Goal: Task Accomplishment & Management: Complete application form

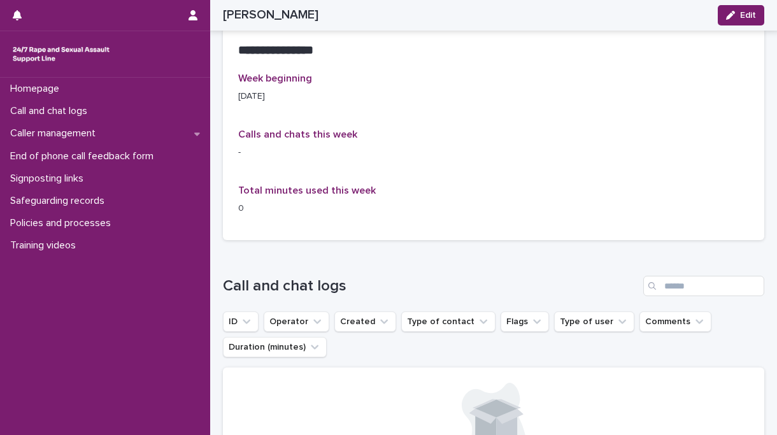
scroll to position [909, 0]
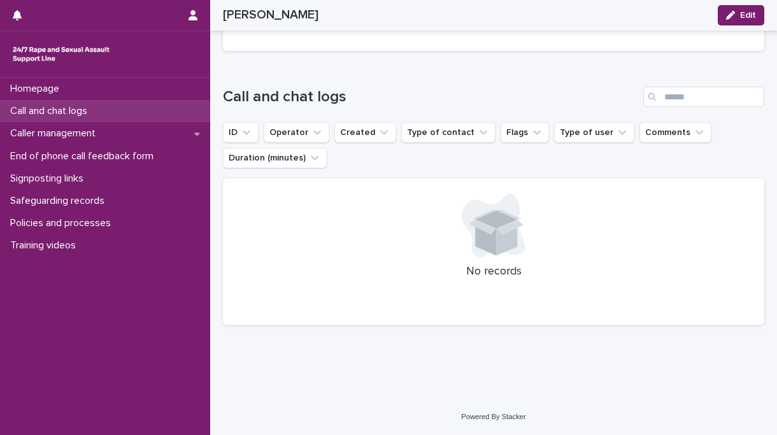
click at [80, 110] on p "Call and chat logs" at bounding box center [51, 111] width 92 height 12
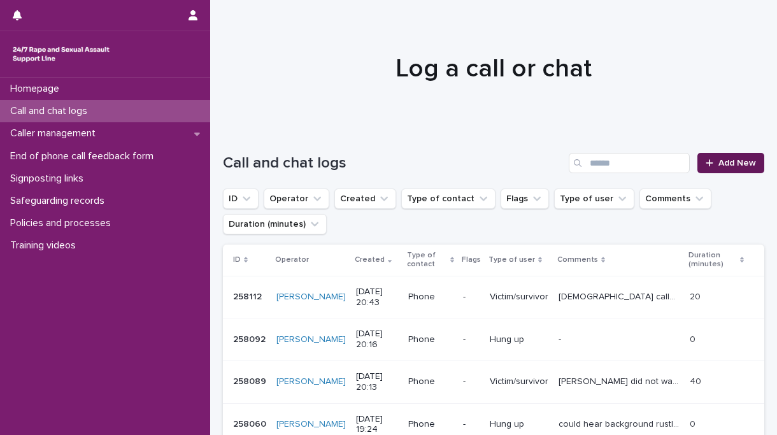
click at [727, 163] on span "Add New" at bounding box center [738, 163] width 38 height 9
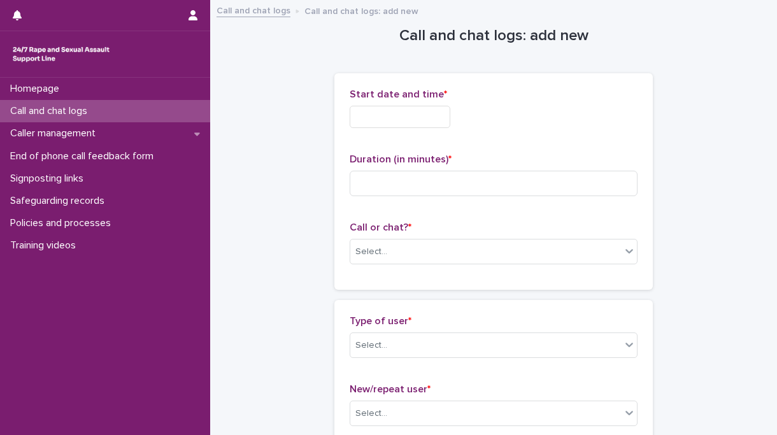
click at [379, 120] on input "text" at bounding box center [400, 117] width 101 height 22
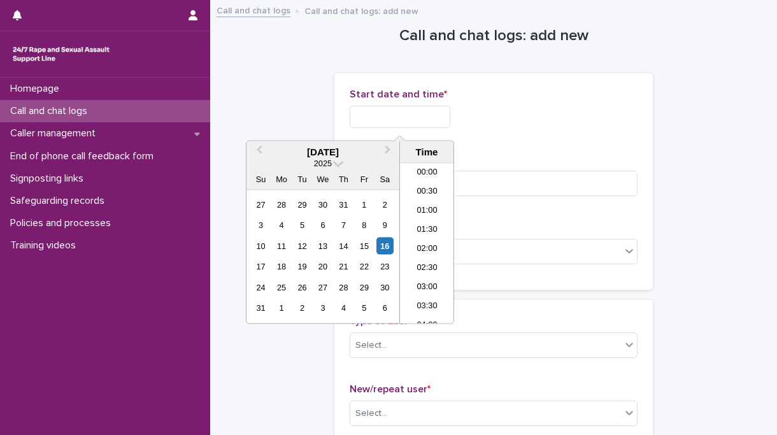
scroll to position [637, 0]
click at [435, 224] on li "18:00" at bounding box center [427, 224] width 54 height 19
type input "**********"
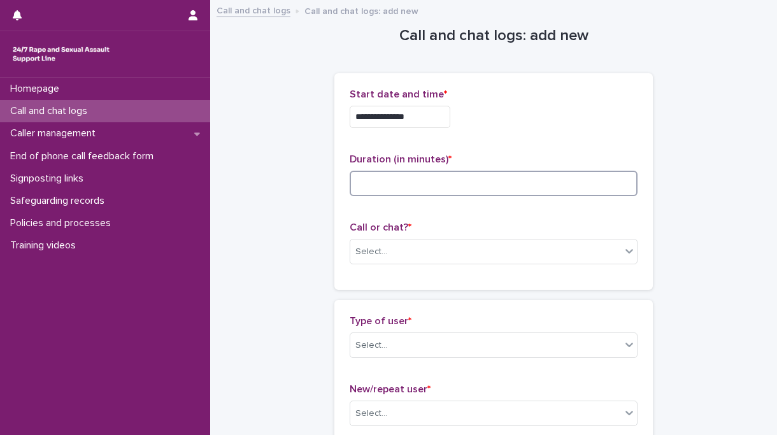
click at [425, 185] on input at bounding box center [494, 183] width 288 height 25
type input "**"
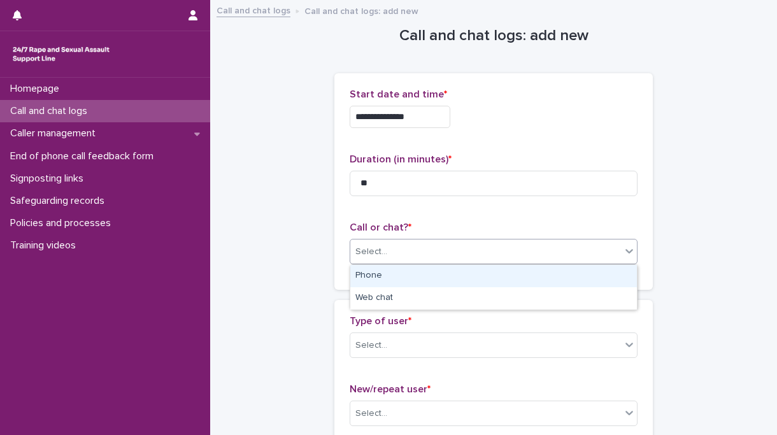
click at [423, 245] on div "Select..." at bounding box center [485, 252] width 271 height 21
click at [381, 271] on div "Phone" at bounding box center [493, 276] width 287 height 22
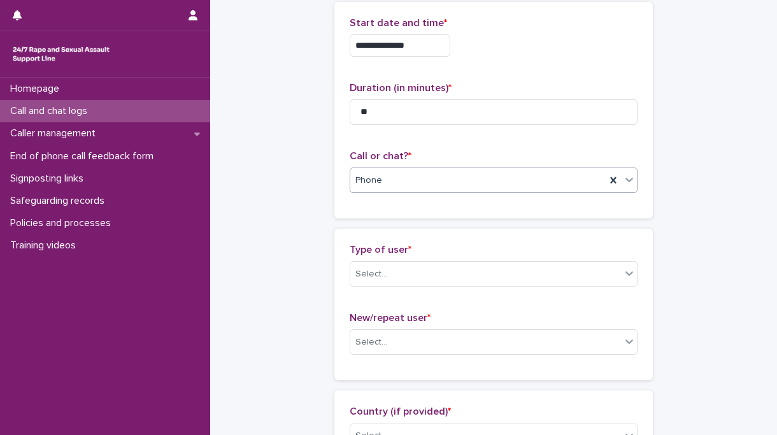
scroll to position [101, 0]
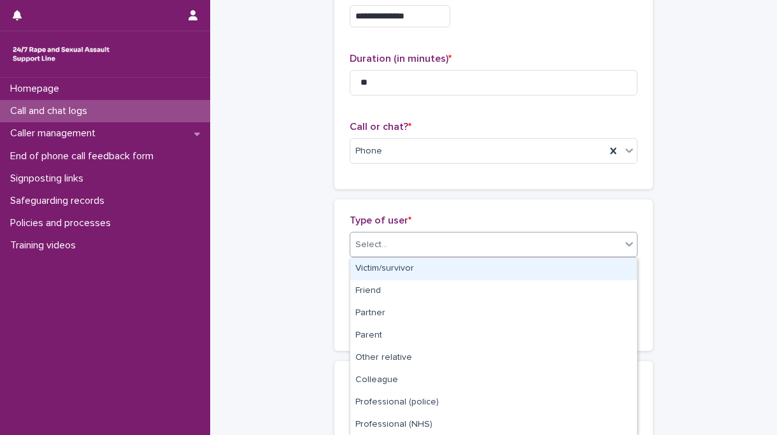
click at [376, 245] on div "Select..." at bounding box center [372, 244] width 32 height 13
click at [380, 273] on div "Victim/survivor" at bounding box center [493, 269] width 287 height 22
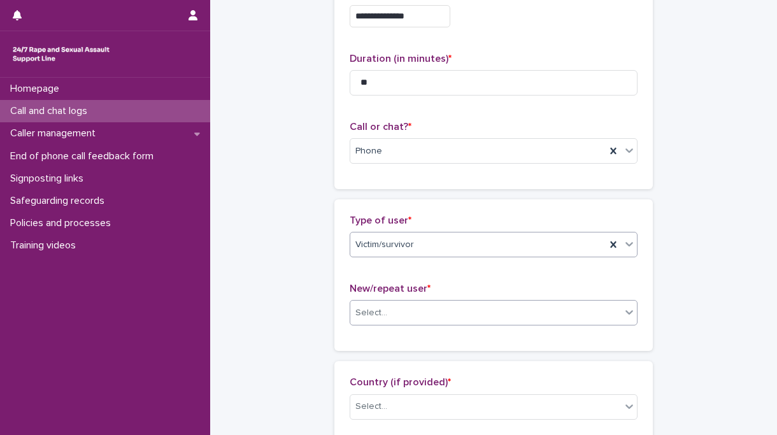
click at [408, 317] on div "Select..." at bounding box center [485, 313] width 271 height 21
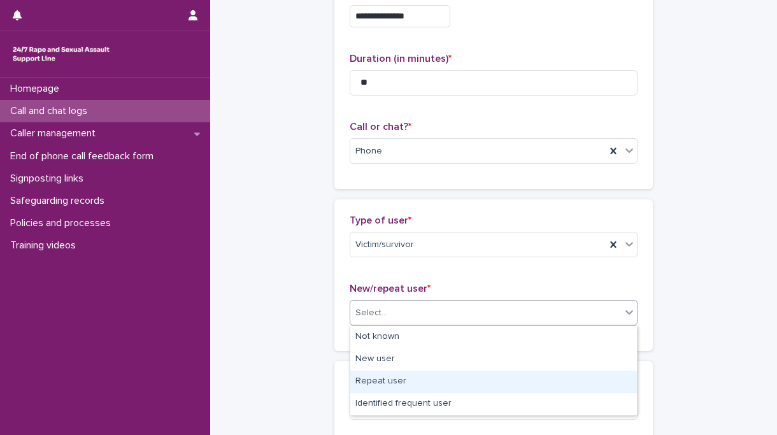
click at [389, 379] on div "Repeat user" at bounding box center [493, 382] width 287 height 22
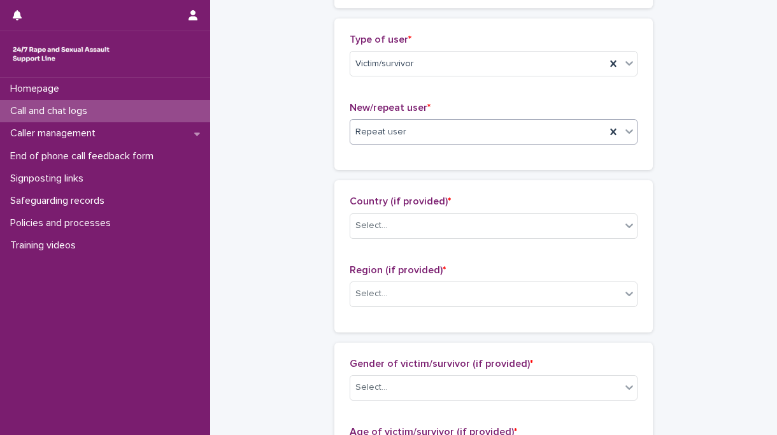
scroll to position [294, 0]
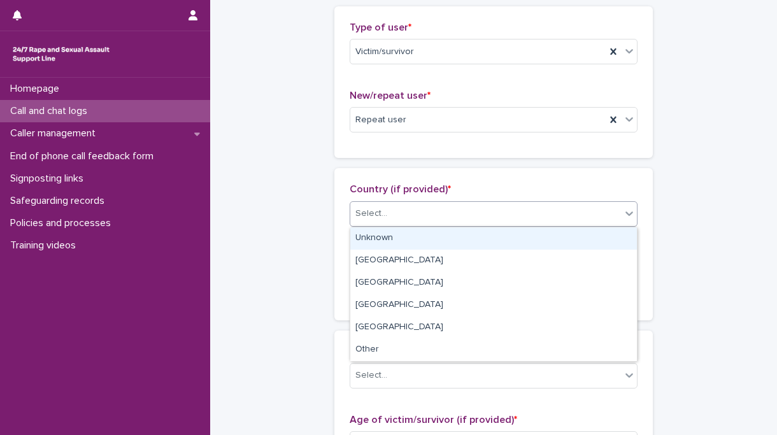
click at [417, 220] on div "Select..." at bounding box center [485, 213] width 271 height 21
click at [408, 243] on div "Unknown" at bounding box center [493, 239] width 287 height 22
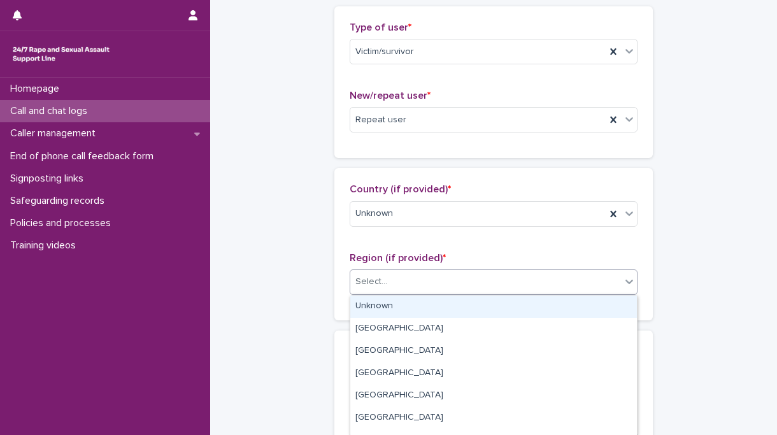
click at [411, 291] on div "Select..." at bounding box center [485, 281] width 271 height 21
click at [404, 305] on div "Unknown" at bounding box center [493, 307] width 287 height 22
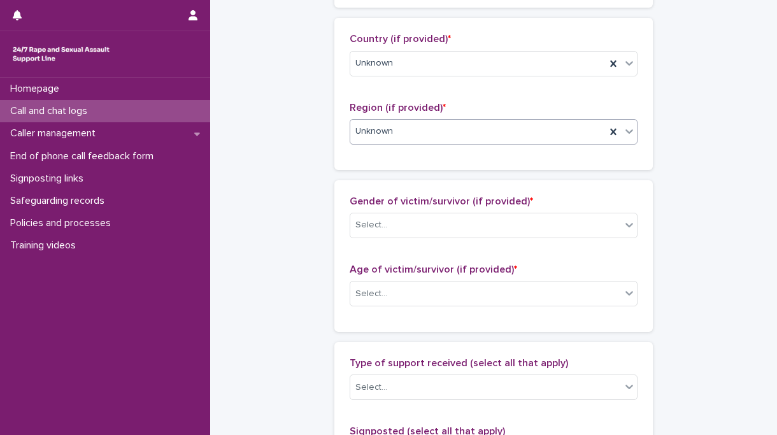
scroll to position [446, 0]
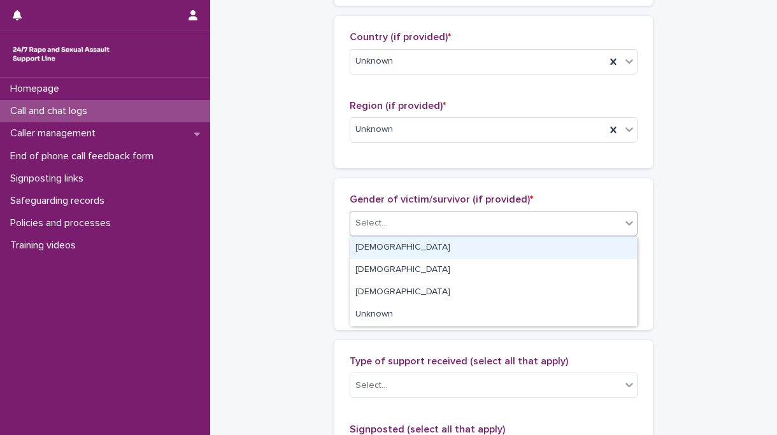
click at [394, 226] on div "Select..." at bounding box center [485, 223] width 271 height 21
click at [398, 247] on div "[DEMOGRAPHIC_DATA]" at bounding box center [493, 248] width 287 height 22
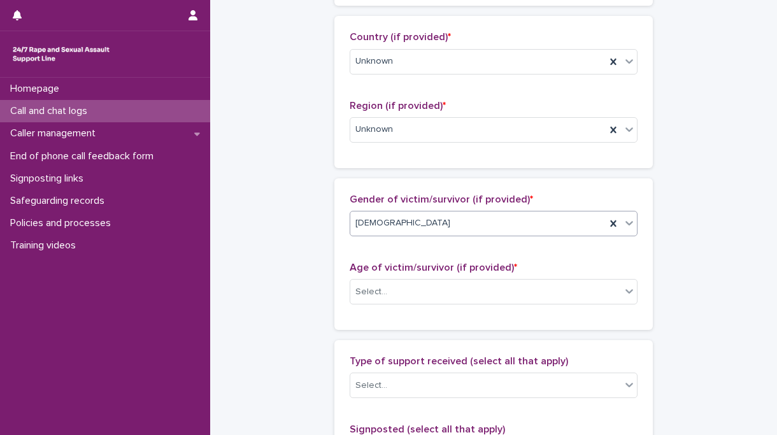
scroll to position [626, 0]
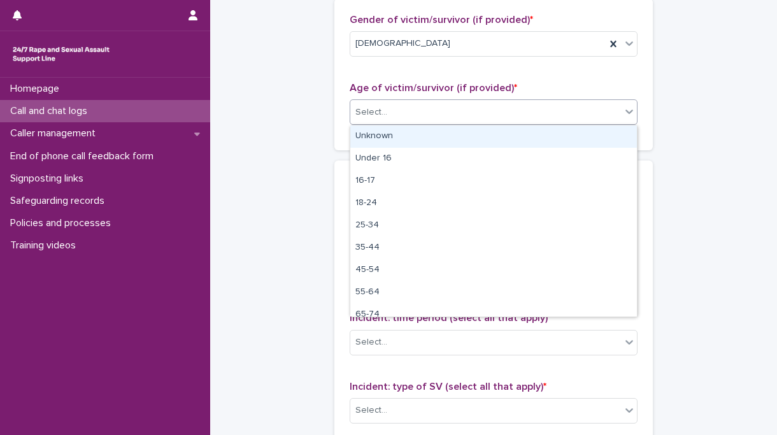
click at [438, 107] on div "Select..." at bounding box center [485, 112] width 271 height 21
click at [416, 133] on div "Unknown" at bounding box center [493, 137] width 287 height 22
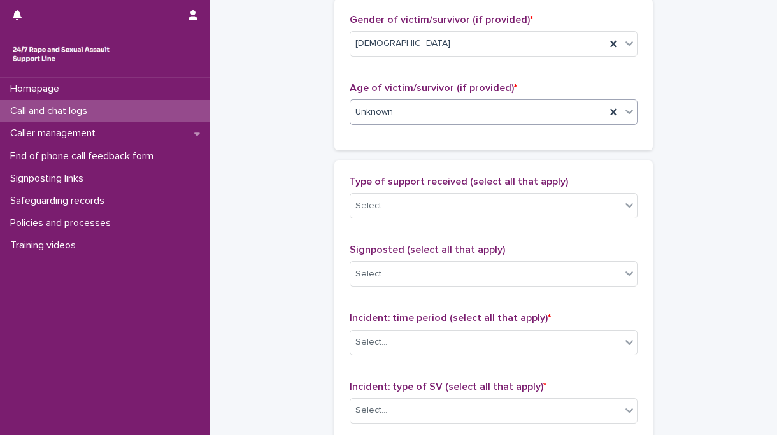
scroll to position [719, 0]
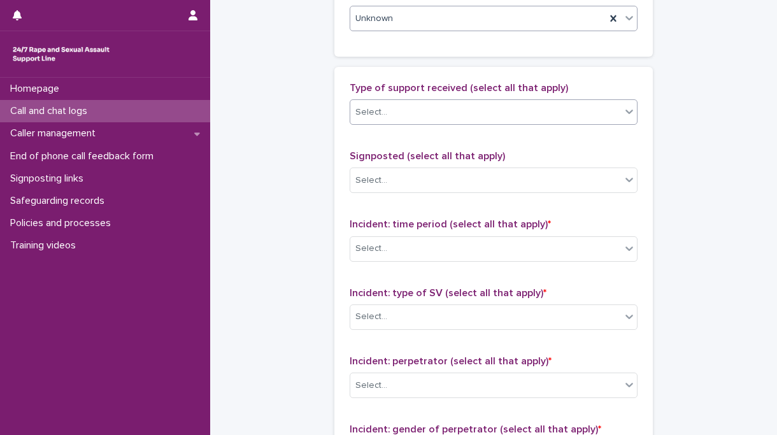
click at [444, 121] on div "Select..." at bounding box center [485, 112] width 271 height 21
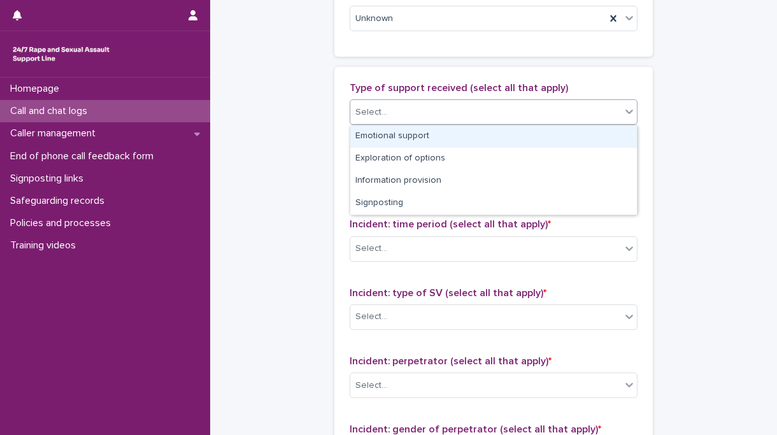
click at [418, 141] on div "Emotional support" at bounding box center [493, 137] width 287 height 22
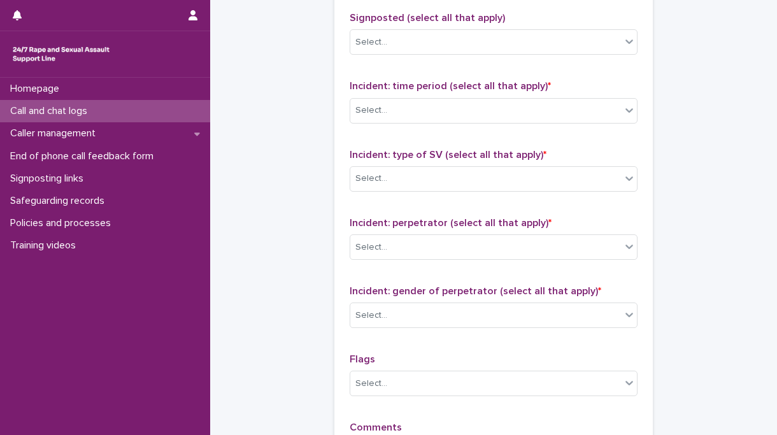
scroll to position [858, 0]
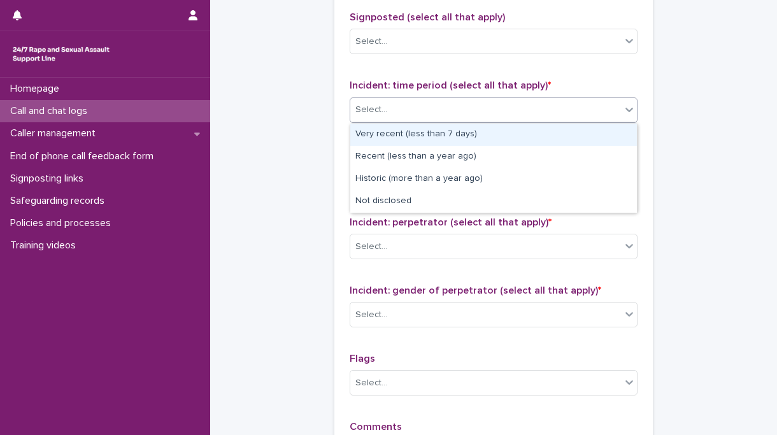
click at [412, 119] on div "Select..." at bounding box center [485, 109] width 271 height 21
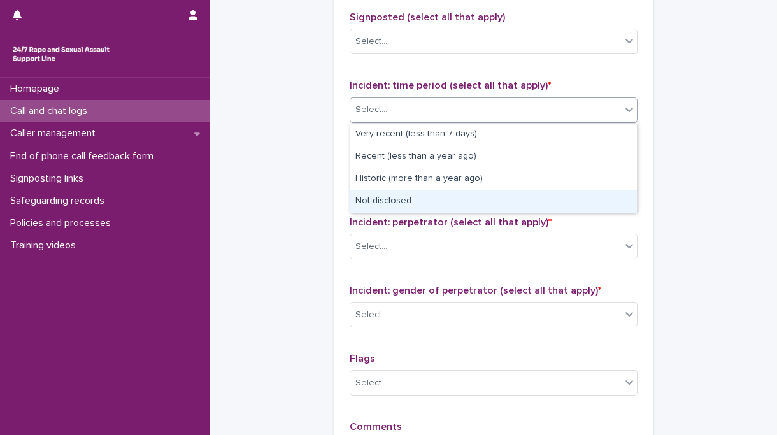
click at [410, 198] on div "Not disclosed" at bounding box center [493, 202] width 287 height 22
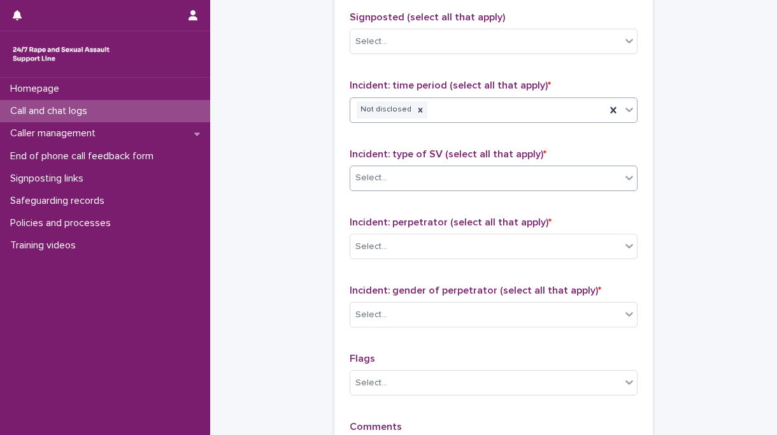
click at [460, 185] on div "Select..." at bounding box center [485, 178] width 271 height 21
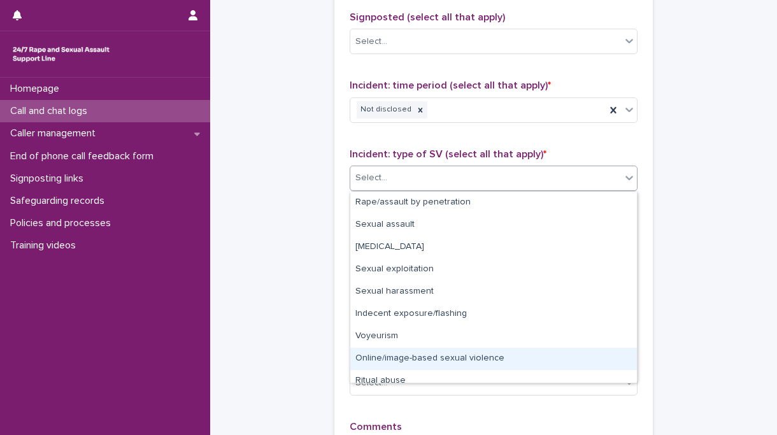
scroll to position [32, 0]
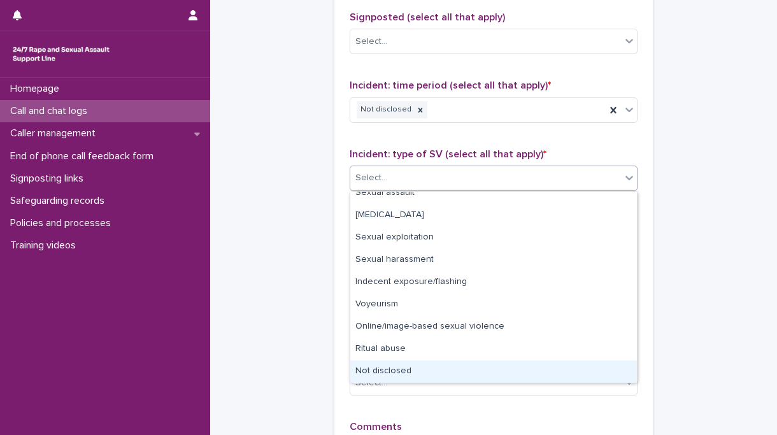
click at [416, 366] on div "Not disclosed" at bounding box center [493, 372] width 287 height 22
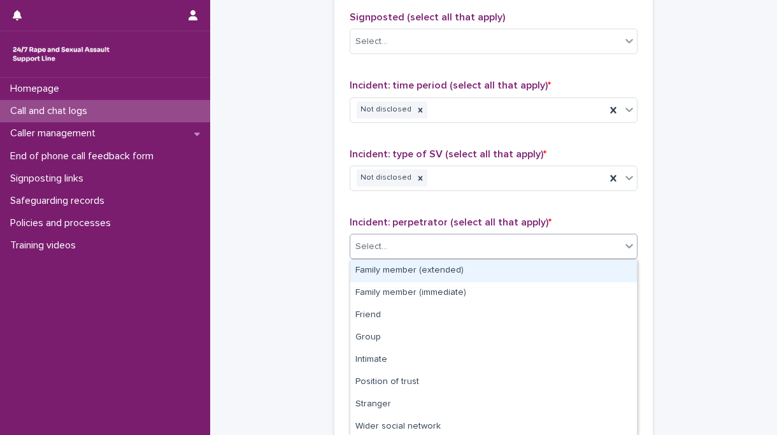
click at [431, 248] on div "Select..." at bounding box center [485, 246] width 271 height 21
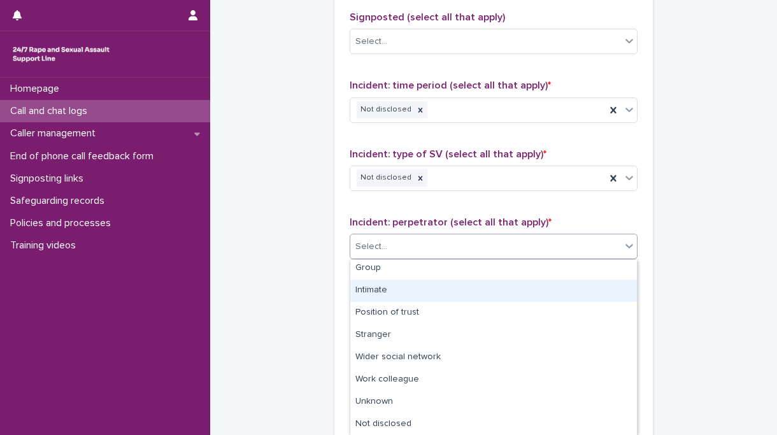
scroll to position [0, 0]
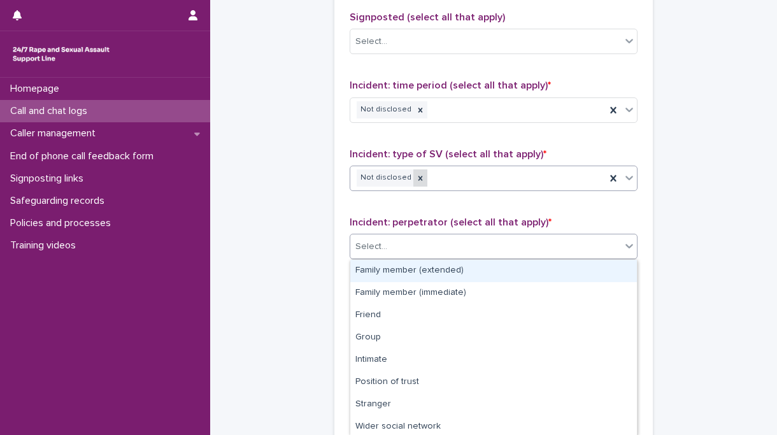
click at [416, 182] on icon at bounding box center [420, 178] width 9 height 9
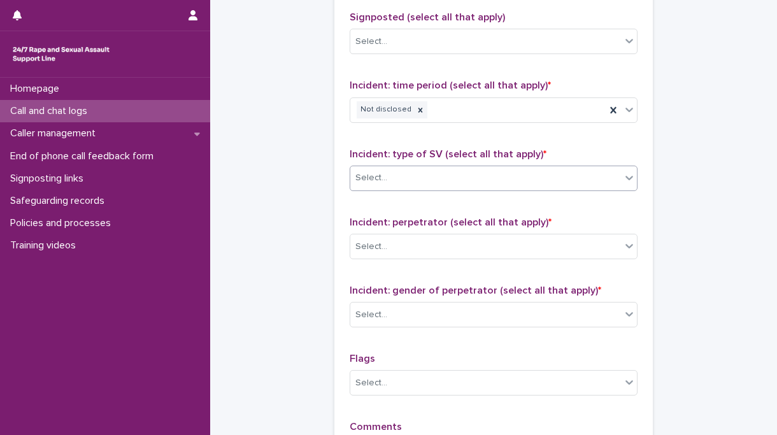
click at [435, 177] on div "Select..." at bounding box center [485, 178] width 271 height 21
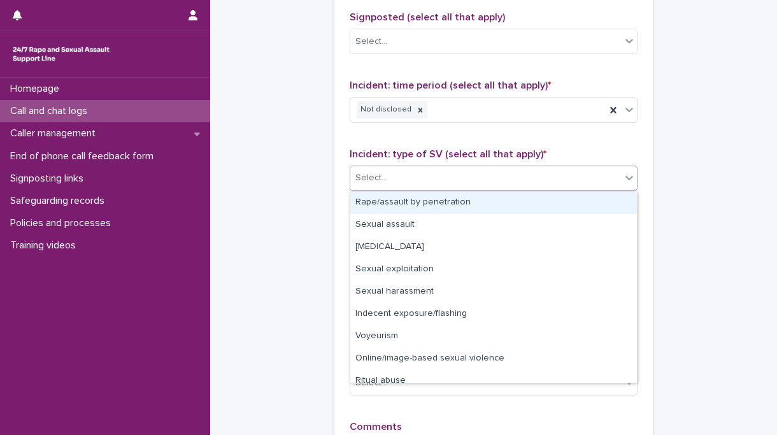
scroll to position [32, 0]
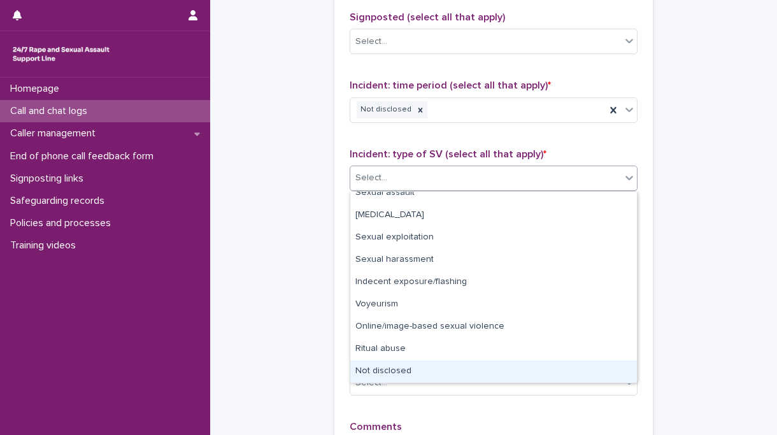
click at [412, 366] on div "Not disclosed" at bounding box center [493, 372] width 287 height 22
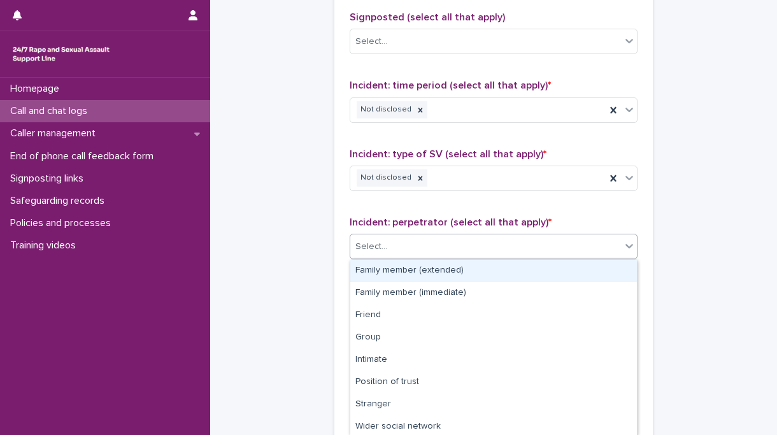
click at [428, 249] on div "Select..." at bounding box center [485, 246] width 271 height 21
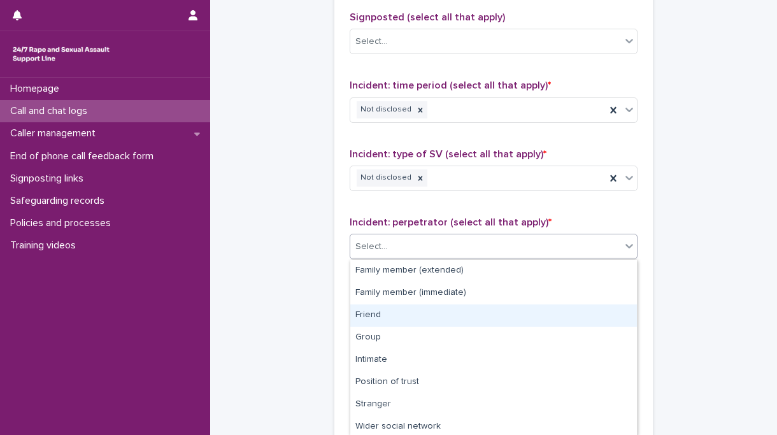
scroll to position [69, 0]
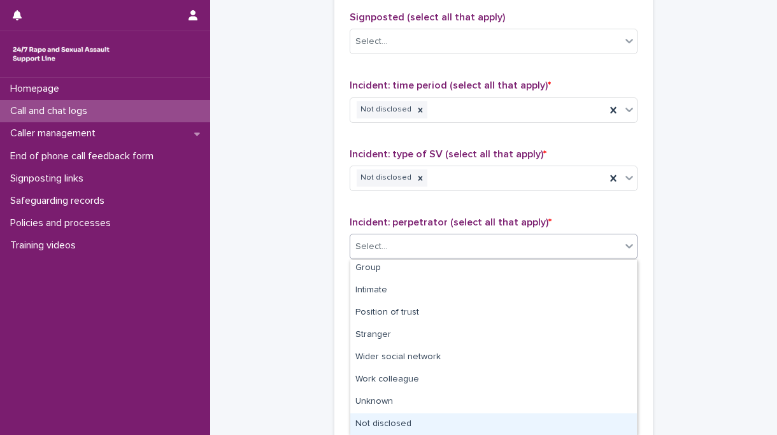
click at [417, 425] on div "Not disclosed" at bounding box center [493, 425] width 287 height 22
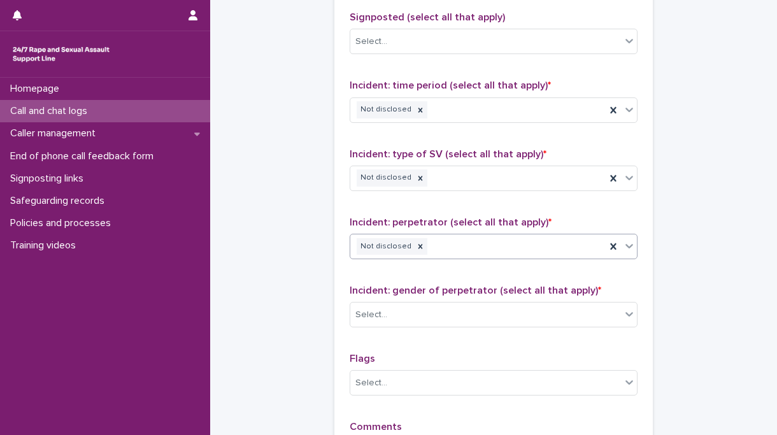
scroll to position [1045, 0]
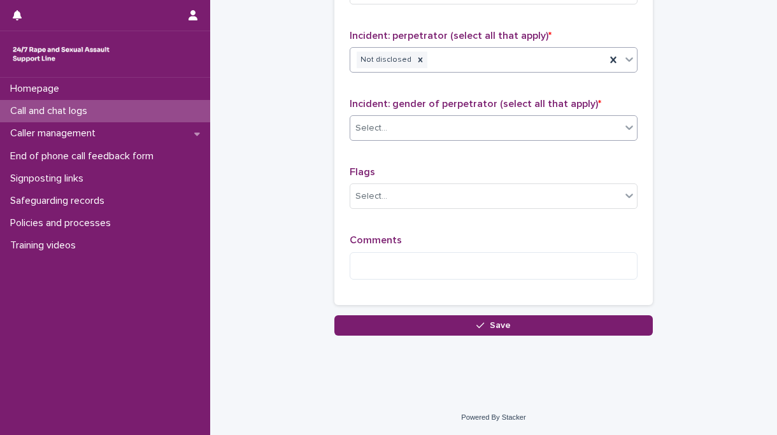
click at [463, 134] on div "Select..." at bounding box center [485, 128] width 271 height 21
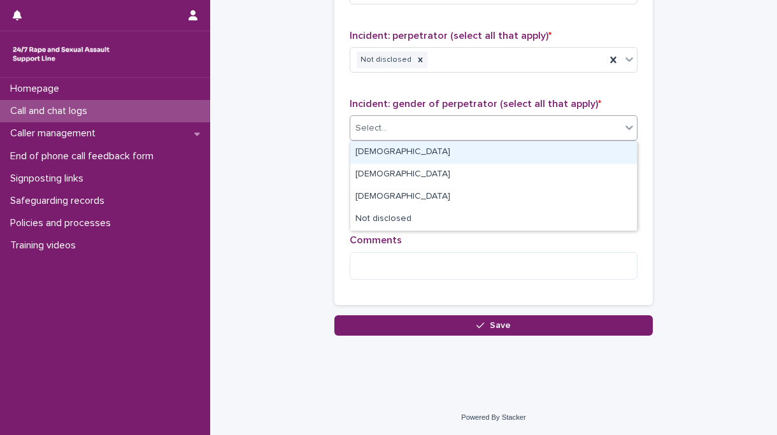
click at [400, 151] on div "[DEMOGRAPHIC_DATA]" at bounding box center [493, 152] width 287 height 22
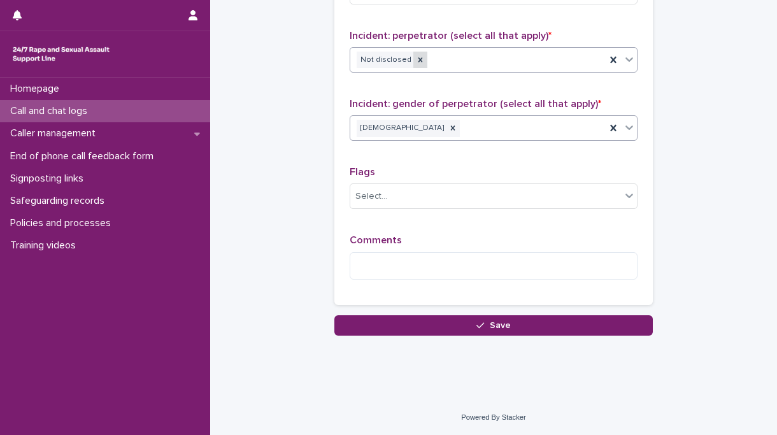
click at [417, 59] on icon at bounding box center [420, 59] width 9 height 9
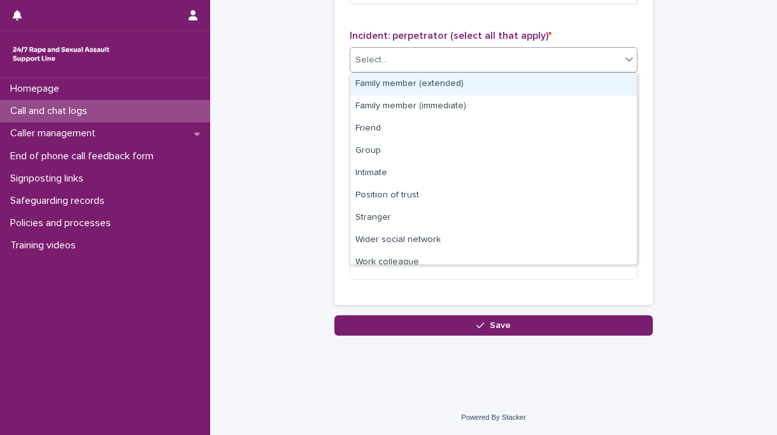
click at [449, 57] on div "Select..." at bounding box center [485, 60] width 271 height 21
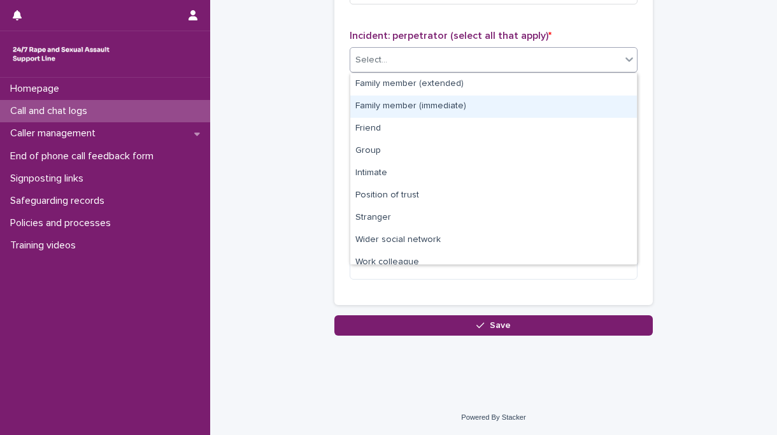
click at [424, 99] on div "Family member (immediate)" at bounding box center [493, 107] width 287 height 22
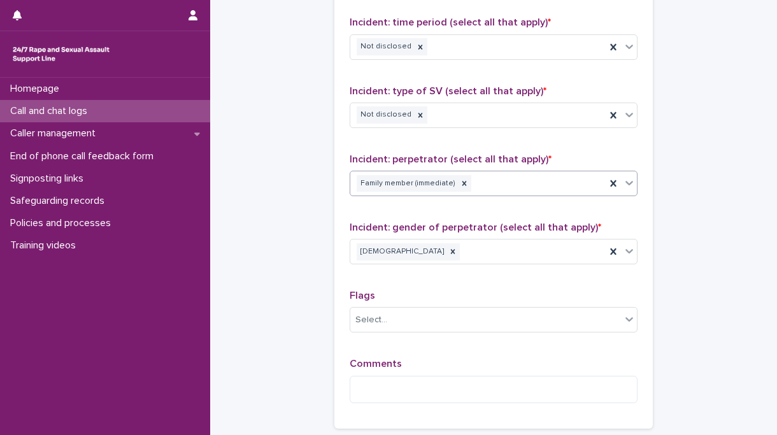
scroll to position [922, 0]
click at [416, 112] on icon at bounding box center [420, 114] width 9 height 9
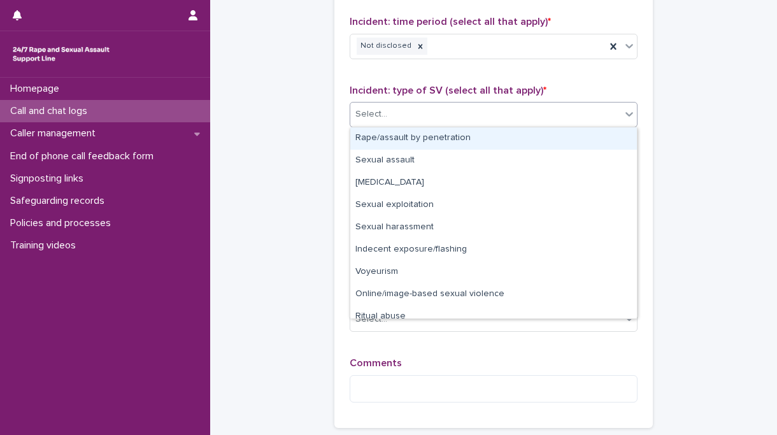
click at [428, 115] on div "Select..." at bounding box center [485, 114] width 271 height 21
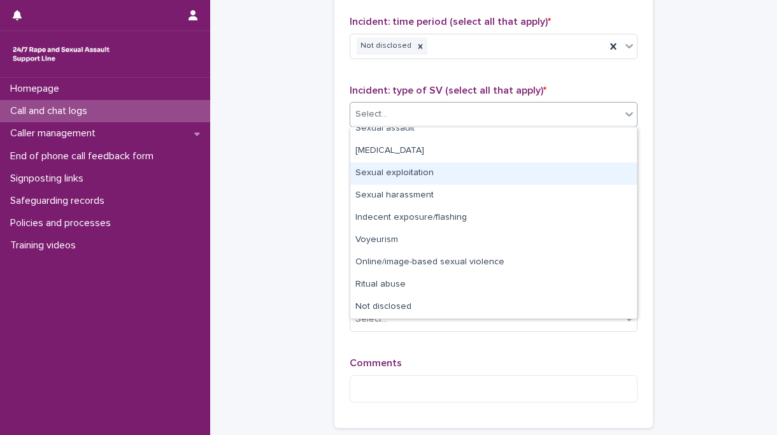
scroll to position [0, 0]
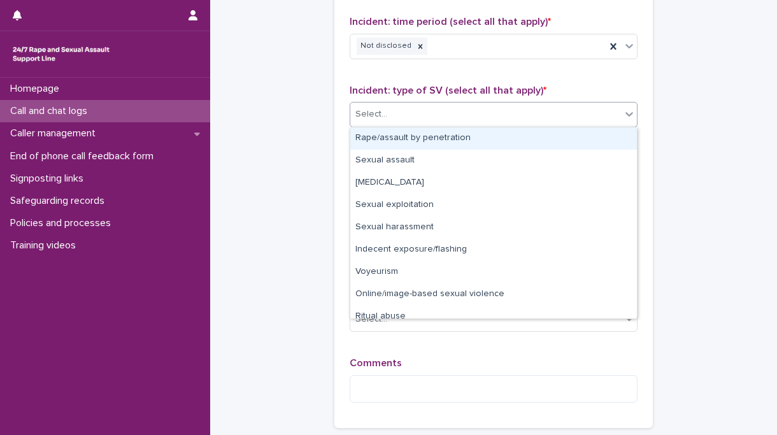
click at [430, 137] on div "Rape/assault by penetration" at bounding box center [493, 138] width 287 height 22
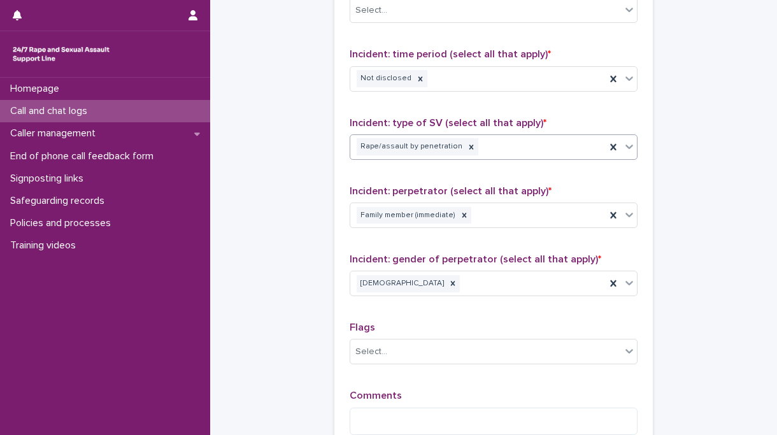
scroll to position [886, 0]
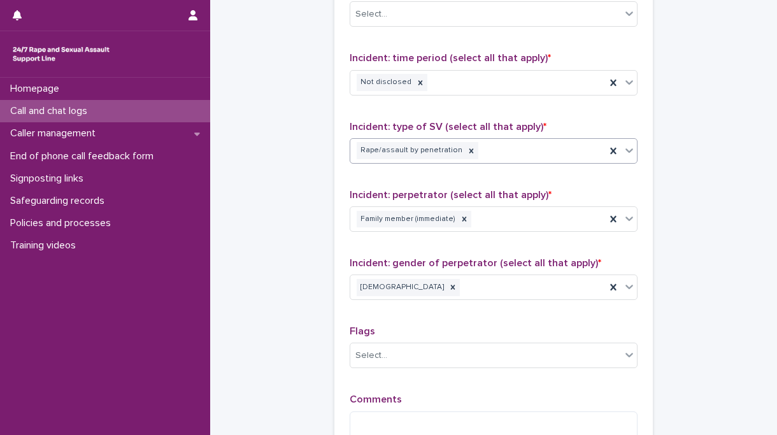
click at [511, 152] on div "Rape/assault by penetration" at bounding box center [478, 151] width 256 height 22
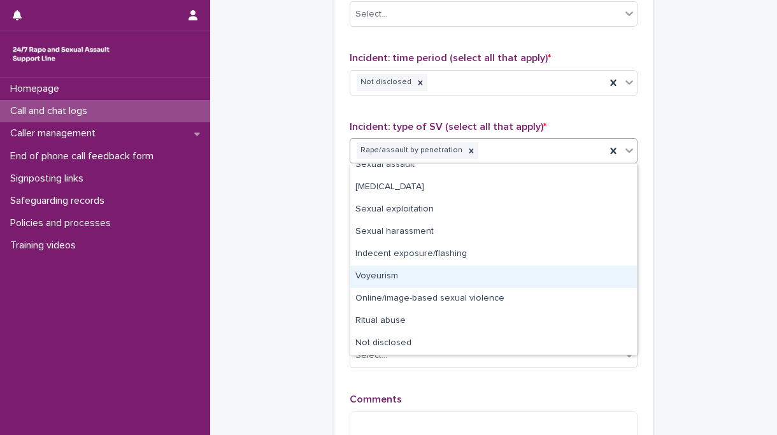
scroll to position [0, 0]
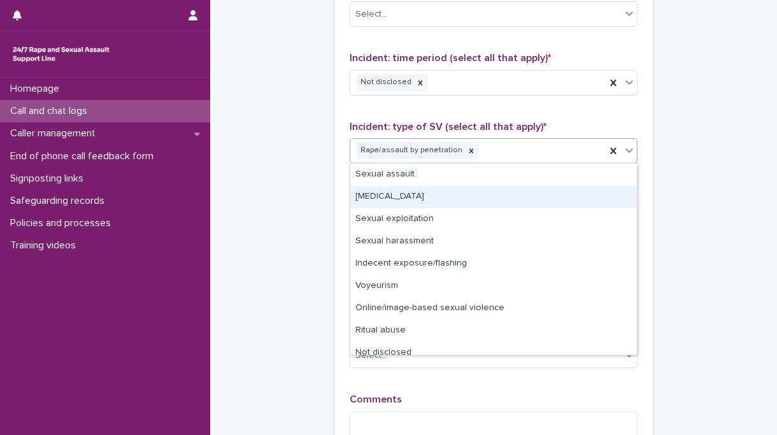
click at [440, 198] on div "[MEDICAL_DATA]" at bounding box center [493, 197] width 287 height 22
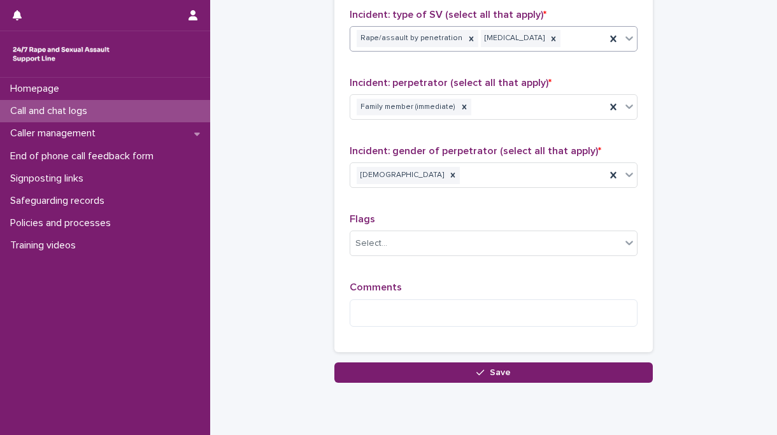
scroll to position [999, 0]
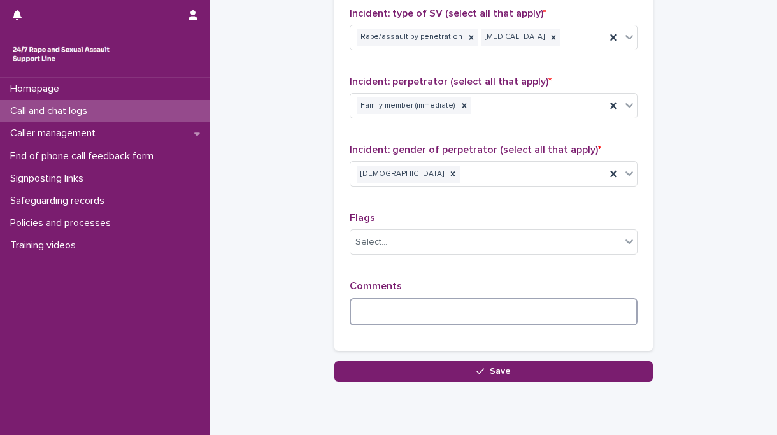
click at [382, 317] on textarea at bounding box center [494, 311] width 288 height 27
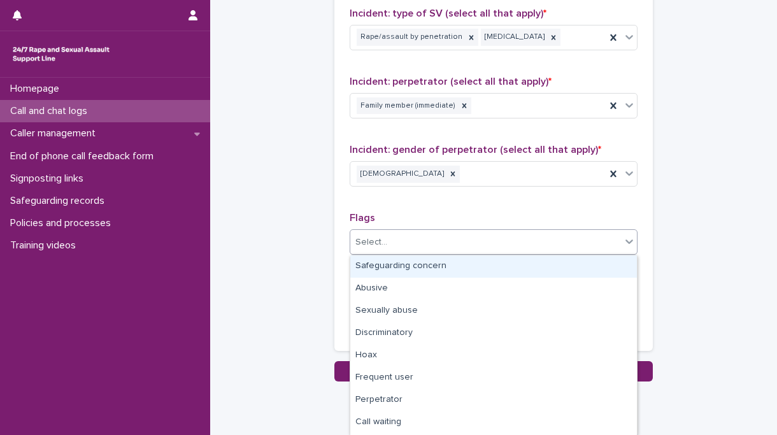
click at [428, 248] on div "Select..." at bounding box center [485, 242] width 271 height 21
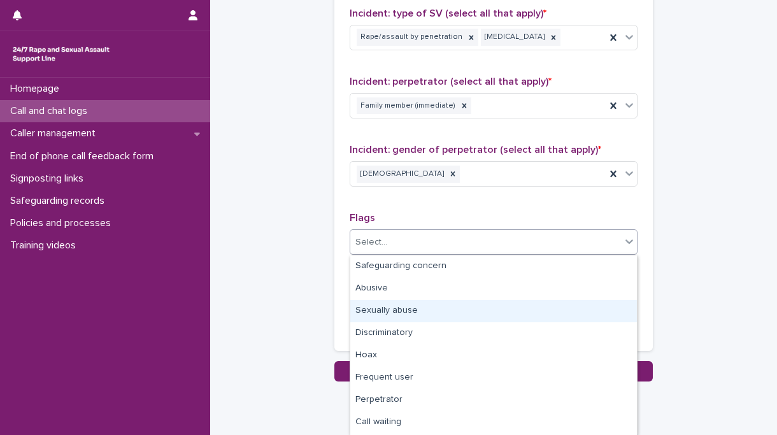
scroll to position [87, 0]
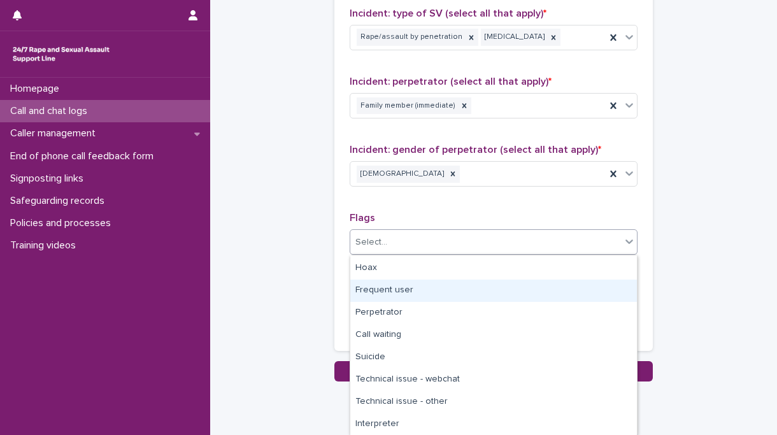
click at [404, 288] on div "Frequent user" at bounding box center [493, 291] width 287 height 22
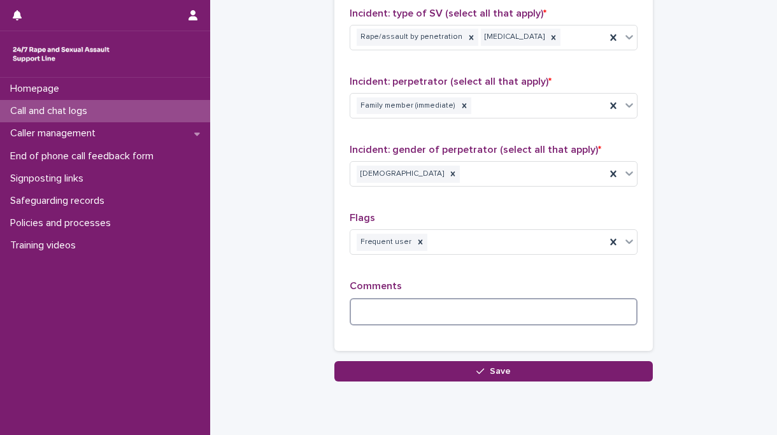
click at [400, 309] on textarea at bounding box center [494, 311] width 288 height 27
click at [418, 314] on textarea "**********" at bounding box center [494, 311] width 288 height 27
click at [556, 307] on textarea "**********" at bounding box center [494, 311] width 288 height 27
click at [418, 313] on textarea "**********" at bounding box center [494, 311] width 288 height 27
click at [418, 314] on textarea "**********" at bounding box center [494, 311] width 288 height 27
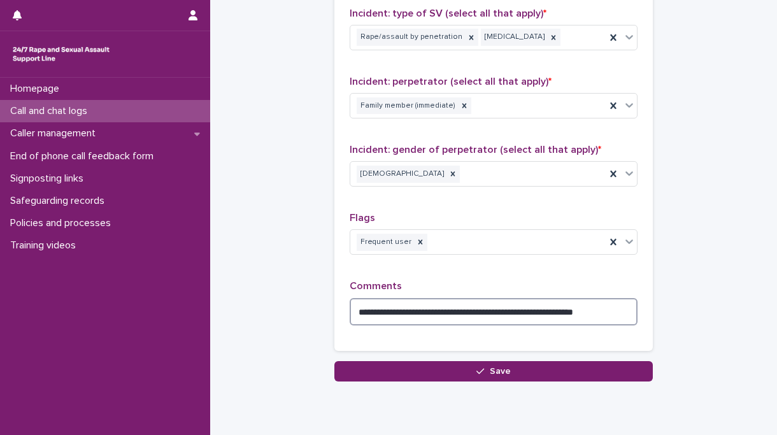
click at [631, 307] on textarea "**********" at bounding box center [494, 311] width 288 height 27
click at [495, 310] on textarea "**********" at bounding box center [494, 311] width 288 height 27
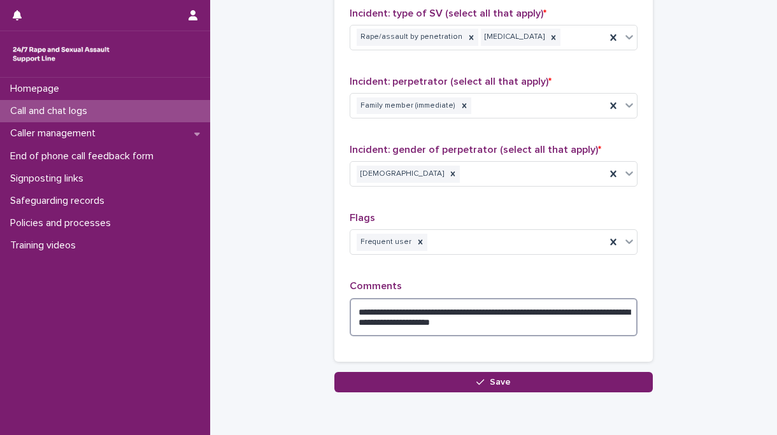
click at [517, 309] on textarea "**********" at bounding box center [494, 317] width 288 height 38
click at [585, 312] on textarea "**********" at bounding box center [494, 317] width 288 height 38
drag, startPoint x: 596, startPoint y: 314, endPoint x: 582, endPoint y: 312, distance: 14.2
click at [582, 312] on textarea "**********" at bounding box center [494, 317] width 288 height 38
click at [517, 324] on textarea "**********" at bounding box center [494, 317] width 288 height 38
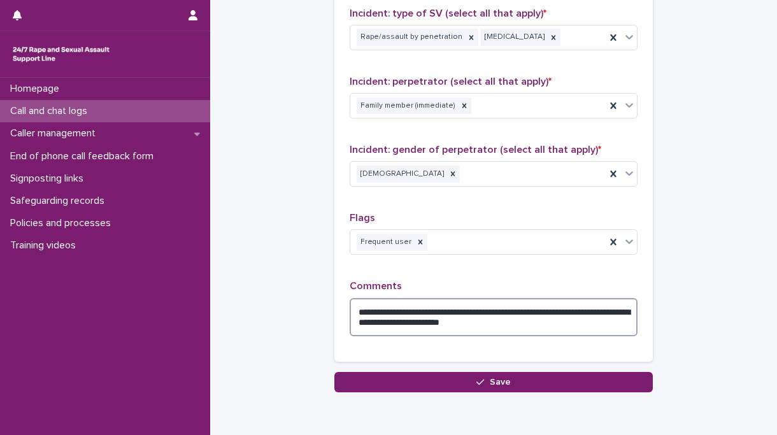
click at [506, 312] on textarea "**********" at bounding box center [494, 317] width 288 height 38
click at [531, 311] on textarea "**********" at bounding box center [494, 317] width 288 height 38
click at [552, 312] on textarea "**********" at bounding box center [494, 317] width 288 height 38
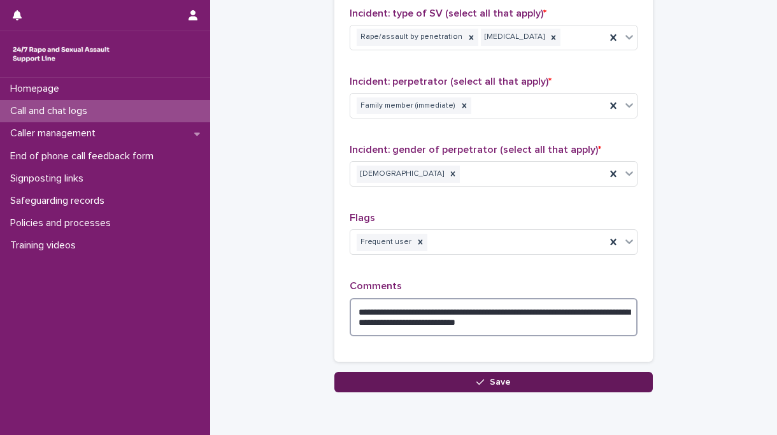
type textarea "**********"
click at [544, 379] on button "Save" at bounding box center [494, 382] width 319 height 20
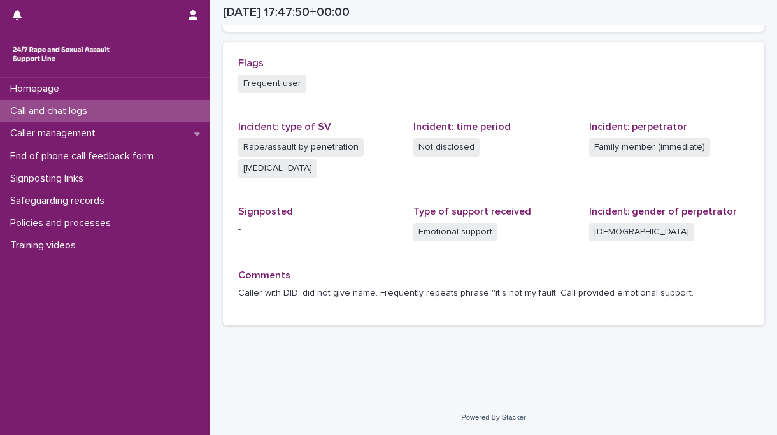
scroll to position [270, 0]
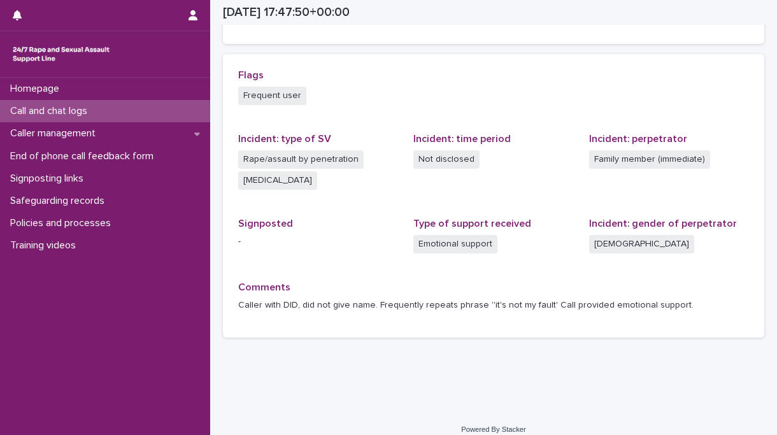
click at [41, 113] on p "Call and chat logs" at bounding box center [51, 111] width 92 height 12
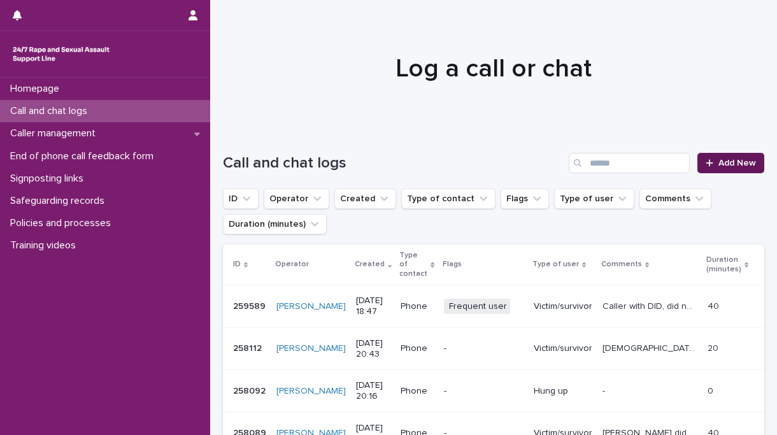
click at [742, 161] on span "Add New" at bounding box center [738, 163] width 38 height 9
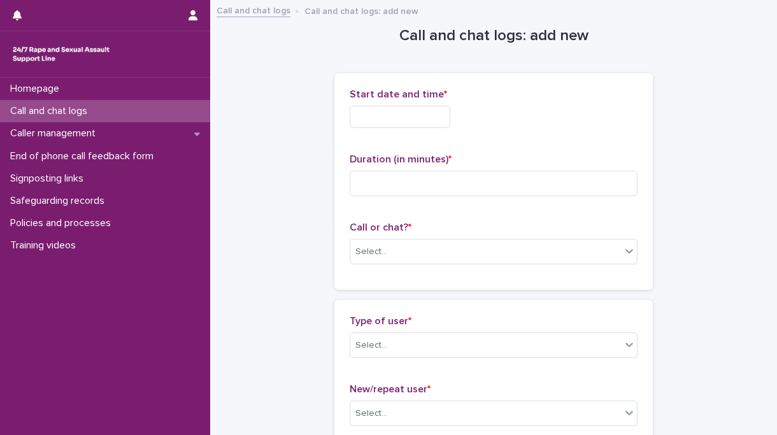
click at [407, 103] on div "Start date and time *" at bounding box center [494, 114] width 288 height 50
click at [401, 115] on input "text" at bounding box center [400, 117] width 101 height 22
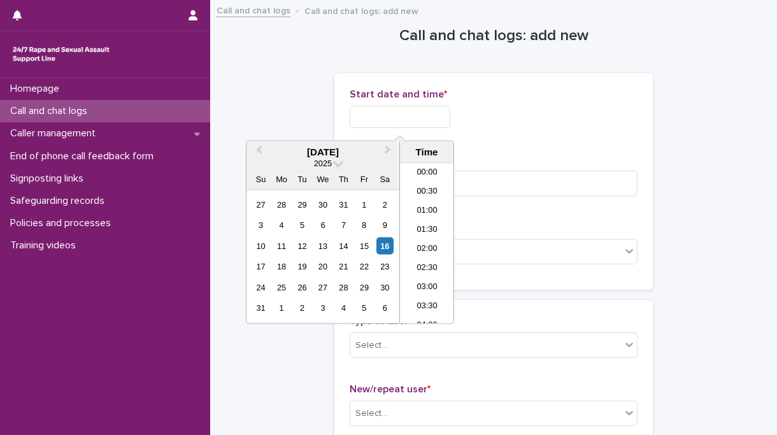
scroll to position [637, 0]
click at [431, 237] on li "18:30" at bounding box center [427, 244] width 54 height 19
type input "**********"
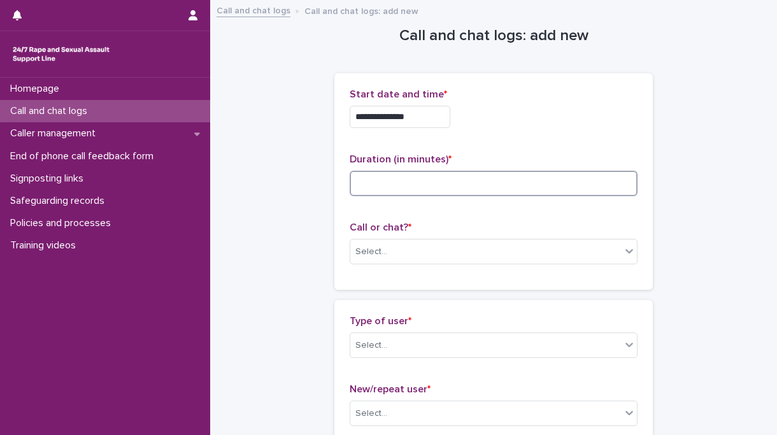
click at [423, 191] on input at bounding box center [494, 183] width 288 height 25
type input "*"
click at [396, 233] on p "Call or chat? *" at bounding box center [494, 228] width 288 height 12
click at [396, 252] on div "Select..." at bounding box center [485, 252] width 271 height 21
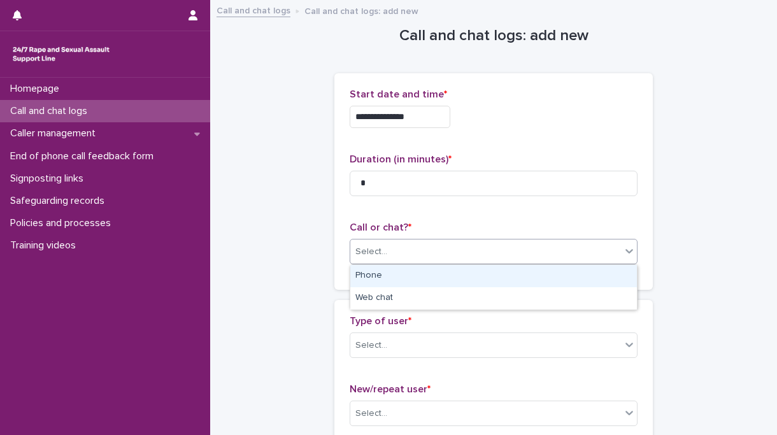
click at [396, 274] on div "Phone" at bounding box center [493, 276] width 287 height 22
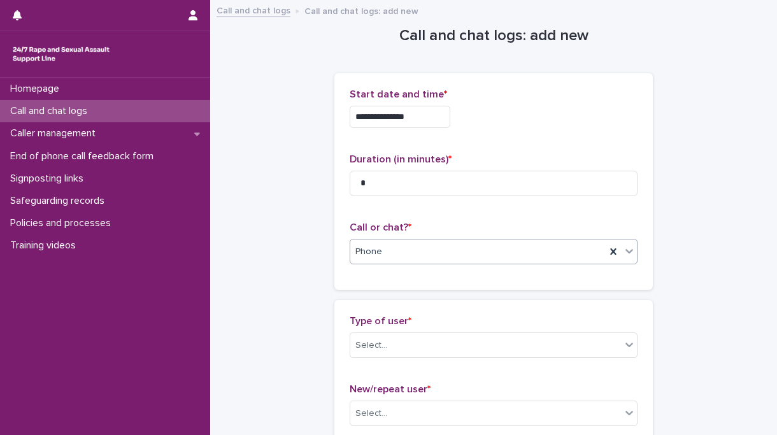
scroll to position [102, 0]
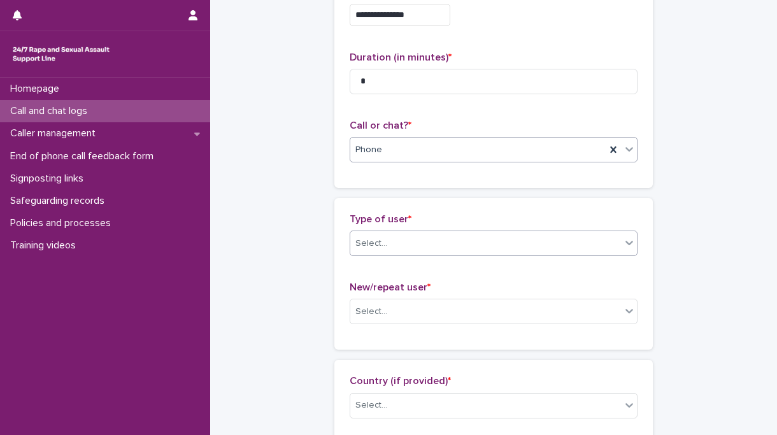
click at [390, 232] on div "Select..." at bounding box center [494, 243] width 288 height 25
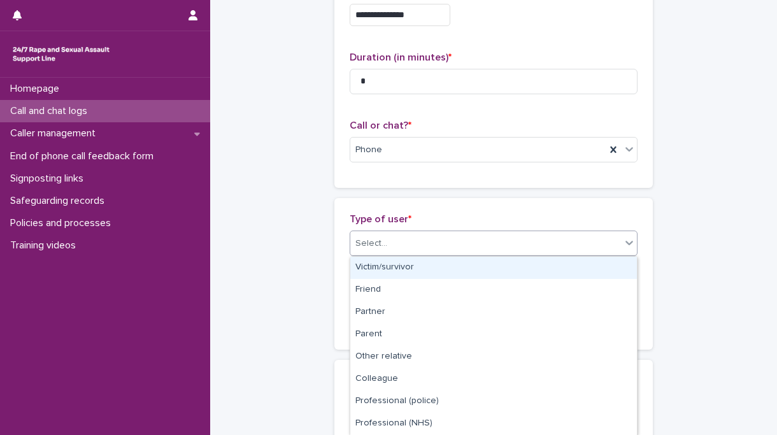
click at [392, 269] on div "Victim/survivor" at bounding box center [493, 268] width 287 height 22
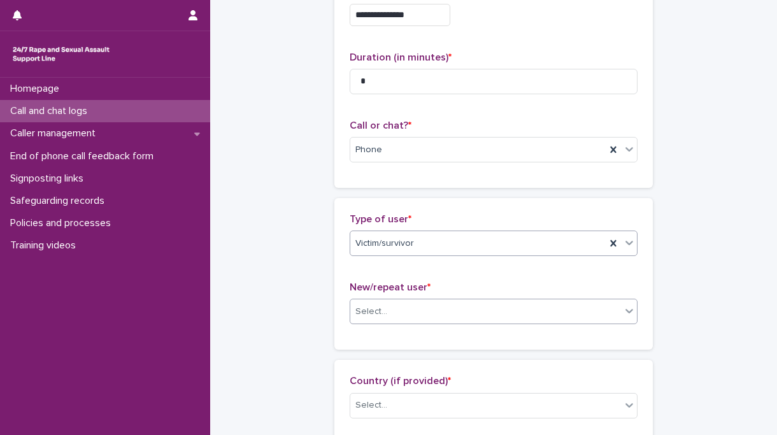
click at [403, 312] on div "Select..." at bounding box center [485, 311] width 271 height 21
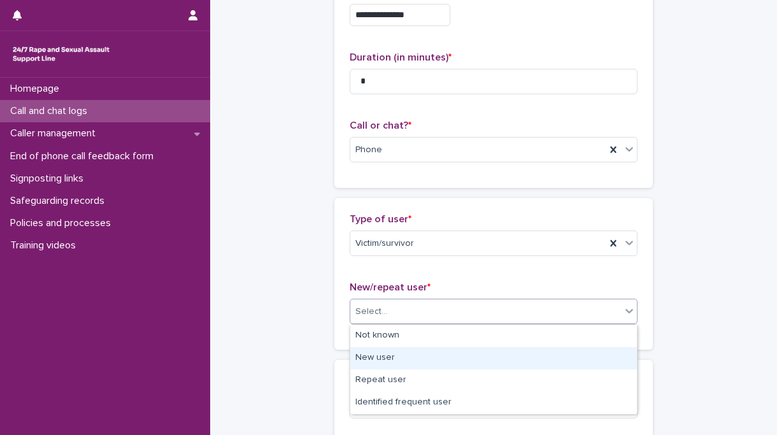
click at [393, 362] on div "New user" at bounding box center [493, 358] width 287 height 22
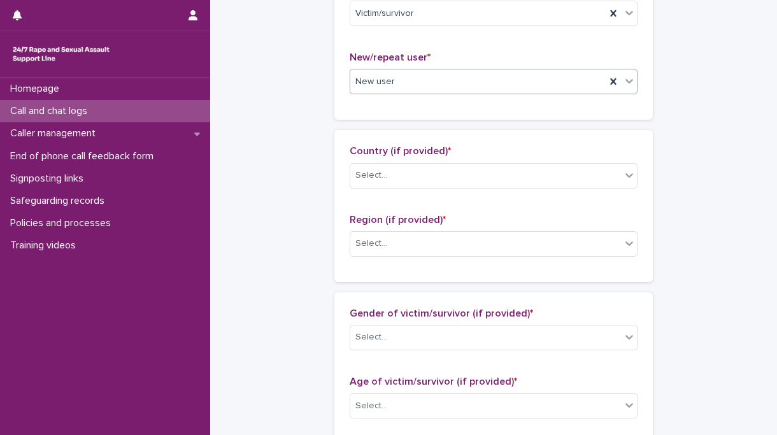
scroll to position [333, 0]
click at [389, 164] on div "Select..." at bounding box center [494, 175] width 288 height 25
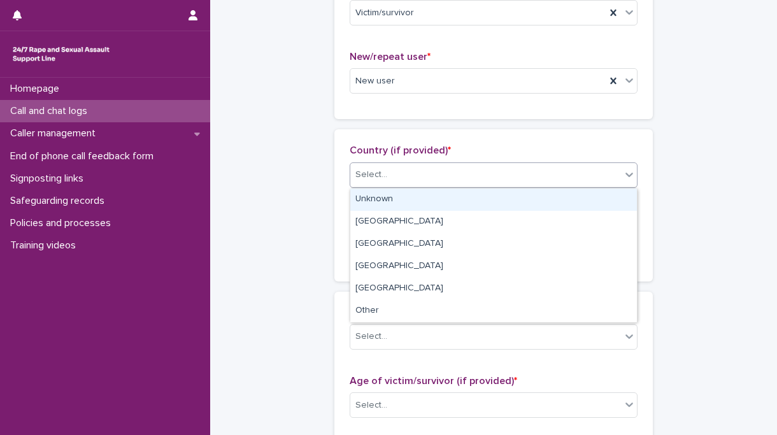
click at [385, 204] on div "Unknown" at bounding box center [493, 200] width 287 height 22
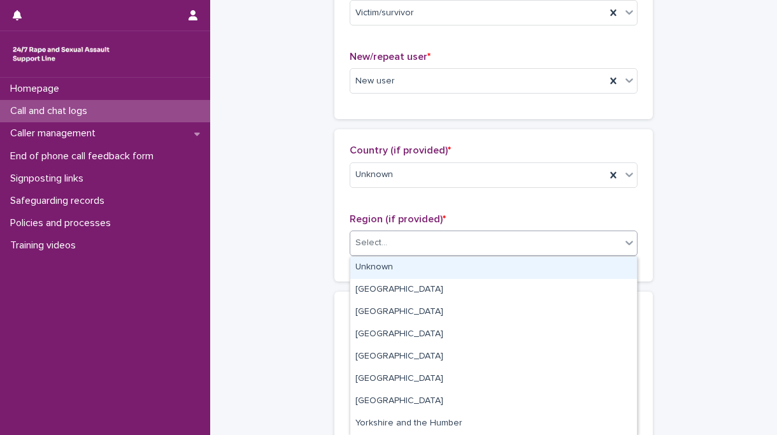
click at [389, 245] on input "text" at bounding box center [389, 243] width 1 height 11
click at [388, 269] on div "Unknown" at bounding box center [493, 268] width 287 height 22
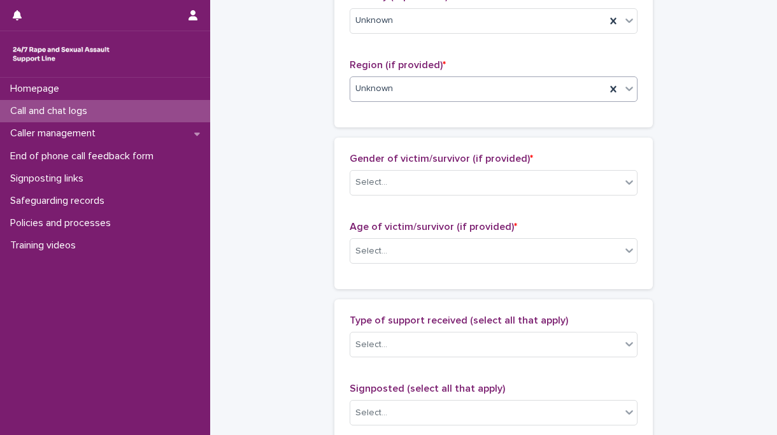
scroll to position [516, 0]
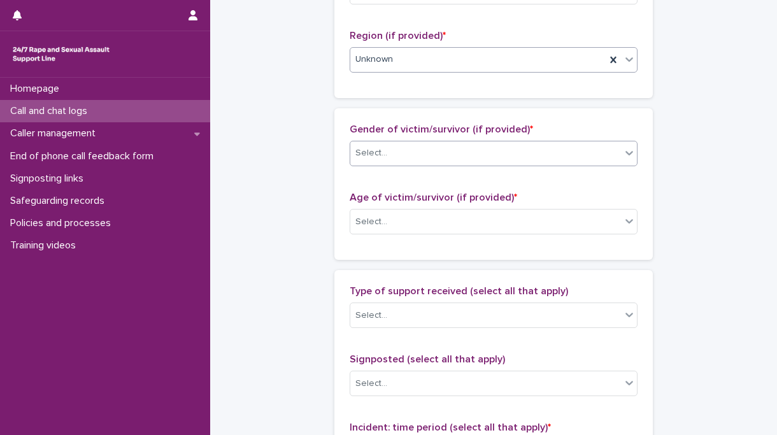
click at [391, 159] on div "Select..." at bounding box center [485, 153] width 271 height 21
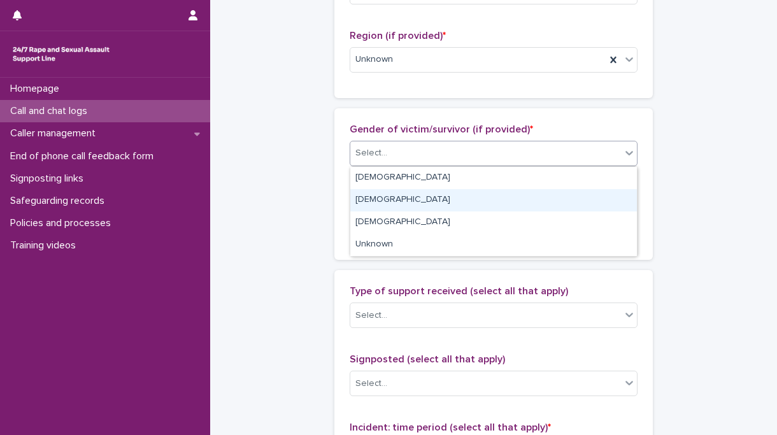
click at [387, 194] on div "[DEMOGRAPHIC_DATA]" at bounding box center [493, 200] width 287 height 22
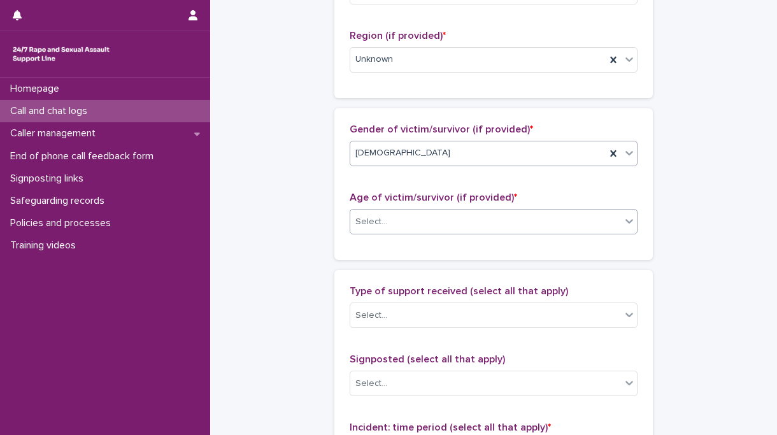
click at [393, 225] on div "Select..." at bounding box center [485, 222] width 271 height 21
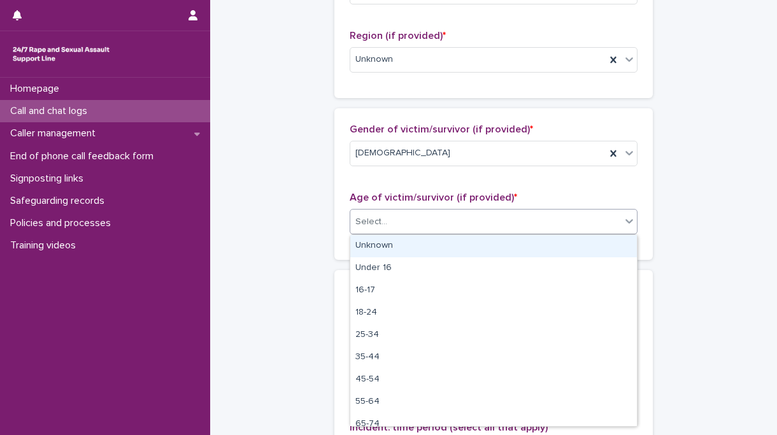
click at [393, 250] on div "Unknown" at bounding box center [493, 246] width 287 height 22
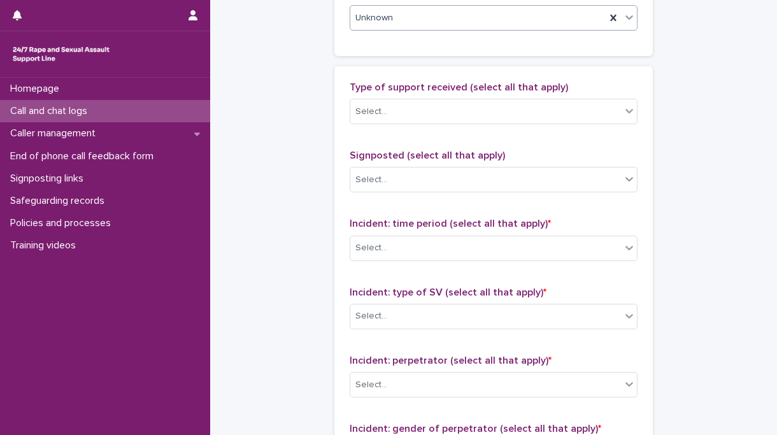
scroll to position [738, 0]
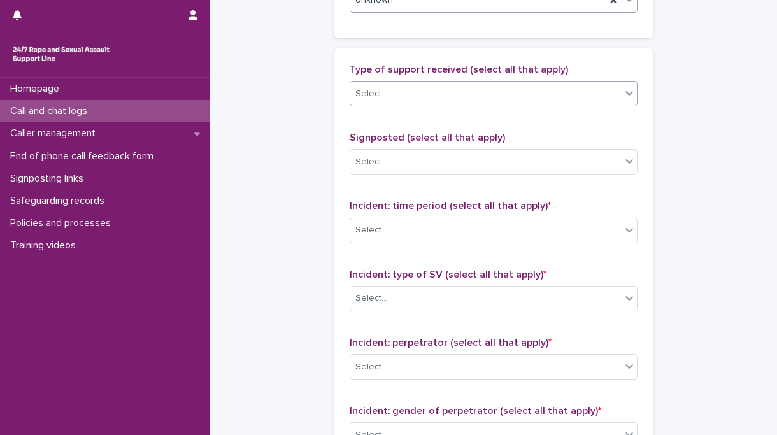
click at [401, 93] on div "Select..." at bounding box center [485, 93] width 271 height 21
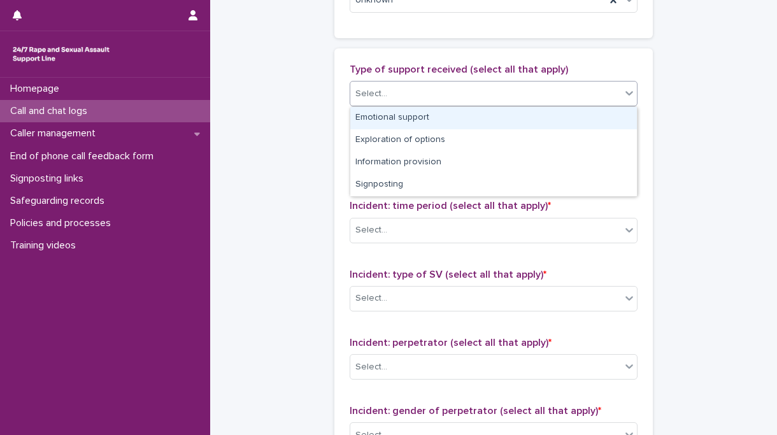
click at [407, 120] on div "Emotional support" at bounding box center [493, 118] width 287 height 22
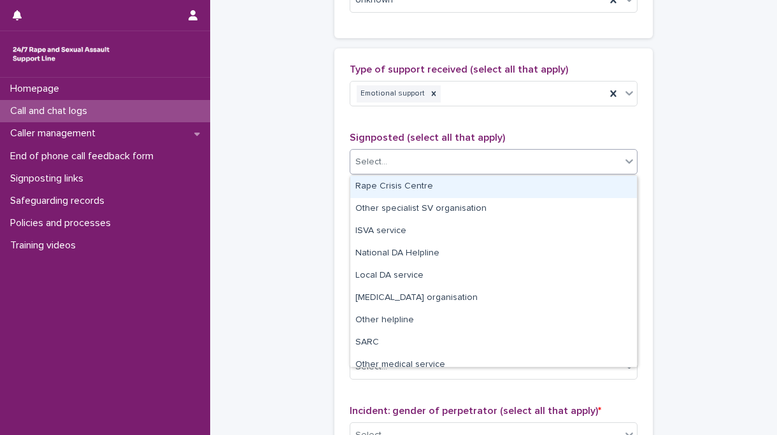
click at [428, 159] on div "Select..." at bounding box center [485, 162] width 271 height 21
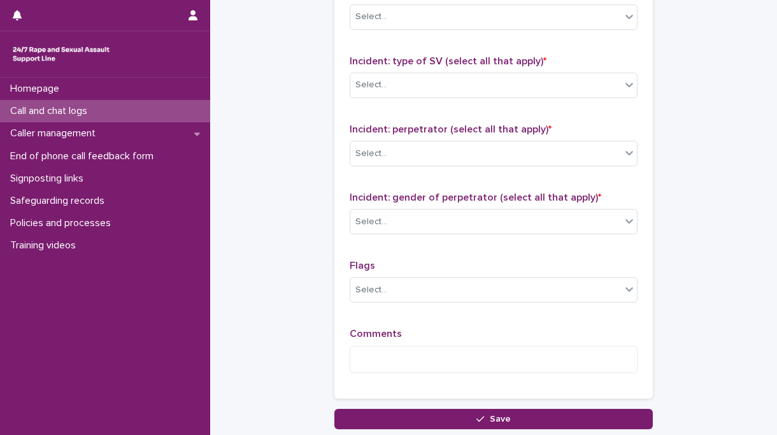
scroll to position [950, 0]
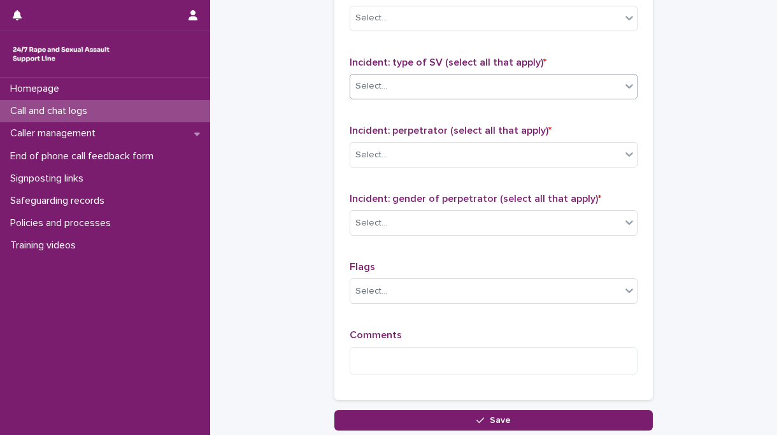
click at [412, 78] on div "Select..." at bounding box center [485, 86] width 271 height 21
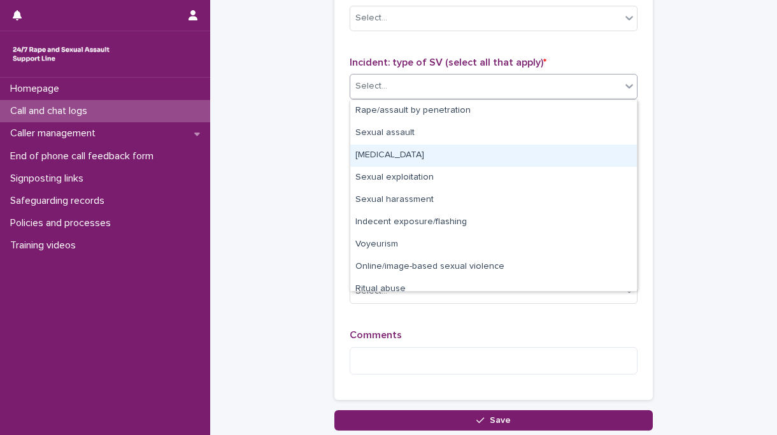
click at [418, 159] on div "[MEDICAL_DATA]" at bounding box center [493, 156] width 287 height 22
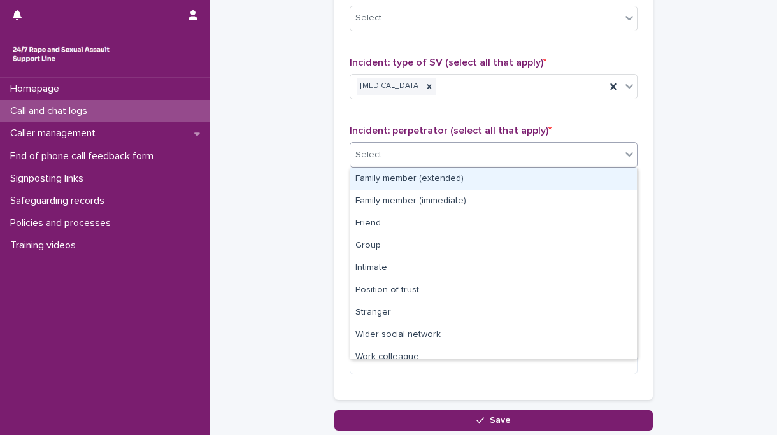
click at [403, 159] on div "Select..." at bounding box center [485, 155] width 271 height 21
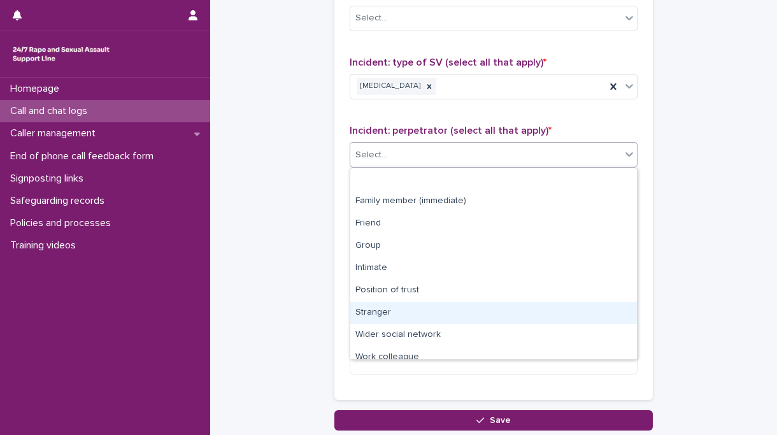
scroll to position [54, 0]
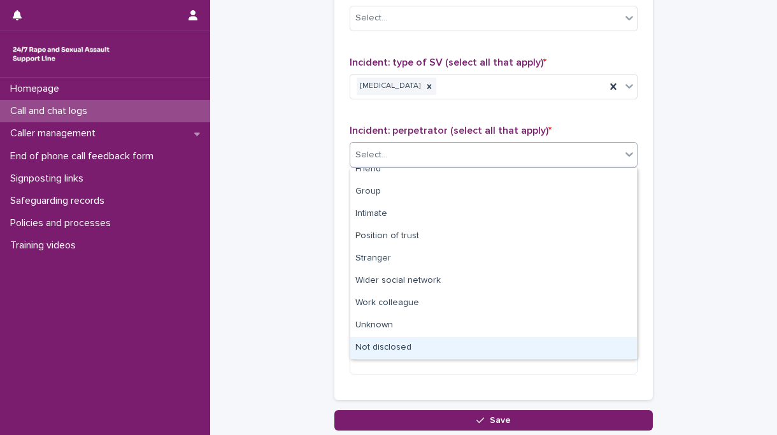
click at [410, 349] on div "Not disclosed" at bounding box center [493, 348] width 287 height 22
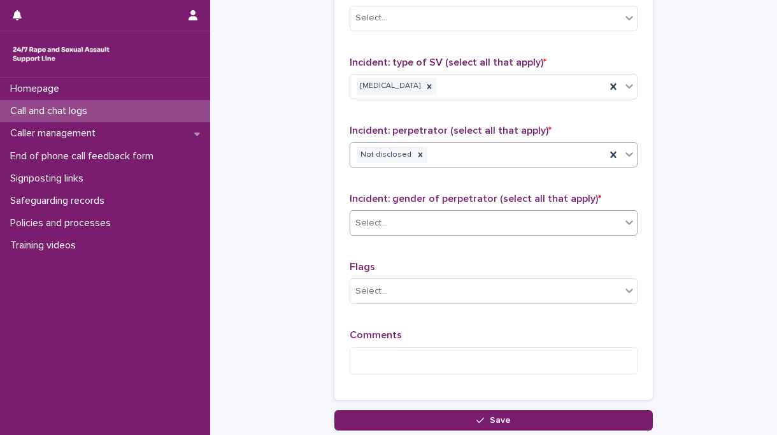
click at [421, 224] on div "Select..." at bounding box center [485, 223] width 271 height 21
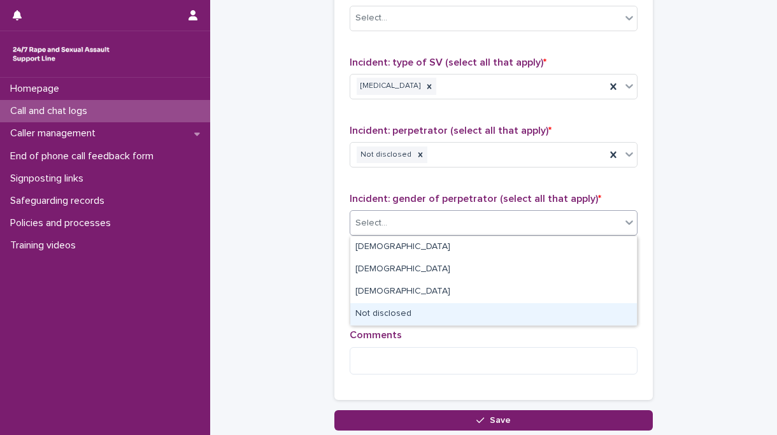
click at [415, 307] on div "Not disclosed" at bounding box center [493, 314] width 287 height 22
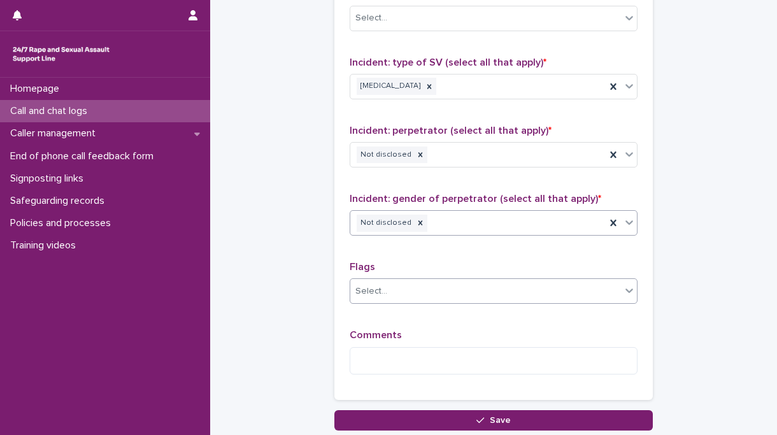
scroll to position [1045, 0]
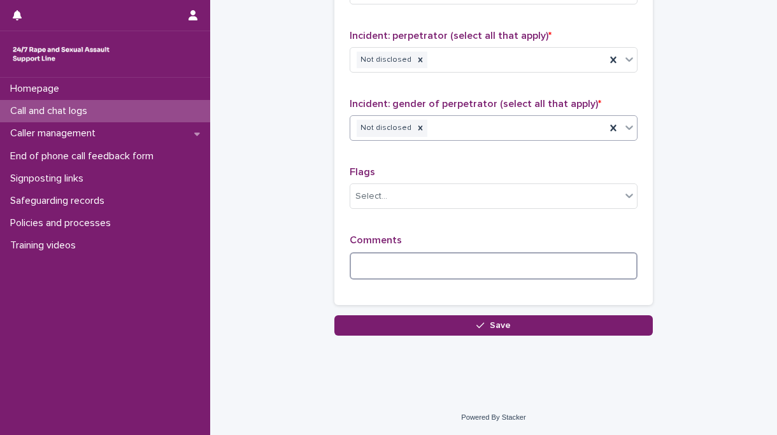
click at [400, 269] on textarea at bounding box center [494, 265] width 288 height 27
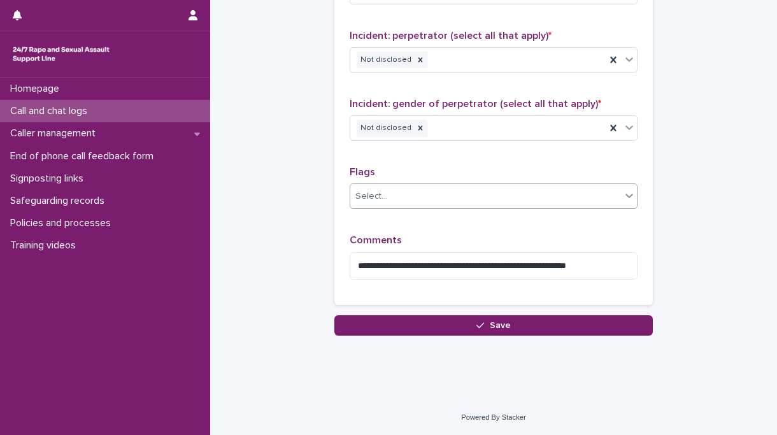
click at [535, 192] on div "Select..." at bounding box center [485, 196] width 271 height 21
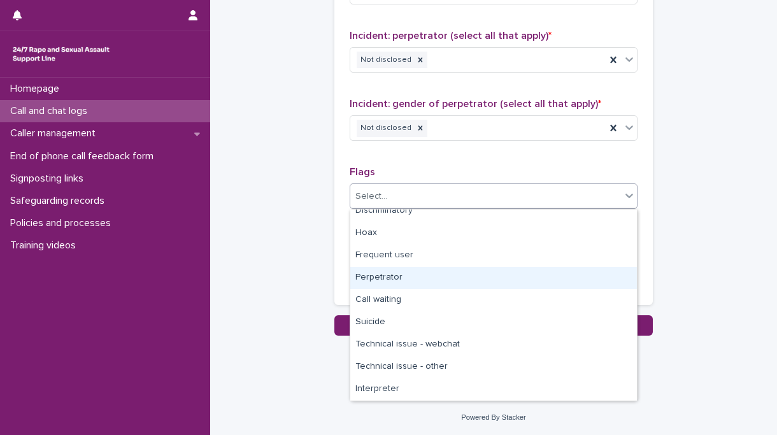
scroll to position [0, 0]
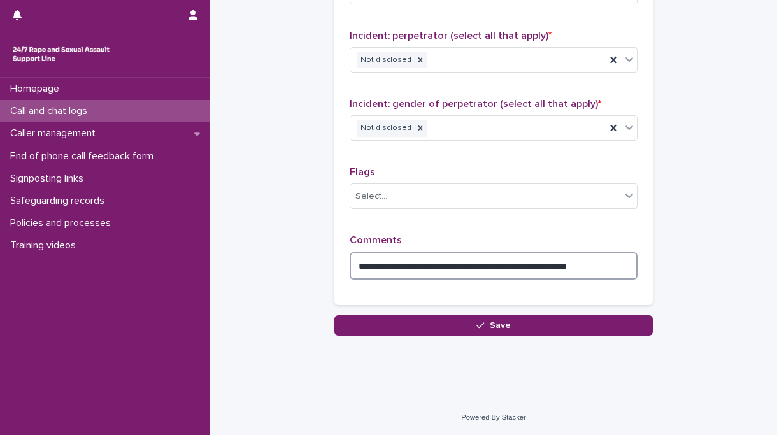
click at [620, 264] on textarea "**********" at bounding box center [494, 265] width 288 height 27
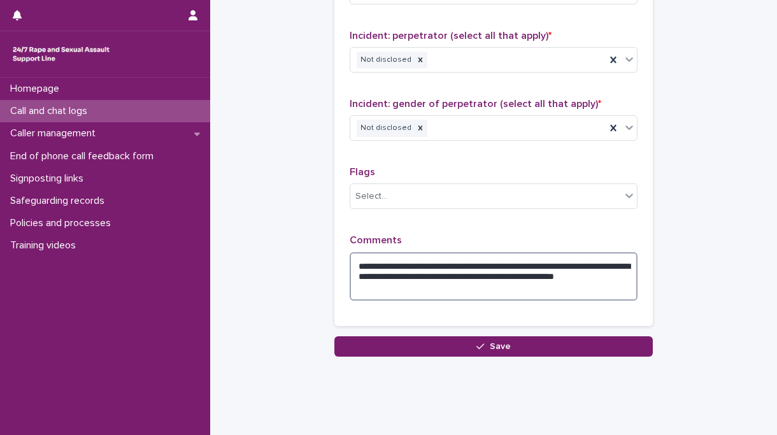
drag, startPoint x: 419, startPoint y: 289, endPoint x: 385, endPoint y: 287, distance: 33.8
click at [385, 287] on textarea "**********" at bounding box center [494, 276] width 288 height 48
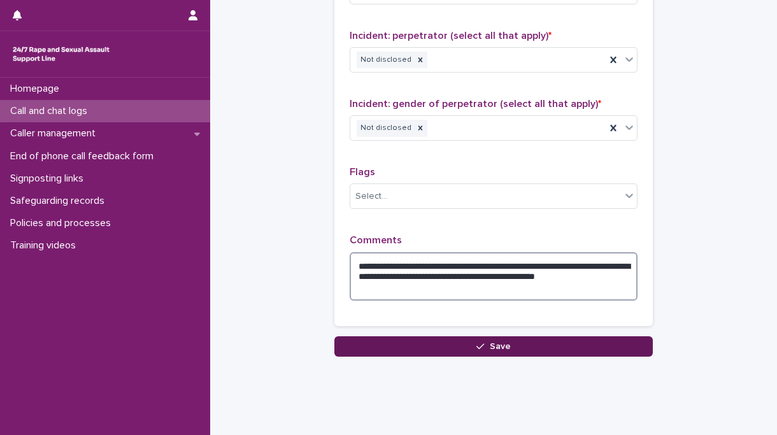
type textarea "**********"
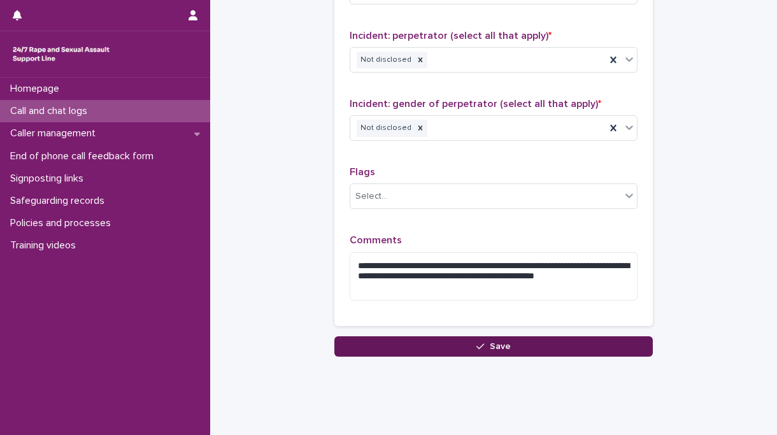
click at [388, 347] on button "Save" at bounding box center [494, 346] width 319 height 20
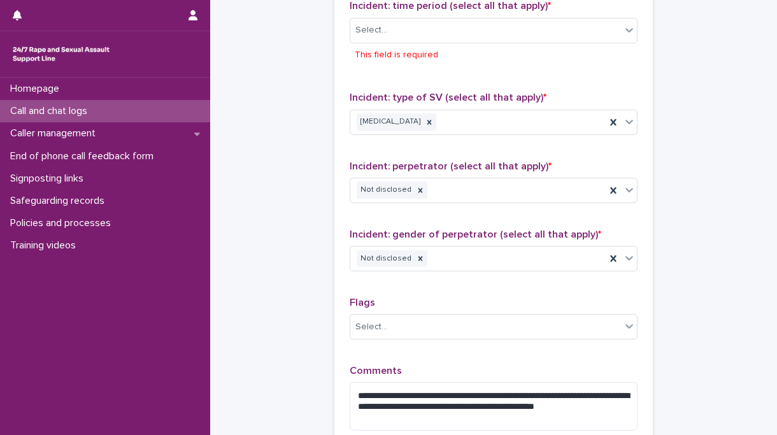
scroll to position [852, 0]
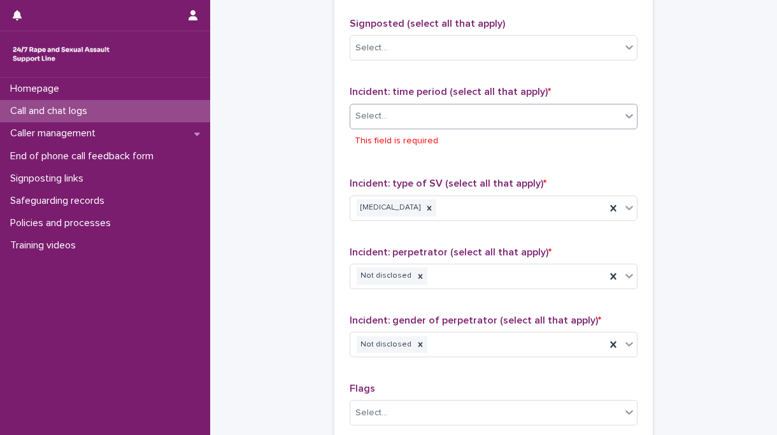
click at [440, 121] on div "Select..." at bounding box center [485, 116] width 271 height 21
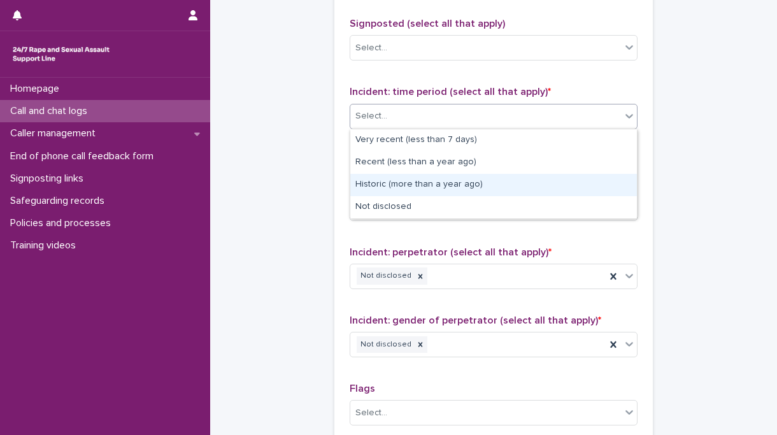
click at [417, 184] on div "Historic (more than a year ago)" at bounding box center [493, 185] width 287 height 22
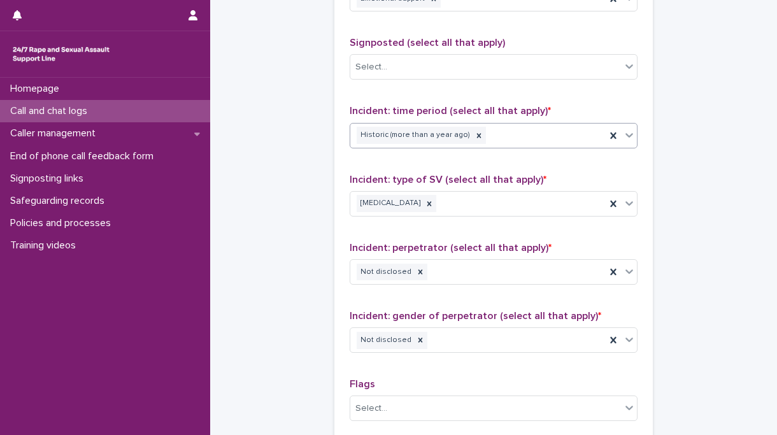
scroll to position [1066, 0]
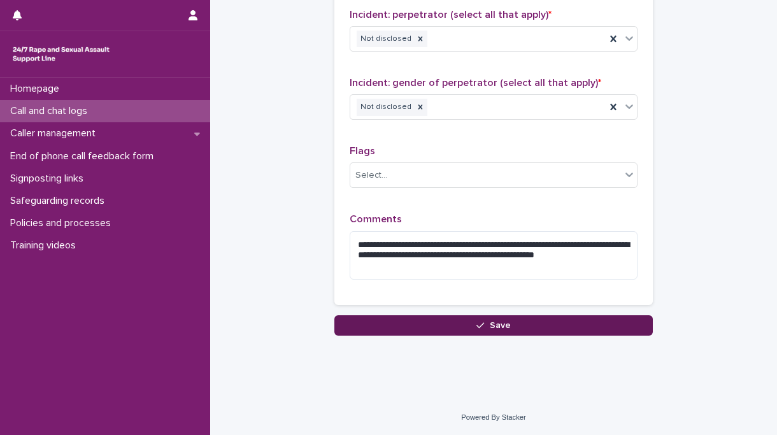
click at [378, 328] on button "Save" at bounding box center [494, 325] width 319 height 20
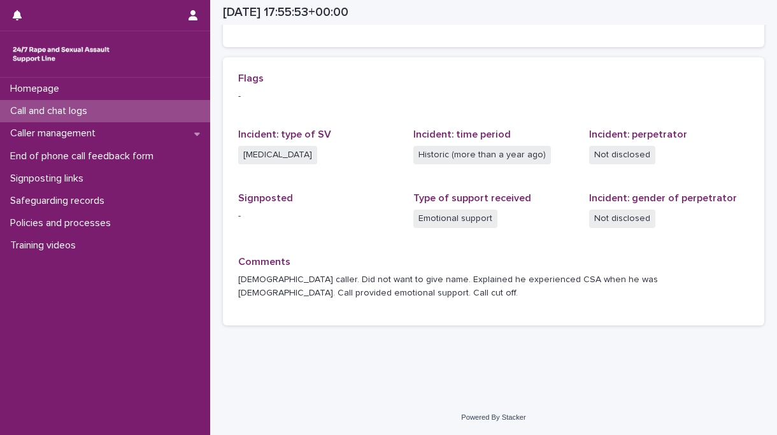
scroll to position [255, 0]
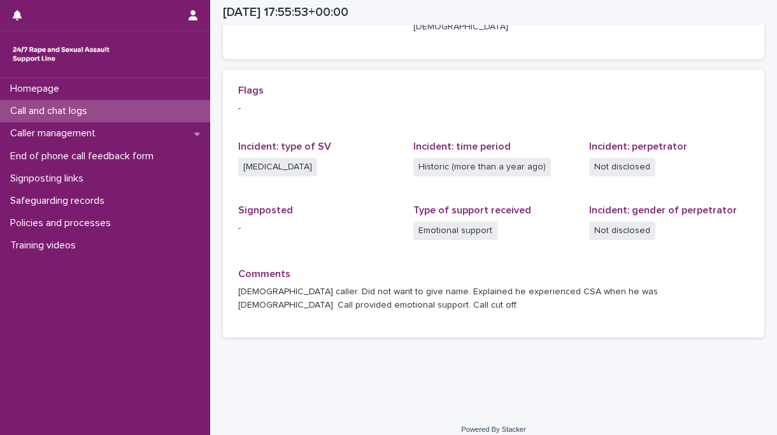
click at [83, 110] on p "Call and chat logs" at bounding box center [51, 111] width 92 height 12
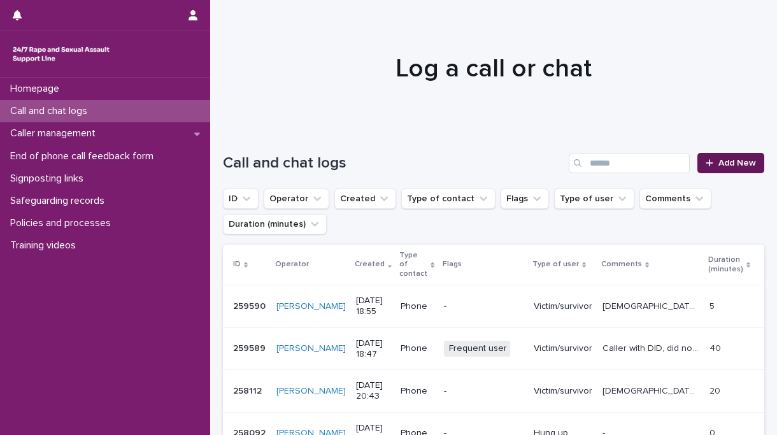
click at [733, 166] on span "Add New" at bounding box center [738, 163] width 38 height 9
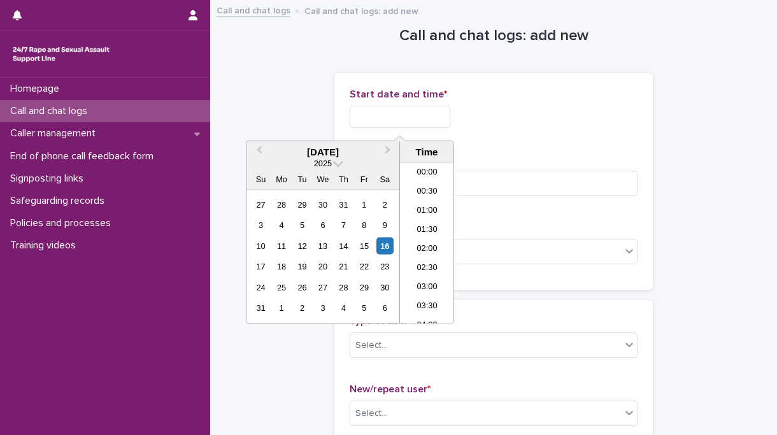
click at [394, 117] on input "text" at bounding box center [400, 117] width 101 height 22
click at [431, 245] on li "19:00" at bounding box center [427, 244] width 54 height 19
type input "**********"
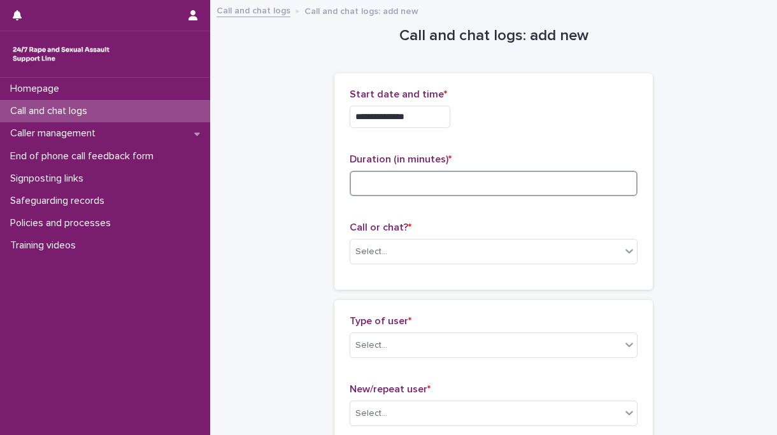
click at [408, 177] on input at bounding box center [494, 183] width 288 height 25
type input "*"
click at [373, 253] on div "Select..." at bounding box center [372, 251] width 32 height 13
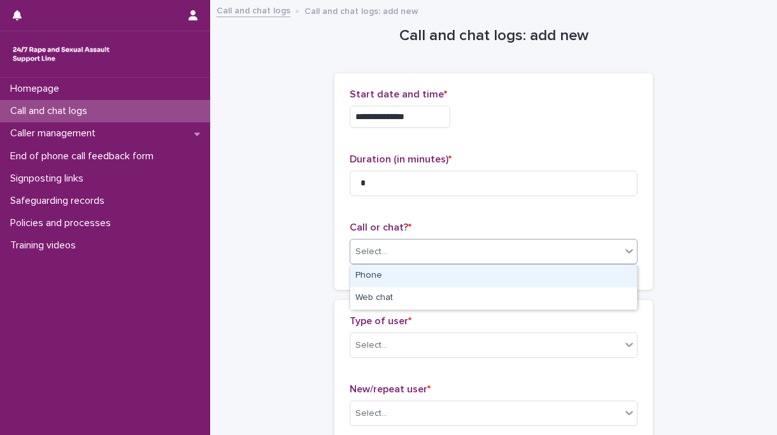
click at [378, 271] on div "Phone" at bounding box center [493, 276] width 287 height 22
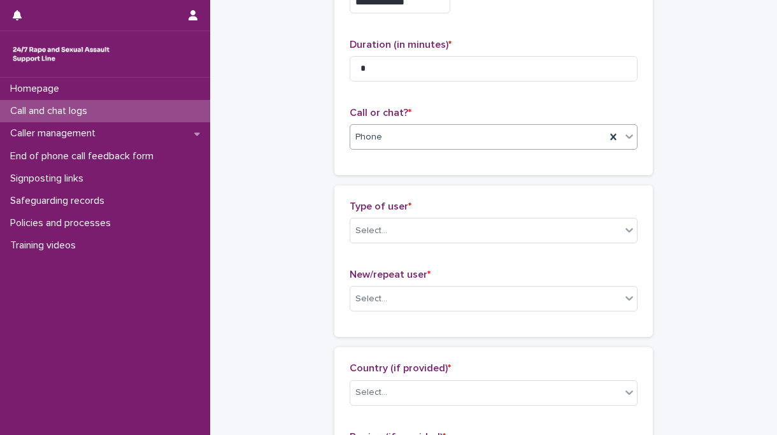
scroll to position [121, 0]
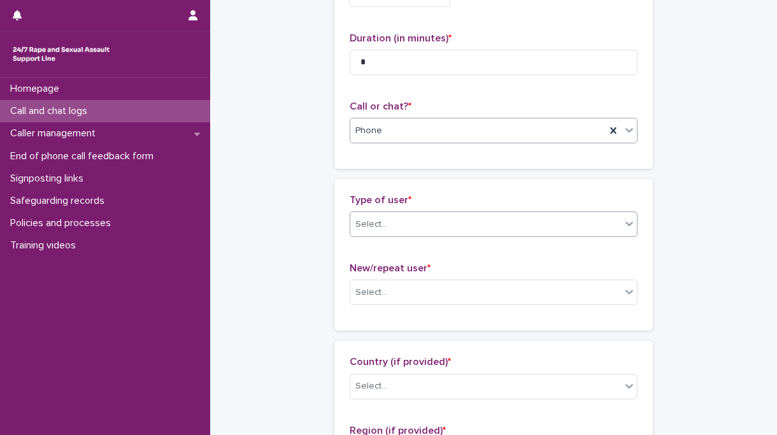
click at [407, 234] on div "Select..." at bounding box center [485, 224] width 271 height 21
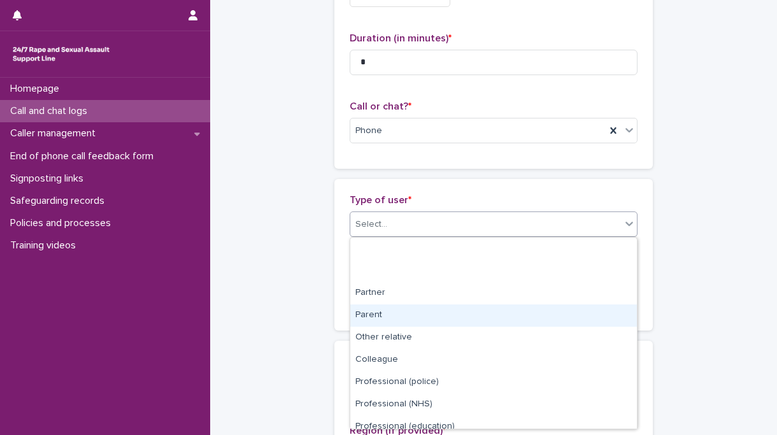
scroll to position [143, 0]
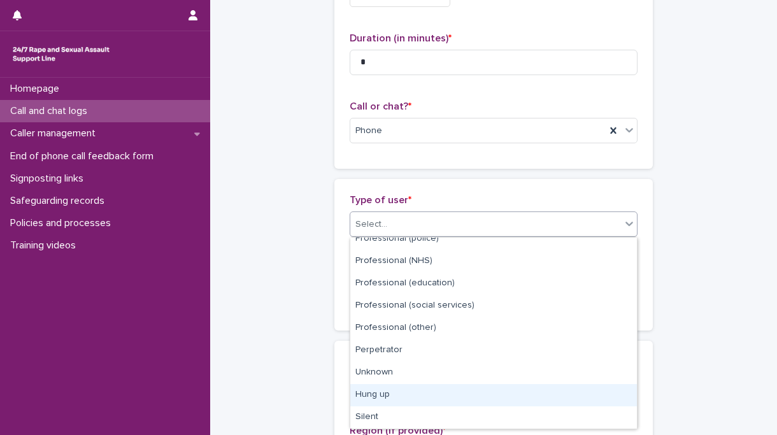
click at [394, 390] on div "Hung up" at bounding box center [493, 395] width 287 height 22
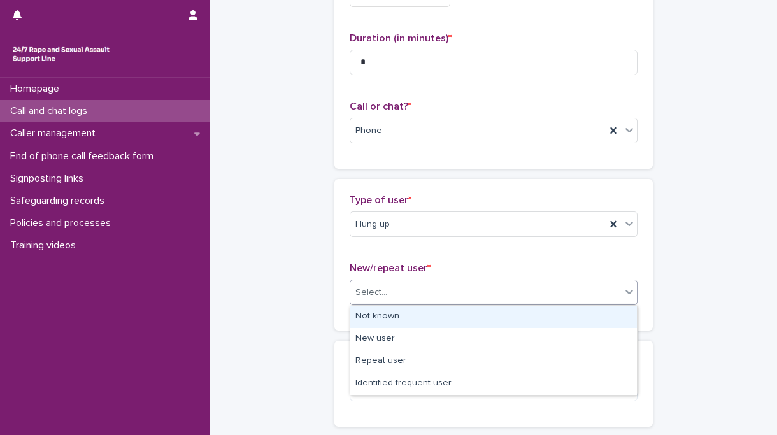
click at [433, 294] on div "Select..." at bounding box center [485, 292] width 271 height 21
click at [394, 318] on div "Not known" at bounding box center [493, 317] width 287 height 22
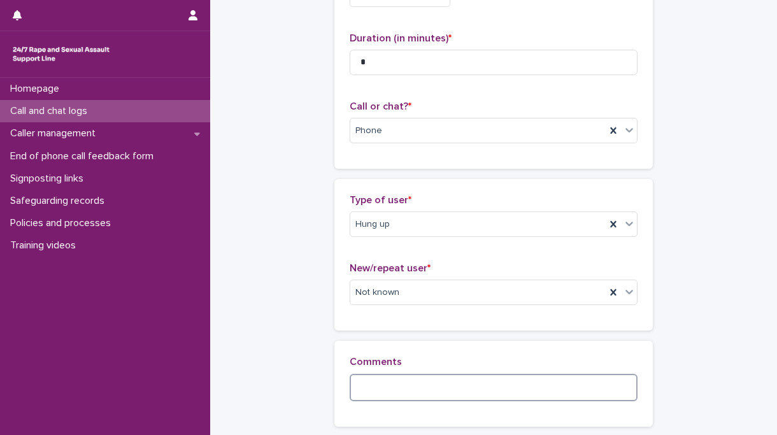
click at [394, 378] on textarea at bounding box center [494, 387] width 288 height 27
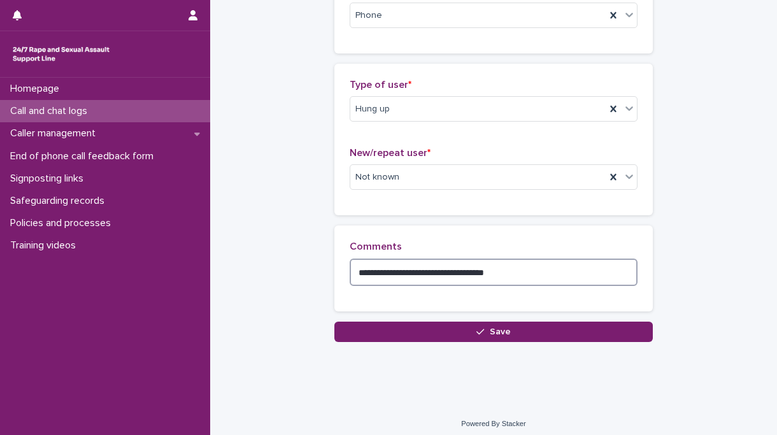
scroll to position [243, 0]
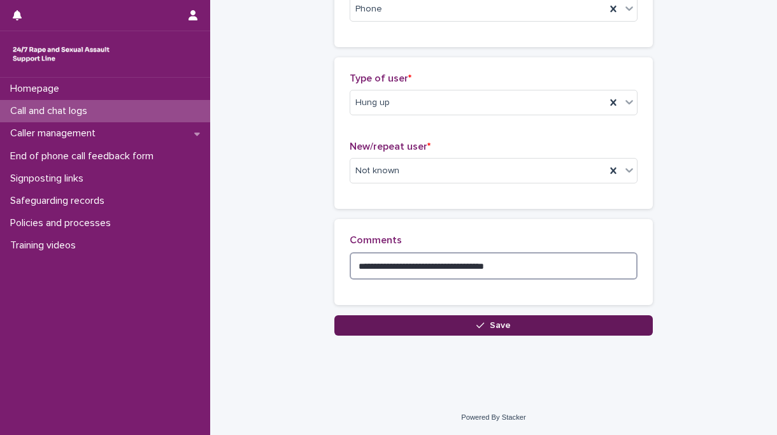
type textarea "**********"
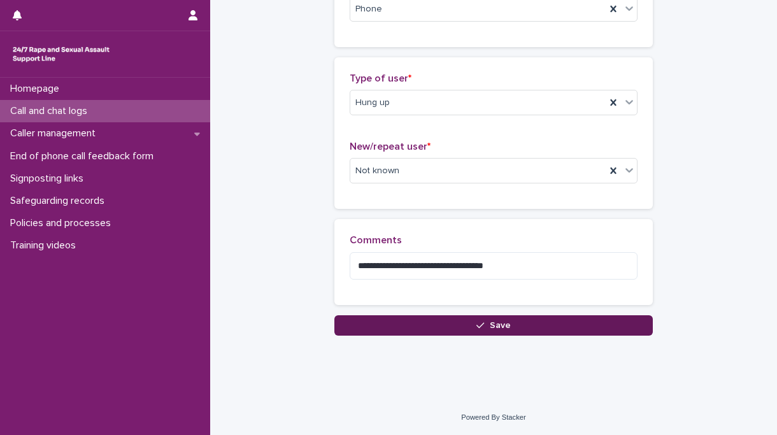
click at [491, 323] on span "Save" at bounding box center [500, 325] width 21 height 9
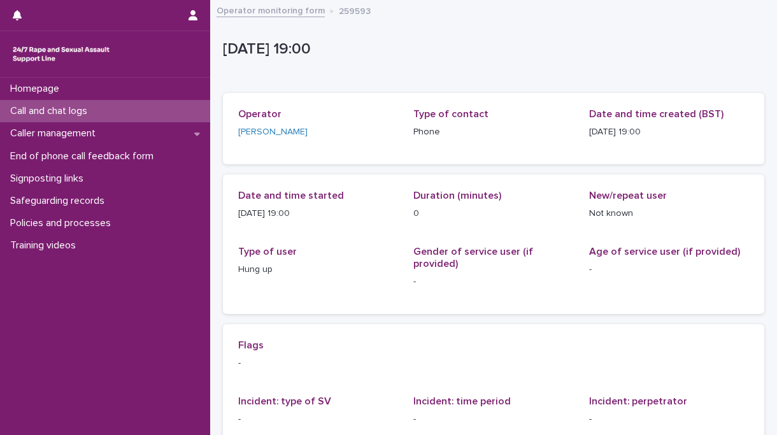
click at [100, 106] on div "Call and chat logs" at bounding box center [105, 111] width 210 height 22
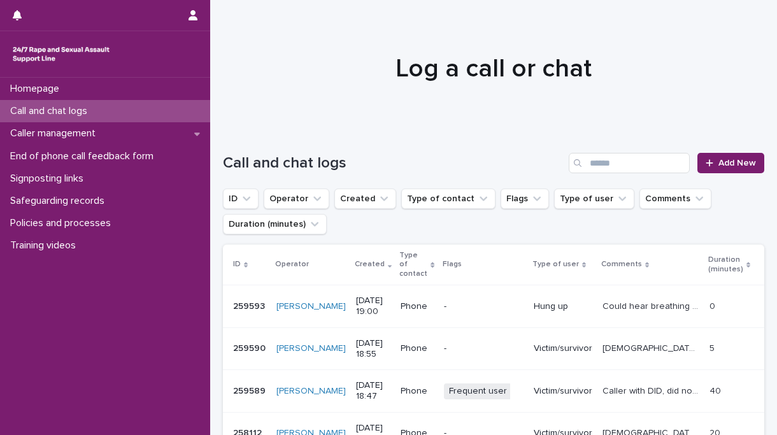
click at [732, 152] on div "Call and chat logs Add New" at bounding box center [494, 157] width 542 height 61
click at [732, 170] on link "Add New" at bounding box center [731, 163] width 67 height 20
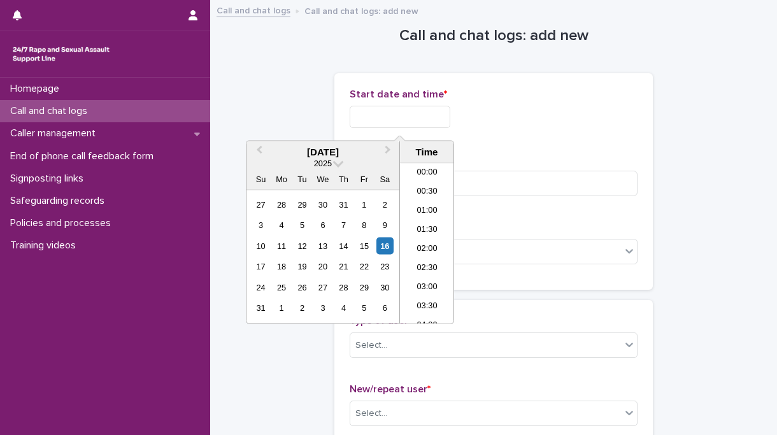
click at [396, 117] on input "text" at bounding box center [400, 117] width 101 height 22
click at [438, 224] on li "19:00" at bounding box center [427, 224] width 54 height 19
type input "**********"
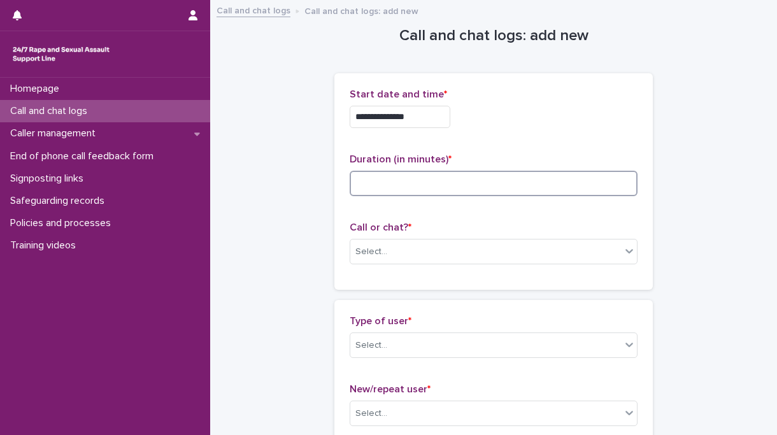
click at [401, 189] on input at bounding box center [494, 183] width 288 height 25
type input "**"
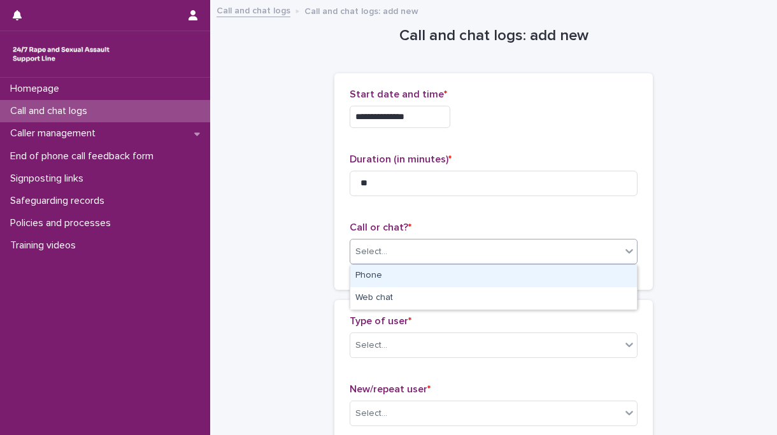
click at [381, 254] on div "Select..." at bounding box center [372, 251] width 32 height 13
click at [382, 273] on div "Phone" at bounding box center [493, 276] width 287 height 22
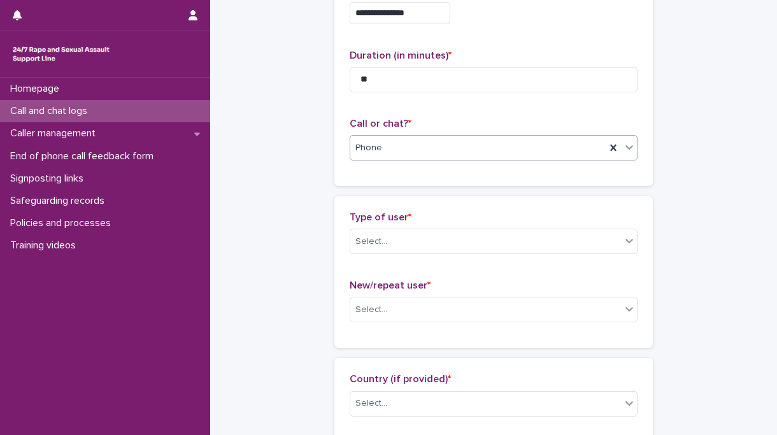
scroll to position [106, 0]
click at [377, 254] on div "Type of user * Select..." at bounding box center [494, 236] width 288 height 53
click at [377, 246] on div "Select..." at bounding box center [372, 239] width 32 height 13
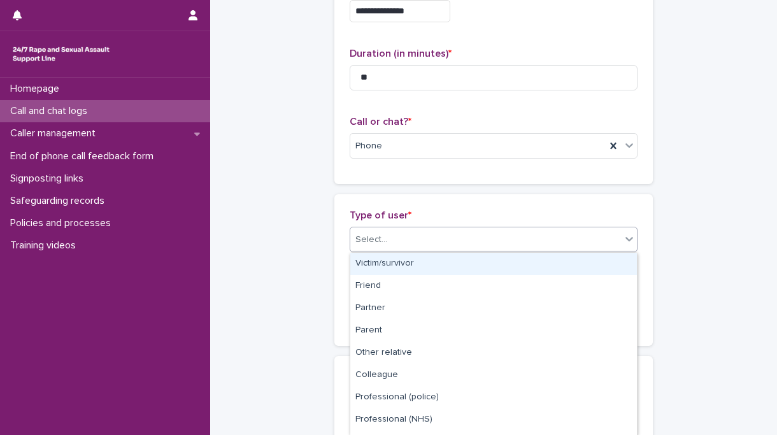
click at [393, 262] on div "Victim/survivor" at bounding box center [493, 264] width 287 height 22
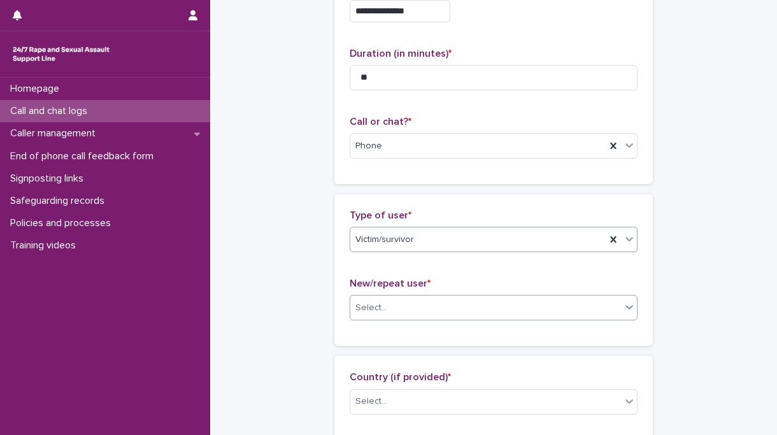
click at [401, 306] on div "Select..." at bounding box center [485, 308] width 271 height 21
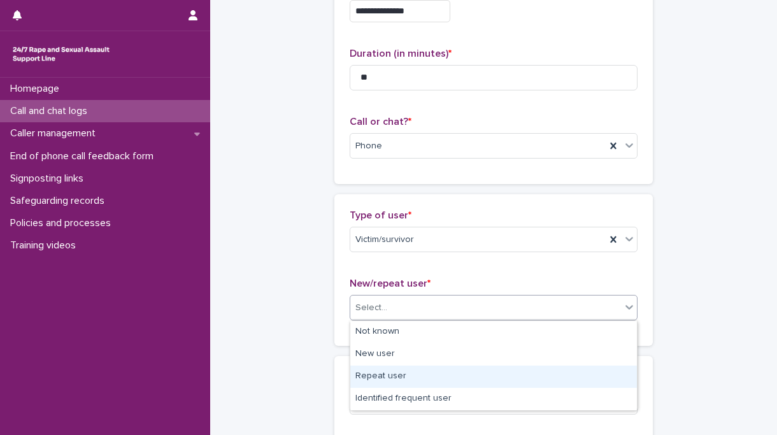
click at [400, 380] on div "Repeat user" at bounding box center [493, 377] width 287 height 22
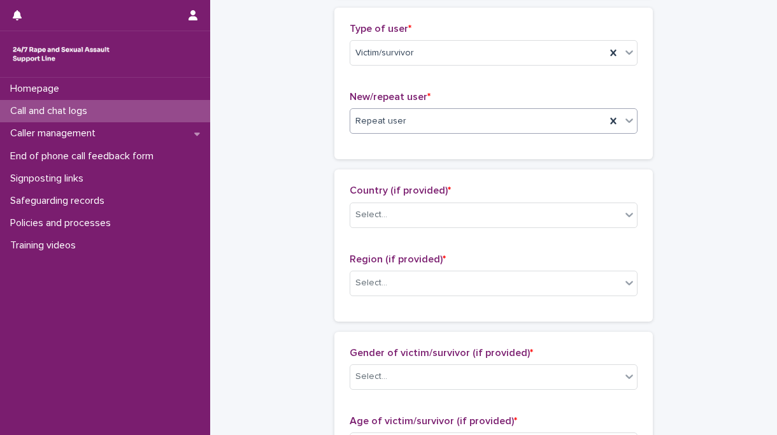
scroll to position [324, 0]
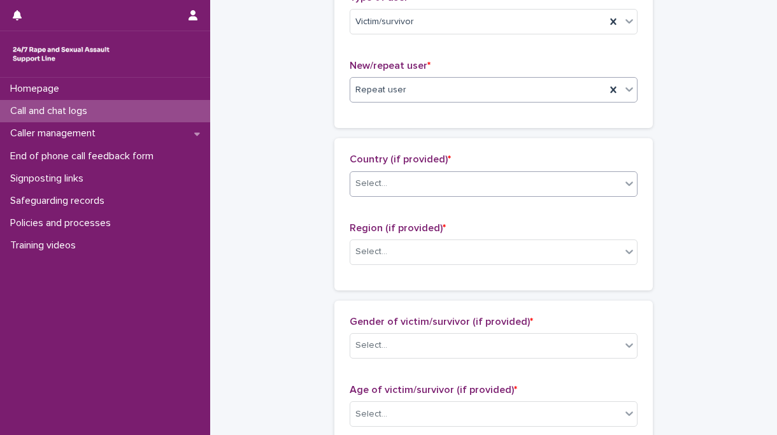
click at [410, 194] on div "Select..." at bounding box center [494, 183] width 288 height 25
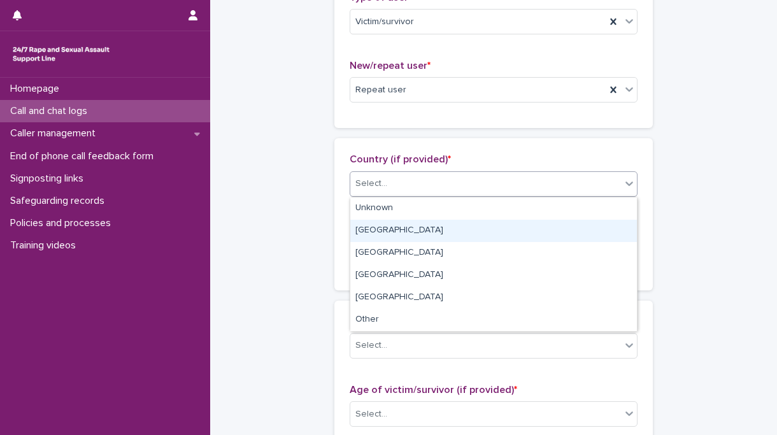
click at [400, 234] on div "[GEOGRAPHIC_DATA]" at bounding box center [493, 231] width 287 height 22
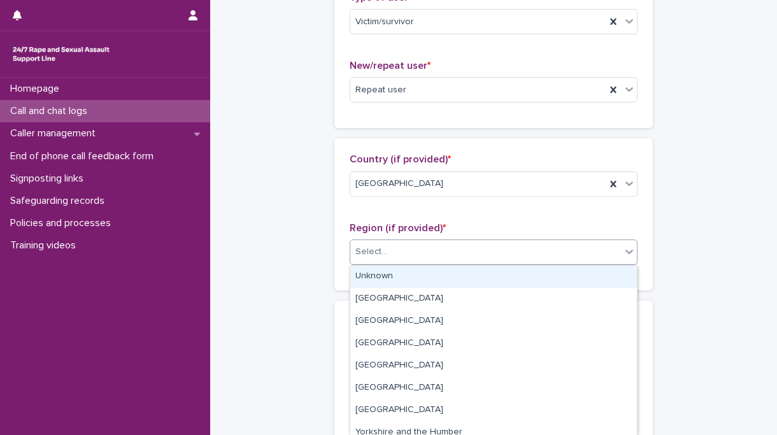
click at [400, 257] on div "Select..." at bounding box center [485, 252] width 271 height 21
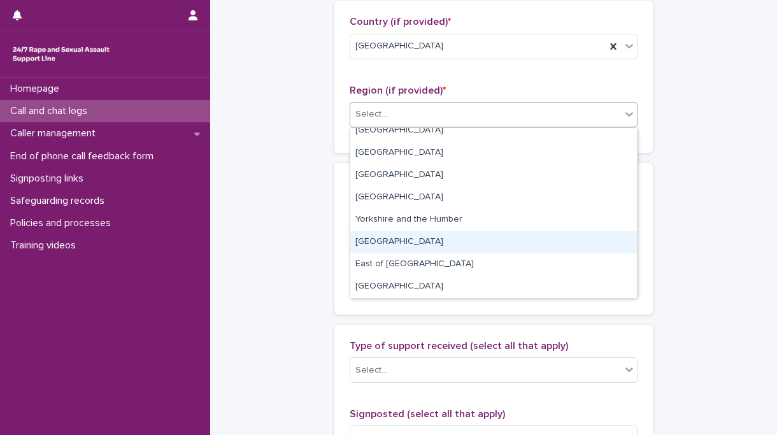
scroll to position [0, 0]
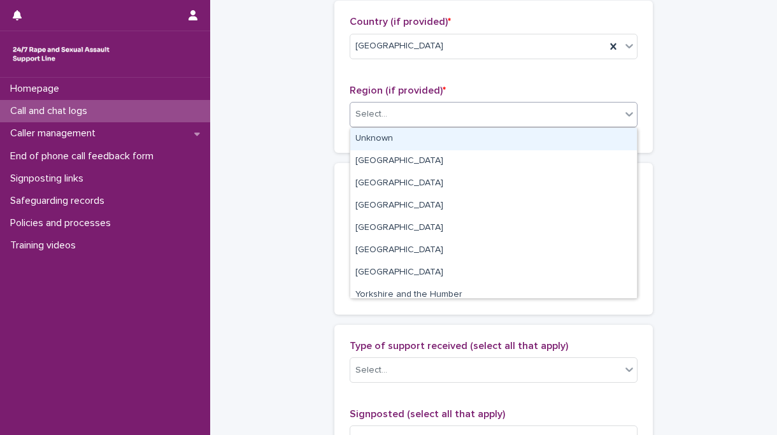
click at [421, 139] on div "Unknown" at bounding box center [493, 139] width 287 height 22
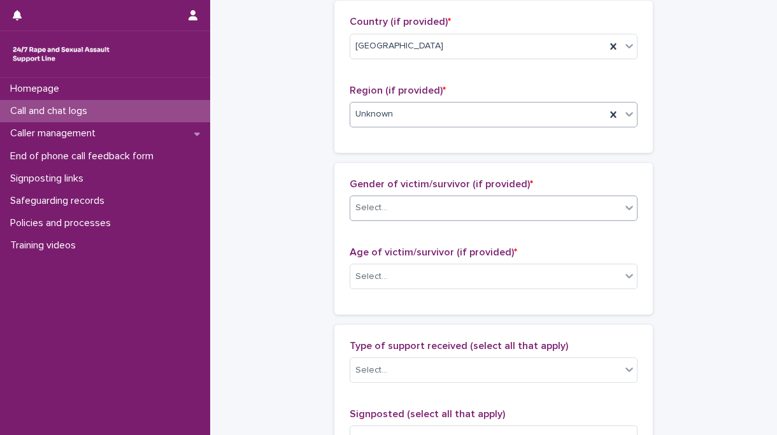
click at [418, 204] on div "Select..." at bounding box center [485, 208] width 271 height 21
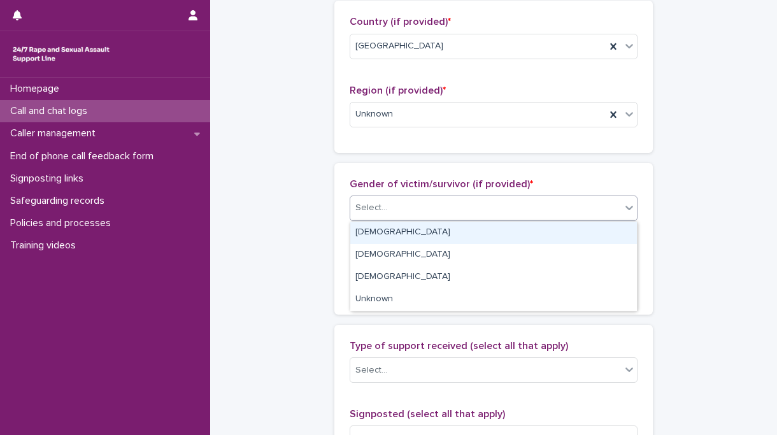
click at [413, 229] on div "[DEMOGRAPHIC_DATA]" at bounding box center [493, 233] width 287 height 22
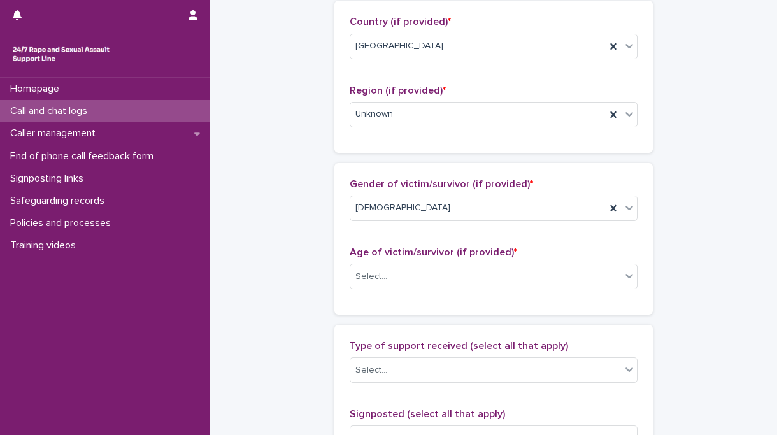
click at [419, 259] on div "Age of victim/survivor (if provided) * Select..." at bounding box center [494, 273] width 288 height 53
click at [419, 268] on div "Select..." at bounding box center [485, 276] width 271 height 21
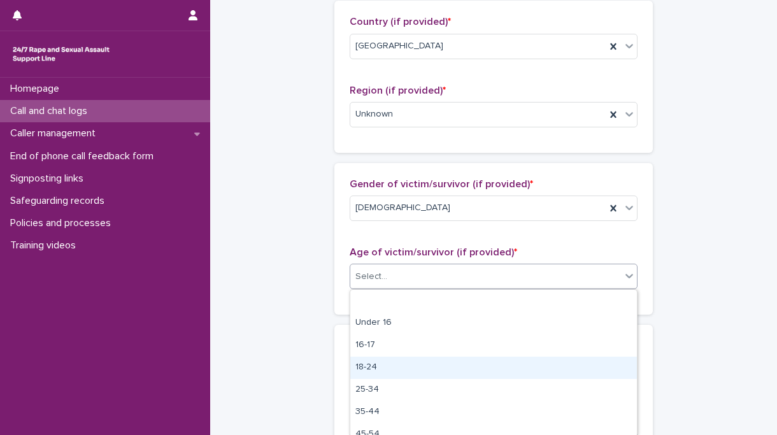
scroll to position [77, 0]
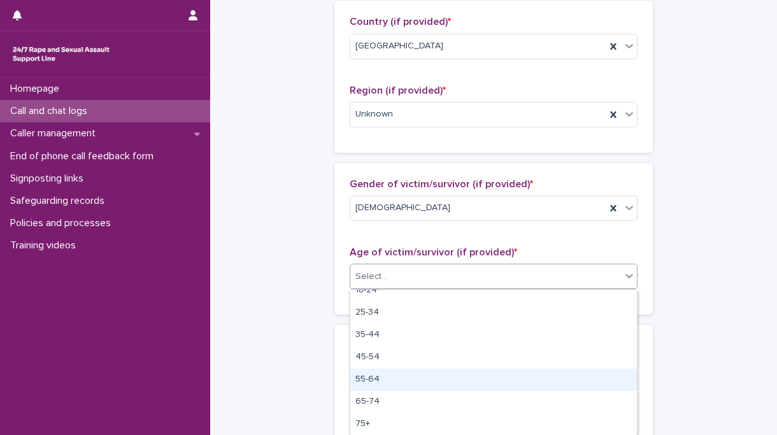
click at [405, 380] on div "55-64" at bounding box center [493, 380] width 287 height 22
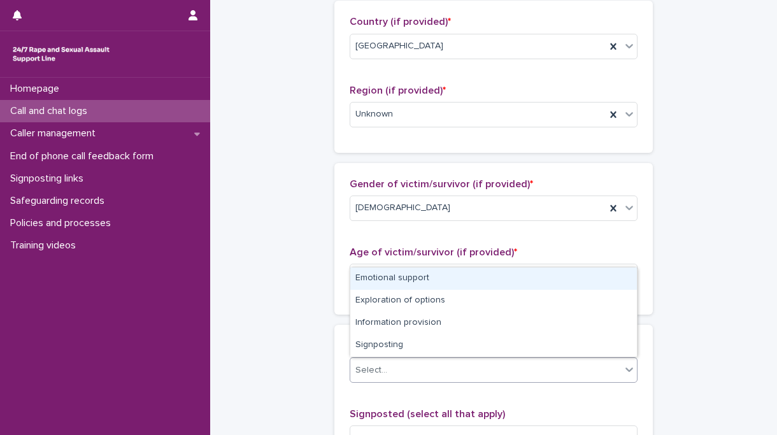
click at [407, 377] on div "Select..." at bounding box center [485, 370] width 271 height 21
click at [388, 278] on div "Emotional support" at bounding box center [493, 279] width 287 height 22
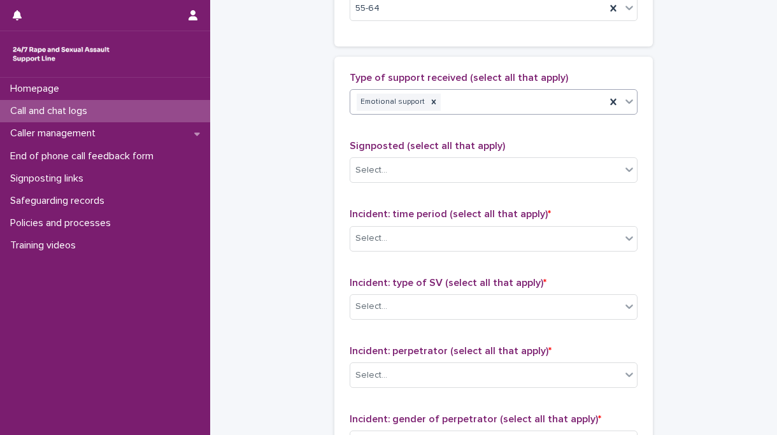
scroll to position [864, 0]
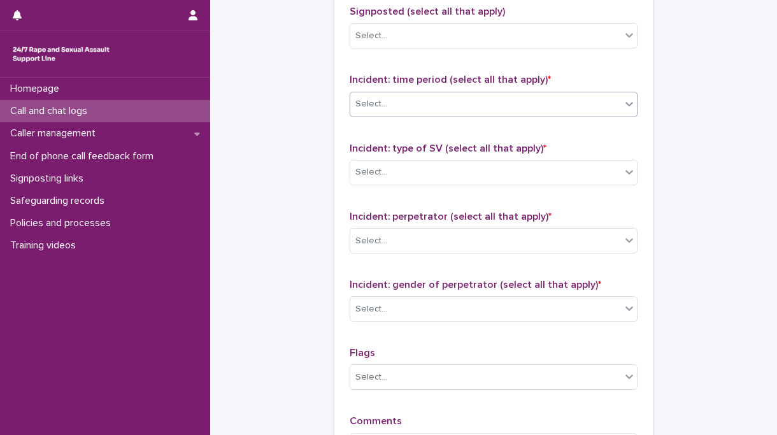
click at [469, 110] on div "Select..." at bounding box center [485, 104] width 271 height 21
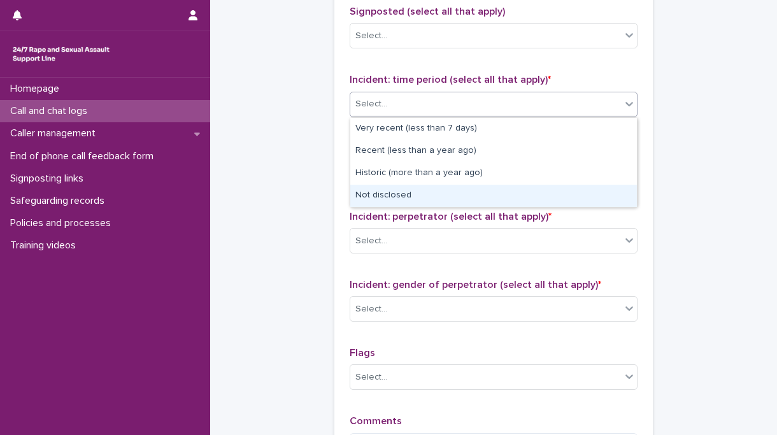
click at [404, 196] on div "Not disclosed" at bounding box center [493, 196] width 287 height 22
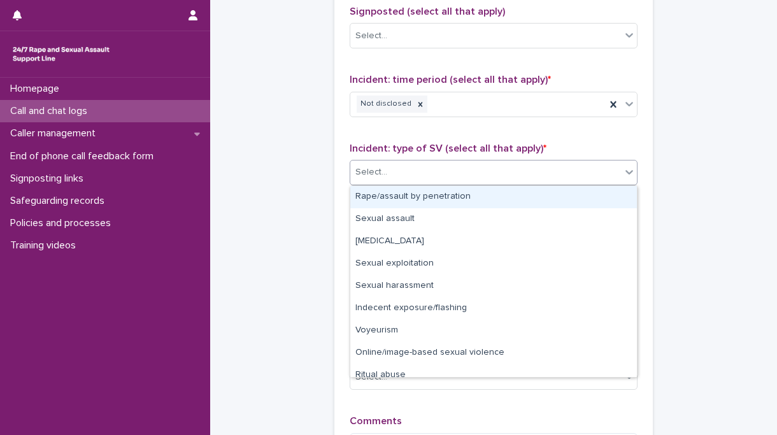
click at [427, 174] on div "Select..." at bounding box center [485, 172] width 271 height 21
click at [417, 199] on div "Rape/assault by penetration" at bounding box center [493, 197] width 287 height 22
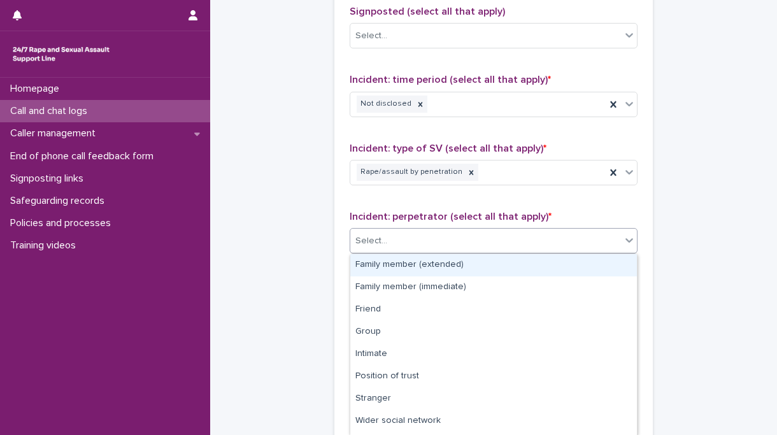
click at [408, 250] on div "Select..." at bounding box center [485, 241] width 271 height 21
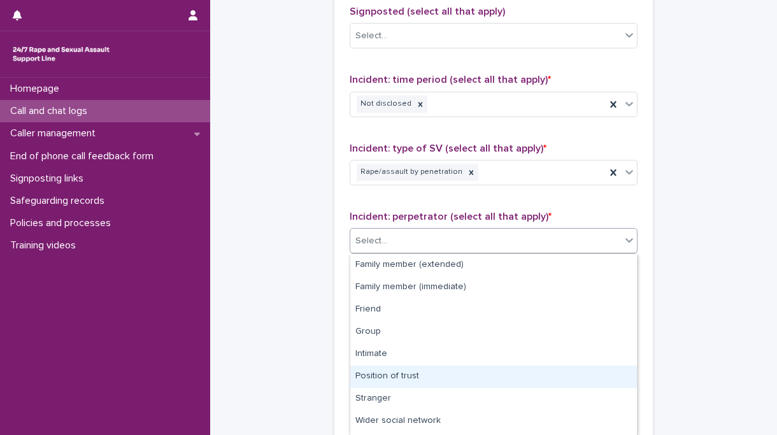
scroll to position [52, 0]
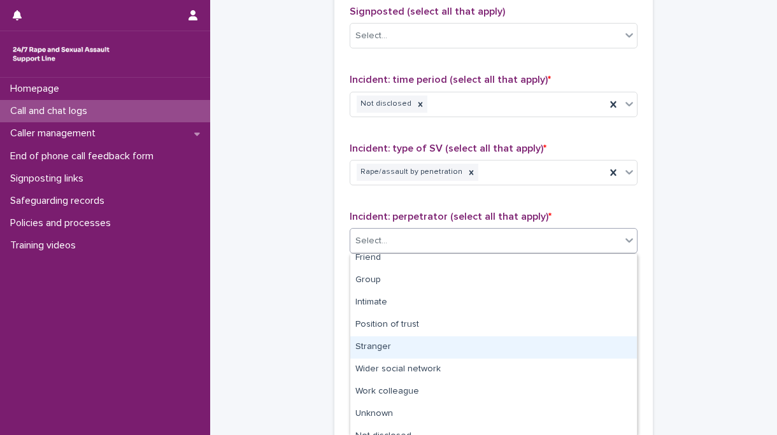
click at [389, 350] on div "Stranger" at bounding box center [493, 347] width 287 height 22
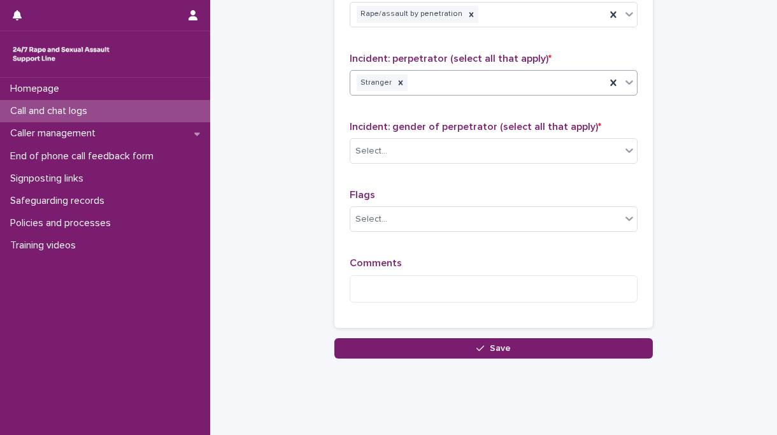
scroll to position [1025, 0]
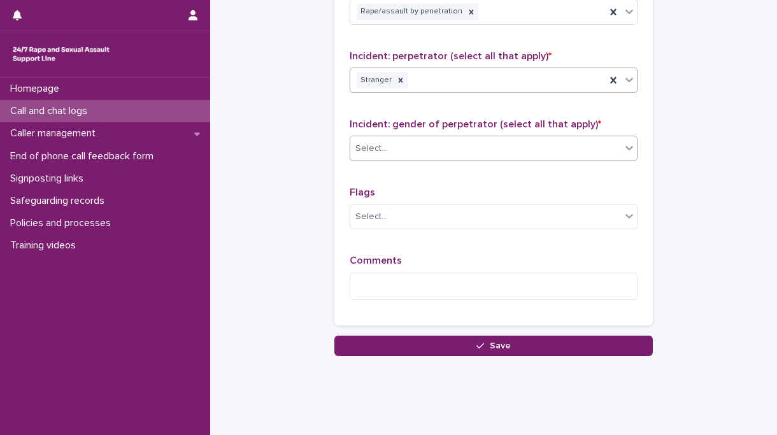
click at [414, 157] on div "Select..." at bounding box center [485, 148] width 271 height 21
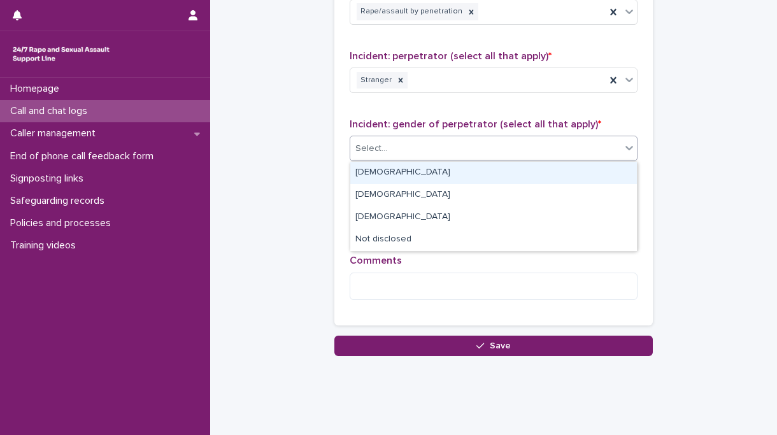
click at [403, 175] on div "[DEMOGRAPHIC_DATA]" at bounding box center [493, 173] width 287 height 22
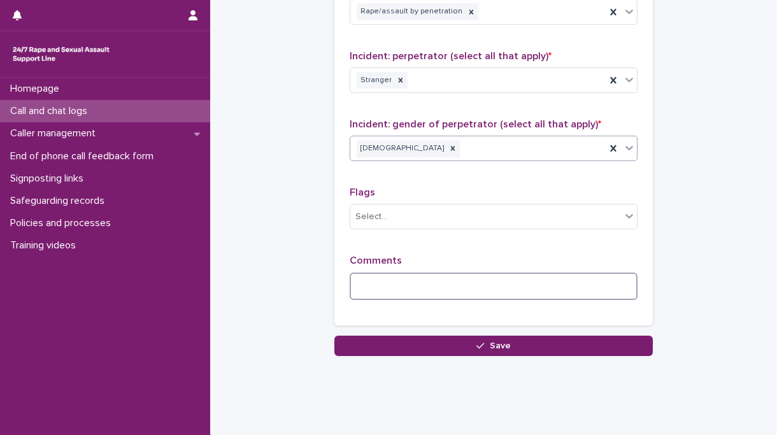
click at [394, 281] on textarea at bounding box center [494, 286] width 288 height 27
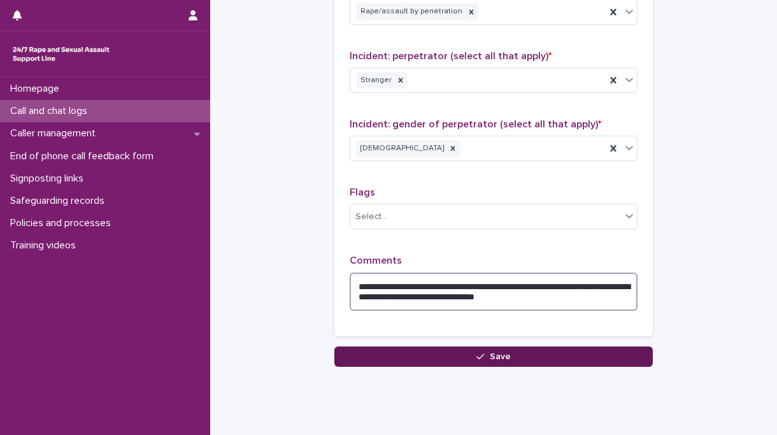
type textarea "**********"
click at [424, 363] on button "Save" at bounding box center [494, 357] width 319 height 20
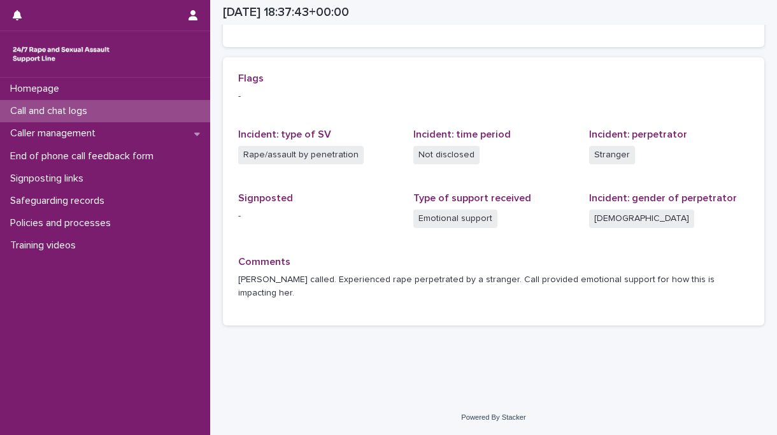
scroll to position [242, 0]
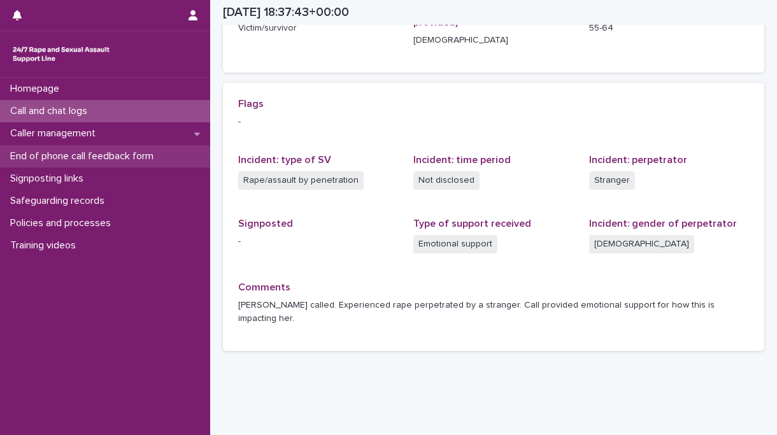
click at [103, 156] on p "End of phone call feedback form" at bounding box center [84, 156] width 159 height 12
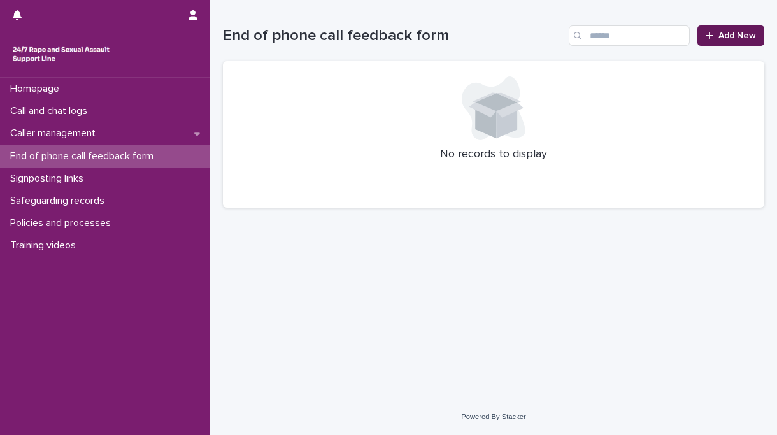
click at [734, 34] on span "Add New" at bounding box center [738, 35] width 38 height 9
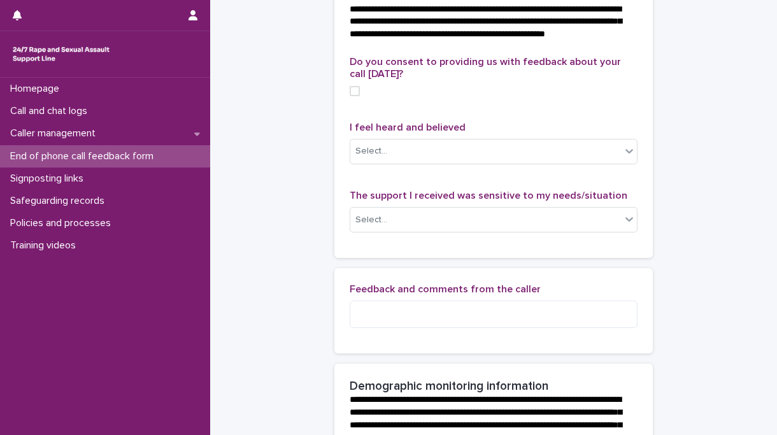
scroll to position [89, 0]
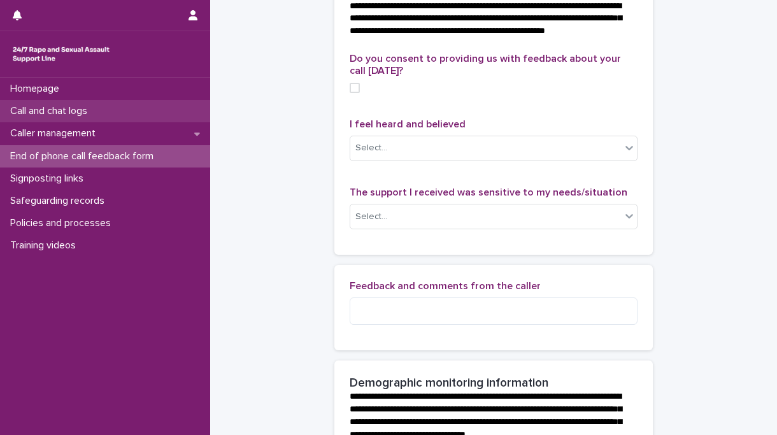
click at [67, 117] on div "Call and chat logs" at bounding box center [105, 111] width 210 height 22
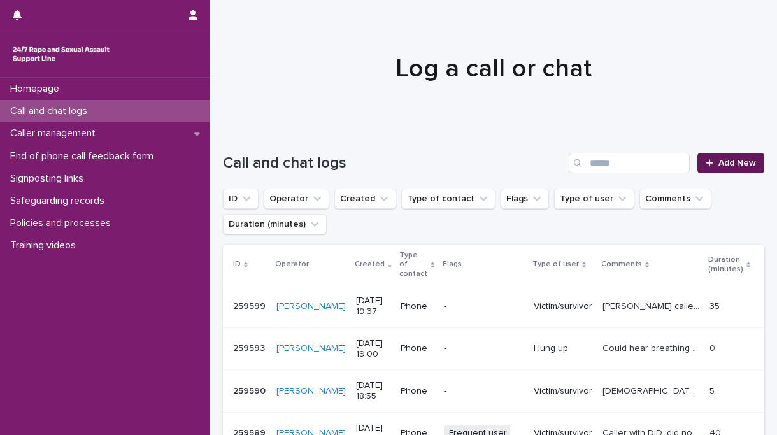
click at [740, 166] on span "Add New" at bounding box center [738, 163] width 38 height 9
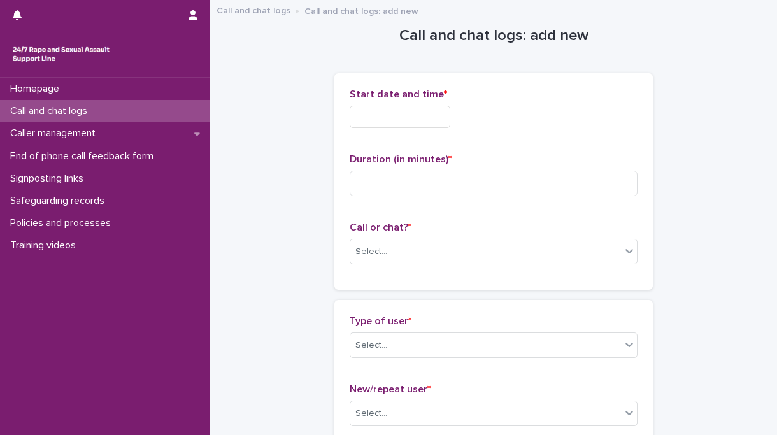
click at [400, 117] on input "text" at bounding box center [400, 117] width 101 height 22
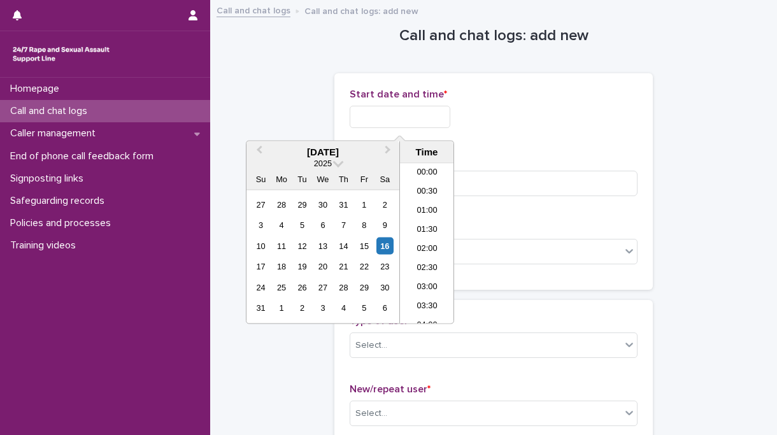
scroll to position [694, 0]
click at [428, 225] on li "19:30" at bounding box center [427, 224] width 54 height 19
click at [423, 115] on input "**********" at bounding box center [400, 117] width 101 height 22
type input "**********"
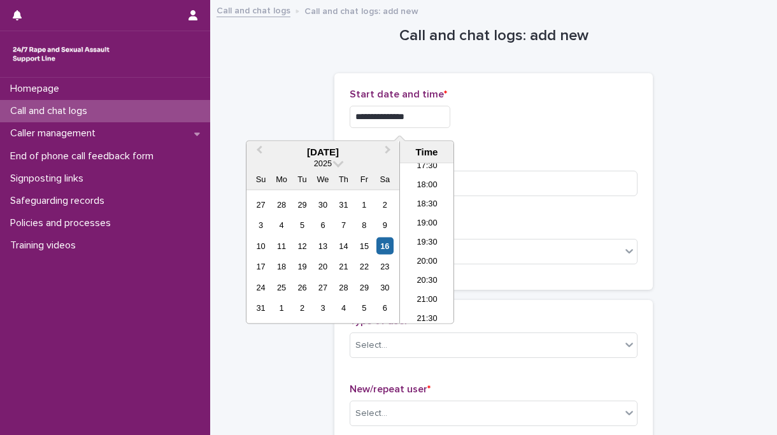
click at [503, 145] on div "**********" at bounding box center [494, 182] width 288 height 186
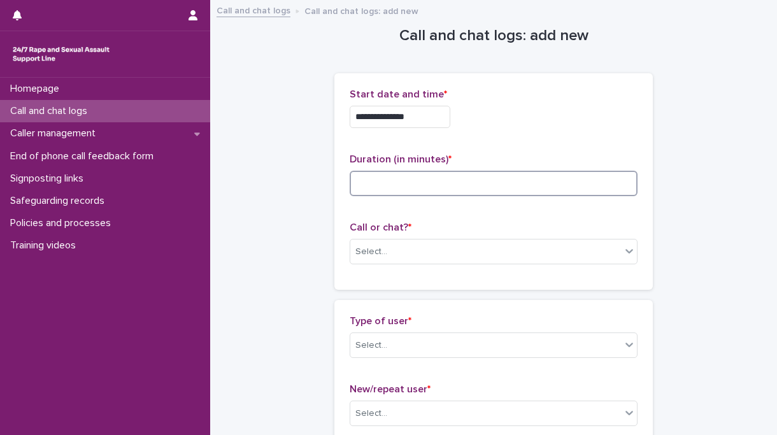
click at [403, 186] on input at bounding box center [494, 183] width 288 height 25
type input "**"
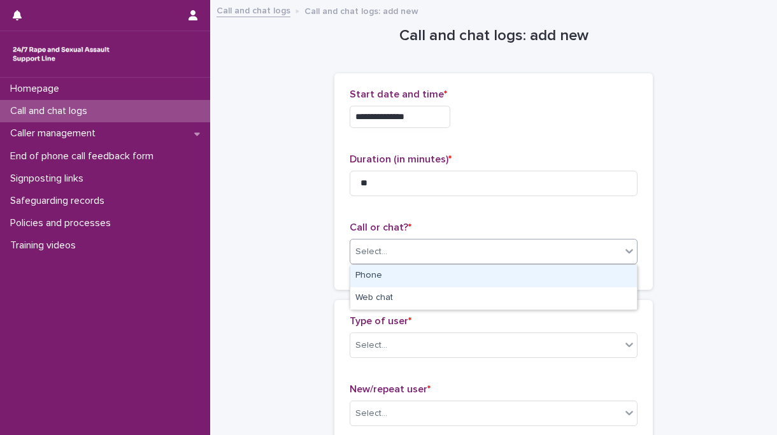
click at [380, 252] on div "Select..." at bounding box center [372, 251] width 32 height 13
click at [382, 273] on div "Phone" at bounding box center [493, 276] width 287 height 22
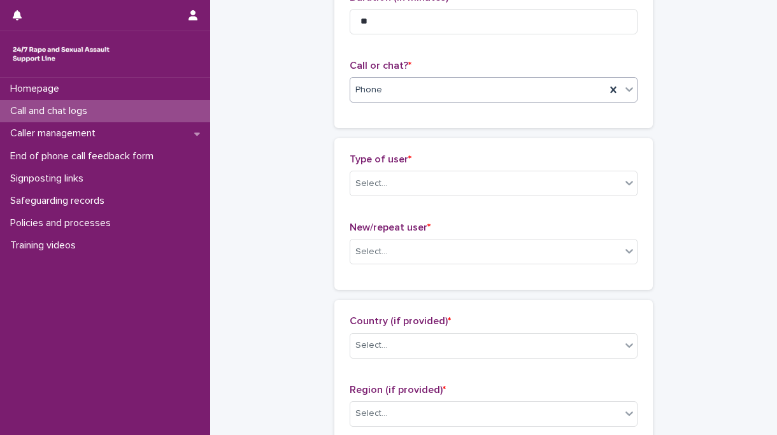
scroll to position [163, 0]
click at [384, 185] on div "Select..." at bounding box center [372, 183] width 32 height 13
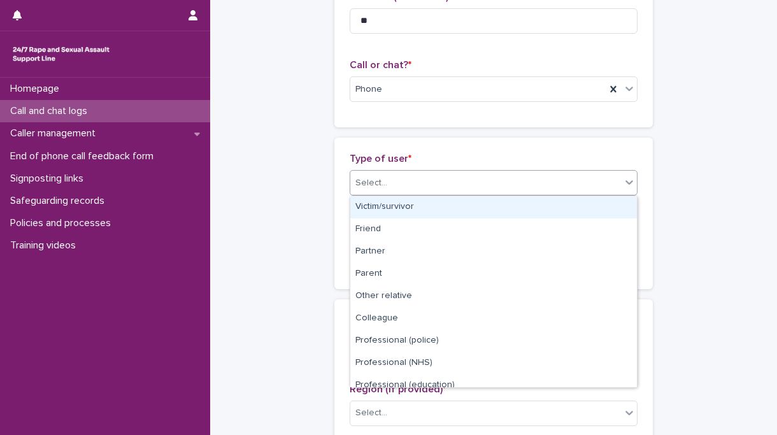
click at [384, 201] on div "Victim/survivor" at bounding box center [493, 207] width 287 height 22
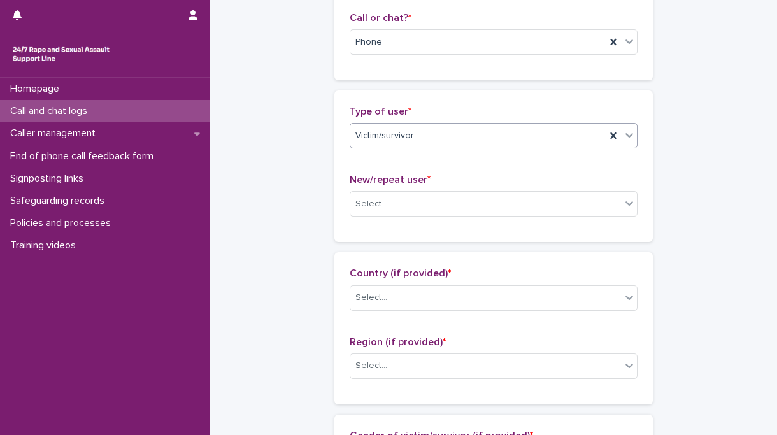
scroll to position [227, 0]
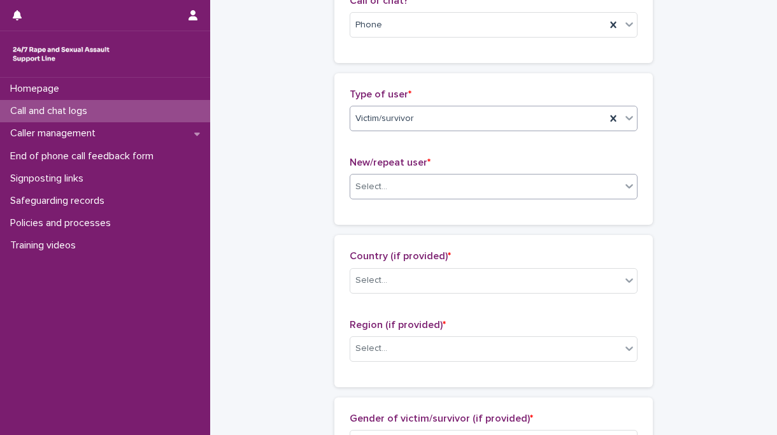
click at [386, 191] on div "Select..." at bounding box center [485, 187] width 271 height 21
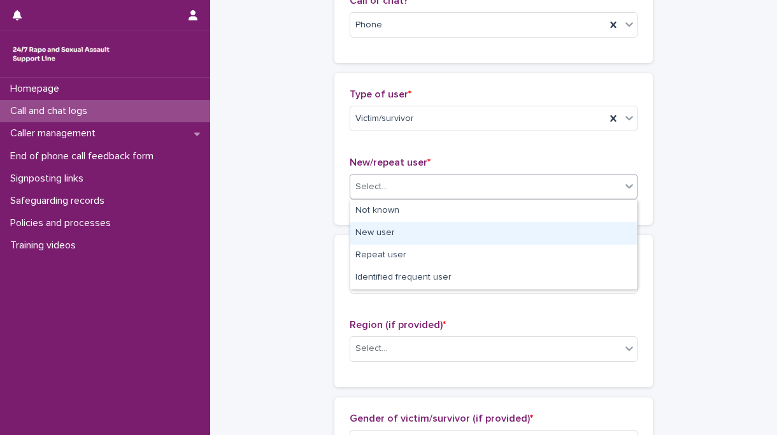
click at [384, 233] on div "New user" at bounding box center [493, 233] width 287 height 22
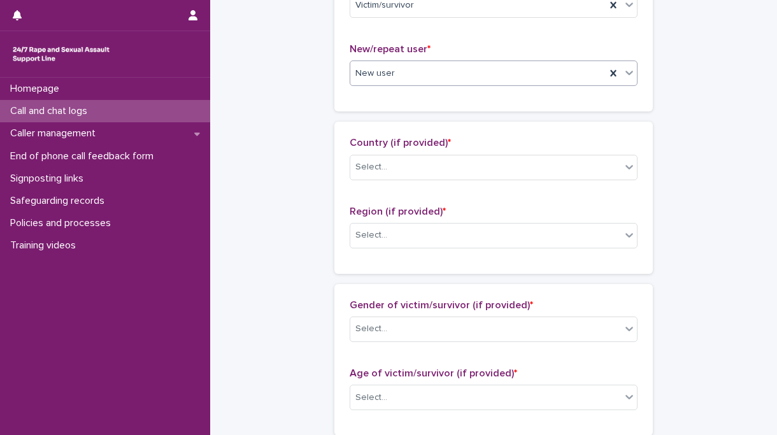
scroll to position [341, 0]
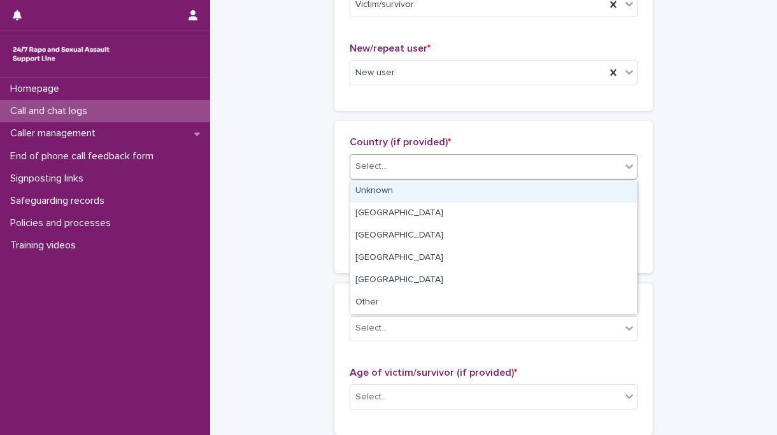
click at [419, 176] on div "Select..." at bounding box center [485, 166] width 271 height 21
click at [384, 189] on div "Unknown" at bounding box center [493, 191] width 287 height 22
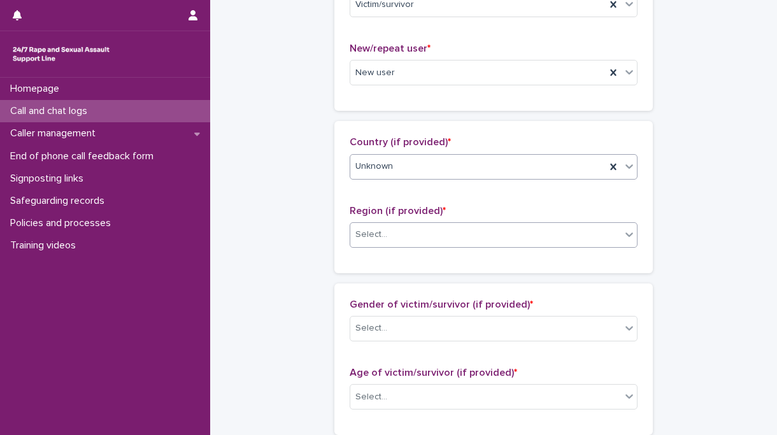
click at [379, 237] on div "Select..." at bounding box center [372, 234] width 32 height 13
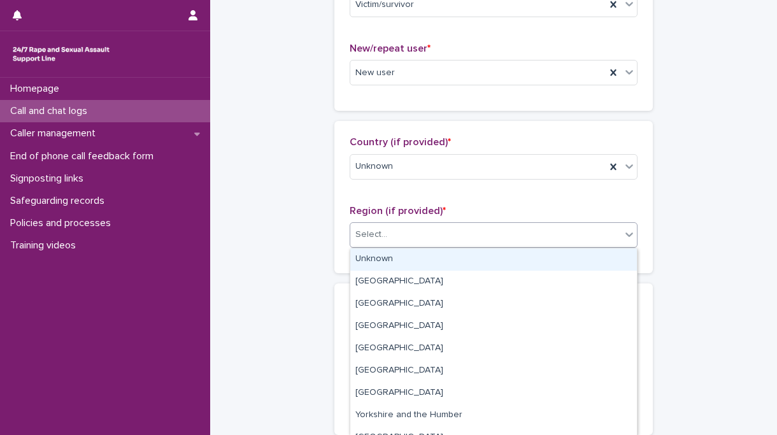
click at [382, 259] on div "Unknown" at bounding box center [493, 260] width 287 height 22
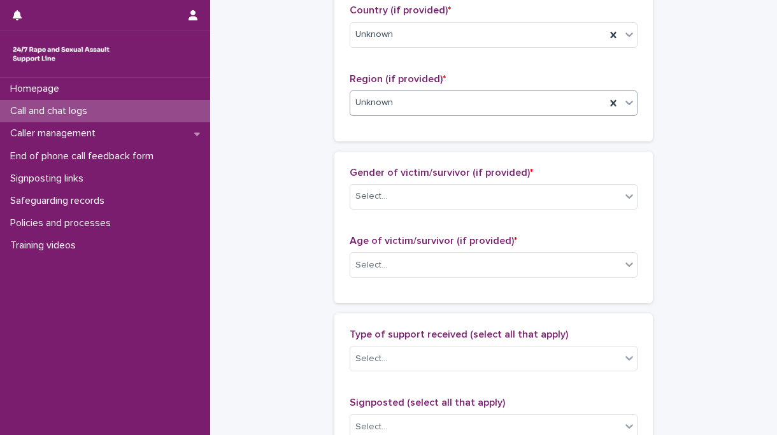
scroll to position [482, 0]
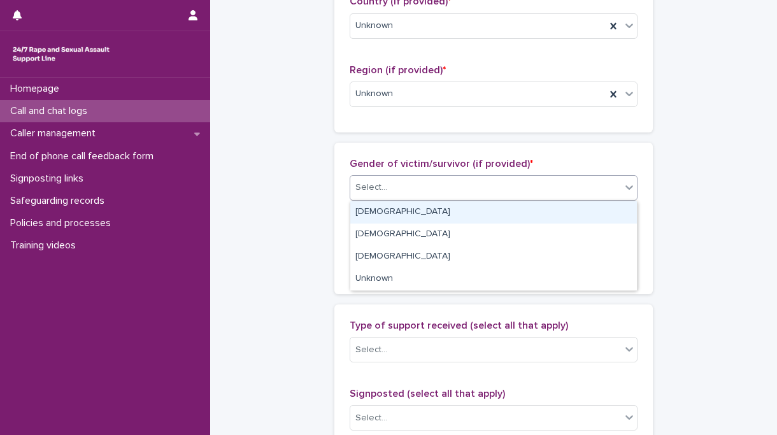
click at [397, 190] on div "Select..." at bounding box center [485, 187] width 271 height 21
click at [386, 207] on div "[DEMOGRAPHIC_DATA]" at bounding box center [493, 212] width 287 height 22
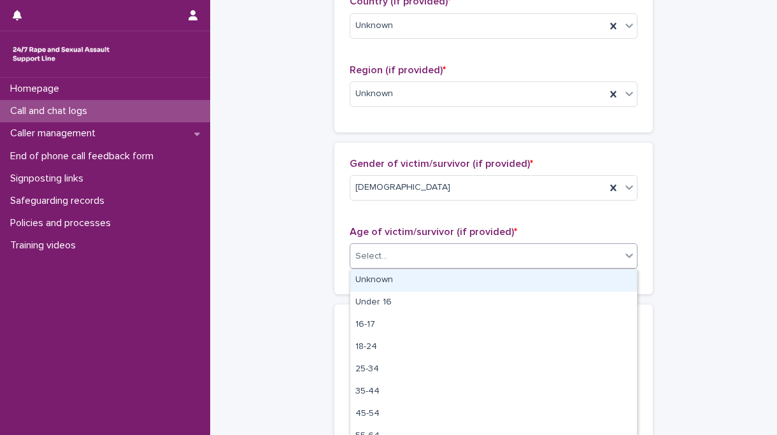
click at [388, 258] on div "Select..." at bounding box center [485, 256] width 271 height 21
click at [390, 284] on div "Unknown" at bounding box center [493, 281] width 287 height 22
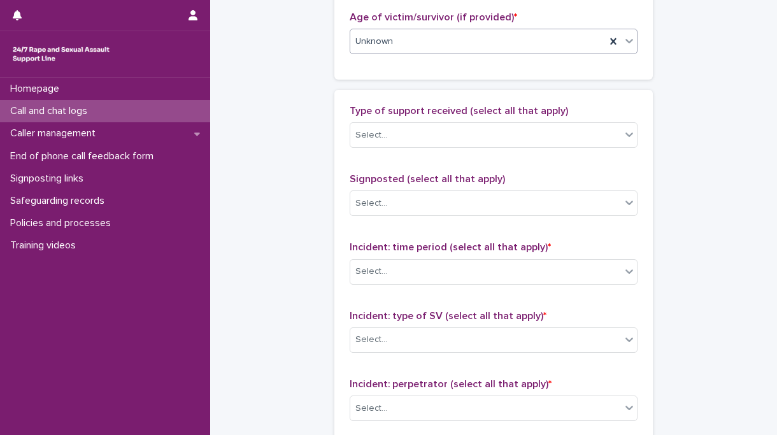
scroll to position [698, 0]
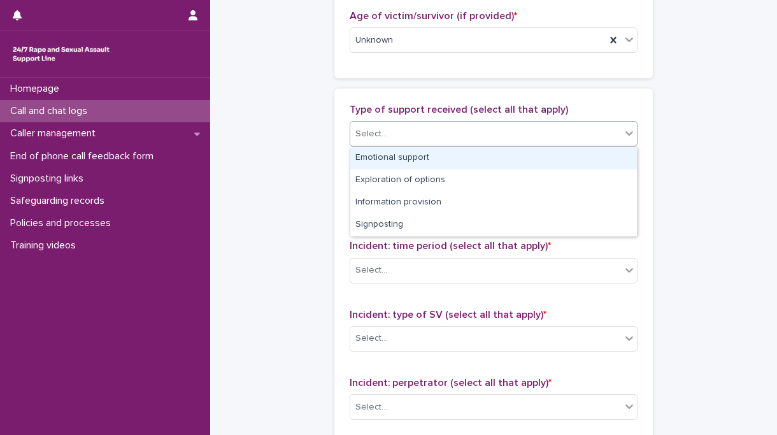
click at [439, 133] on div "Select..." at bounding box center [485, 134] width 271 height 21
click at [413, 158] on div "Emotional support" at bounding box center [493, 158] width 287 height 22
click at [498, 133] on div "Emotional support" at bounding box center [478, 134] width 256 height 22
click at [461, 156] on div "Exploration of options" at bounding box center [493, 158] width 287 height 22
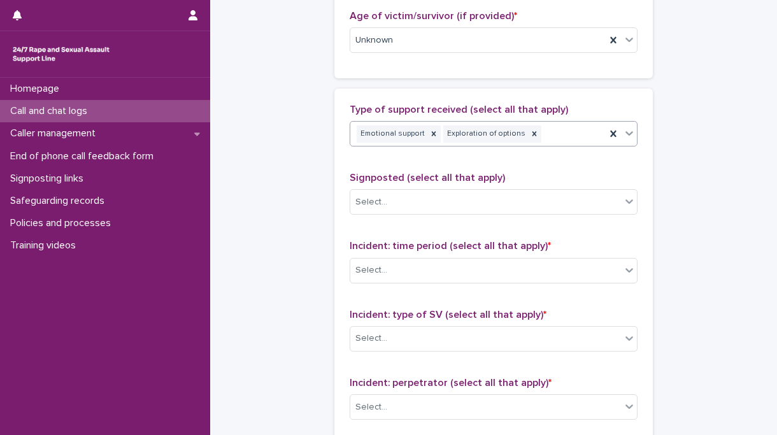
click at [560, 133] on div "Emotional support Exploration of options" at bounding box center [478, 134] width 256 height 22
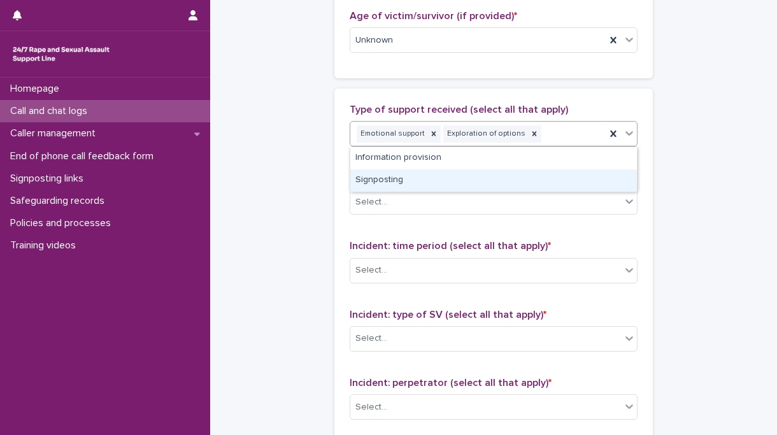
click at [449, 180] on div "Signposting" at bounding box center [493, 181] width 287 height 22
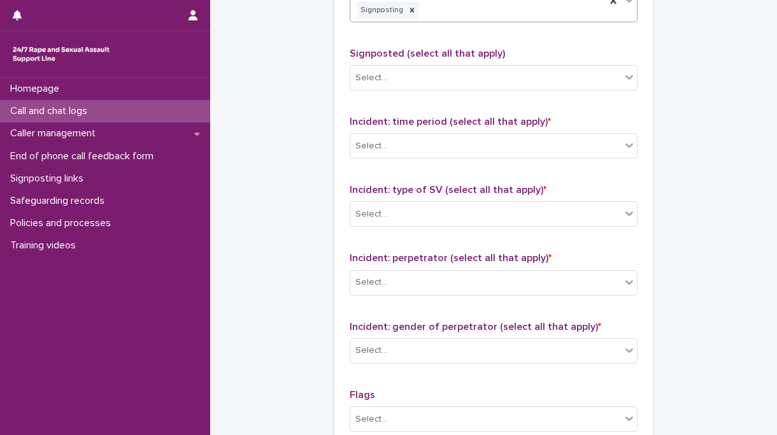
scroll to position [849, 0]
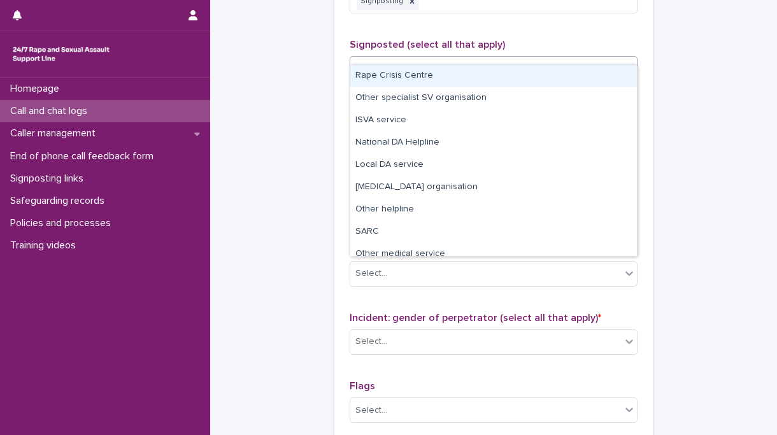
click at [466, 59] on div "Select..." at bounding box center [485, 69] width 271 height 21
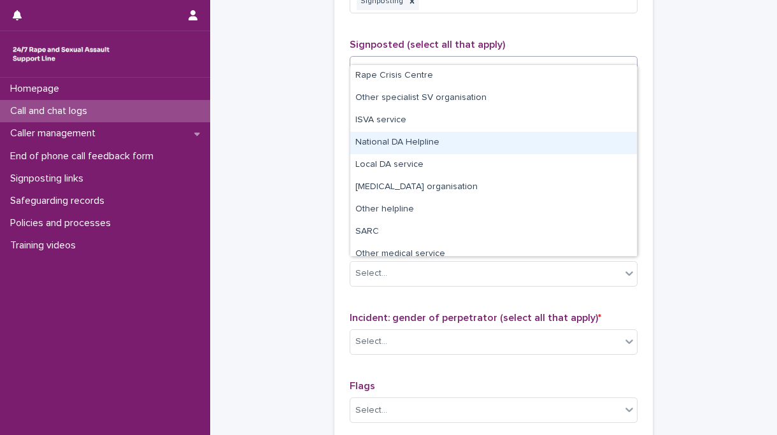
scroll to position [76, 0]
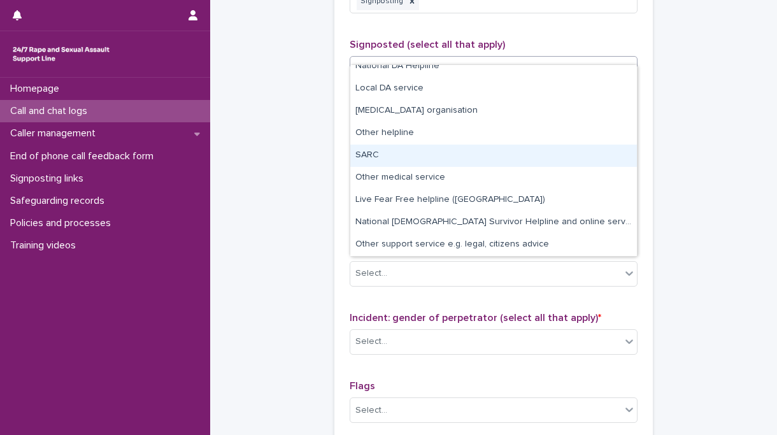
click at [424, 156] on div "SARC" at bounding box center [493, 156] width 287 height 22
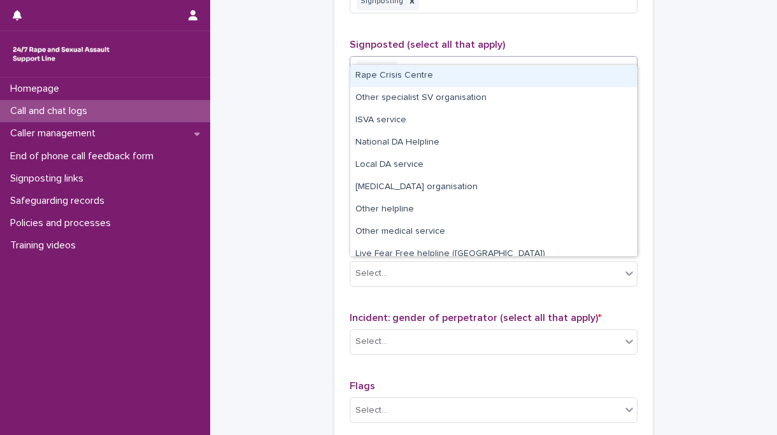
click at [478, 58] on div "SARC" at bounding box center [478, 69] width 256 height 22
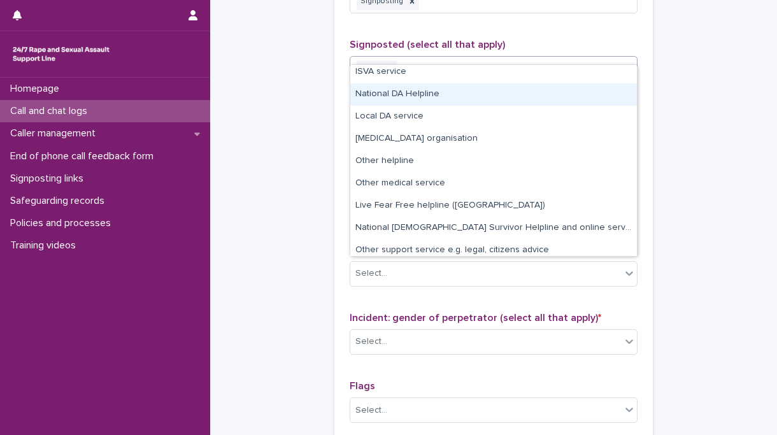
scroll to position [0, 0]
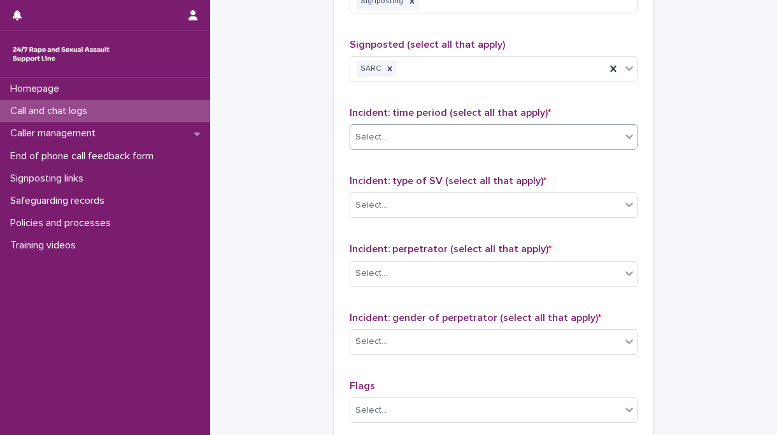
click at [481, 127] on div "Select..." at bounding box center [485, 137] width 271 height 21
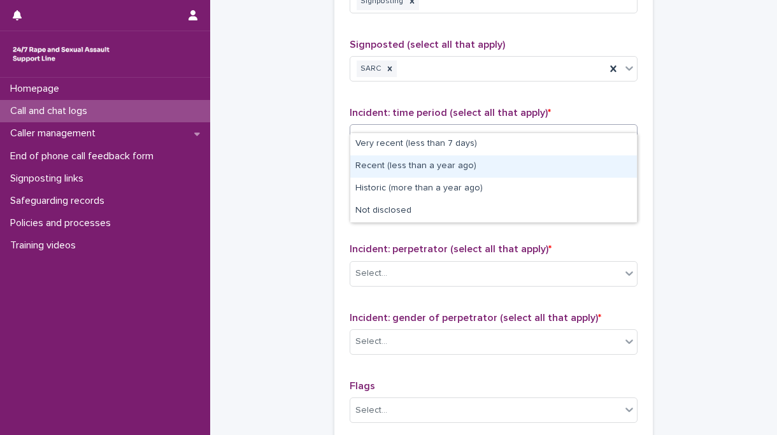
click at [468, 168] on div "Recent (less than a year ago)" at bounding box center [493, 166] width 287 height 22
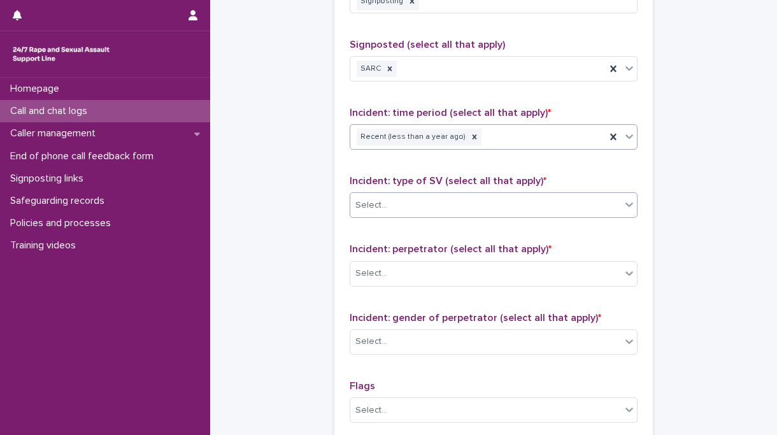
click at [441, 195] on div "Select..." at bounding box center [485, 205] width 271 height 21
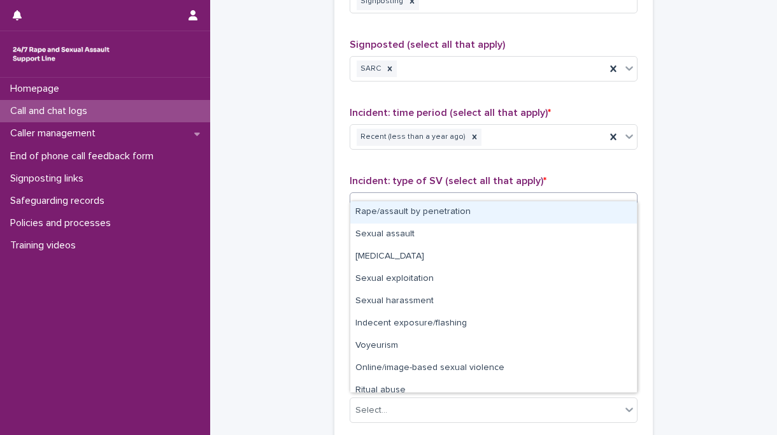
click at [424, 212] on div "Rape/assault by penetration" at bounding box center [493, 212] width 287 height 22
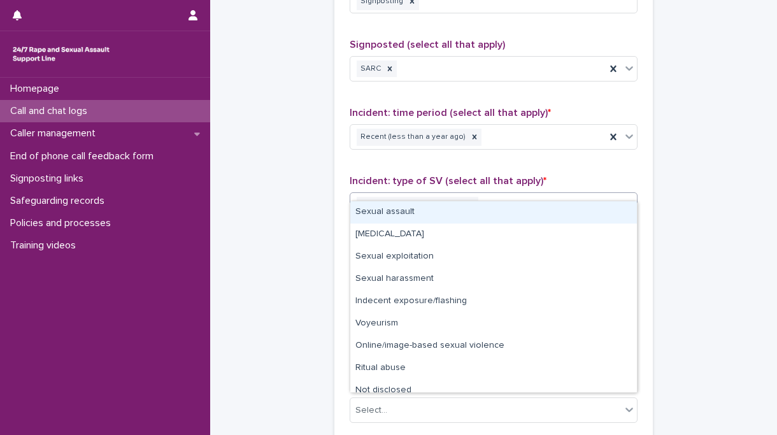
click at [527, 194] on div "Rape/assault by penetration" at bounding box center [478, 205] width 256 height 22
click at [414, 213] on div "Sexual assault" at bounding box center [493, 212] width 287 height 22
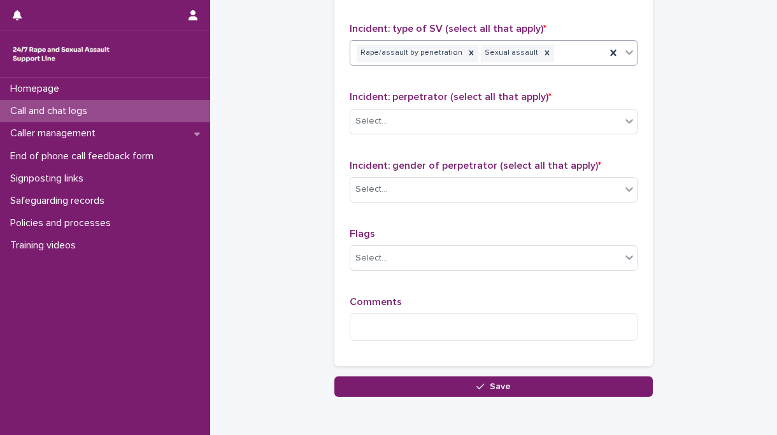
scroll to position [1004, 0]
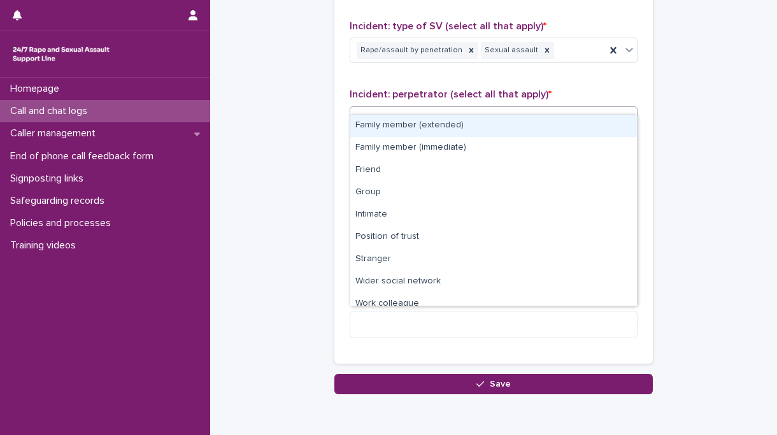
click at [463, 108] on div "Select..." at bounding box center [485, 118] width 271 height 21
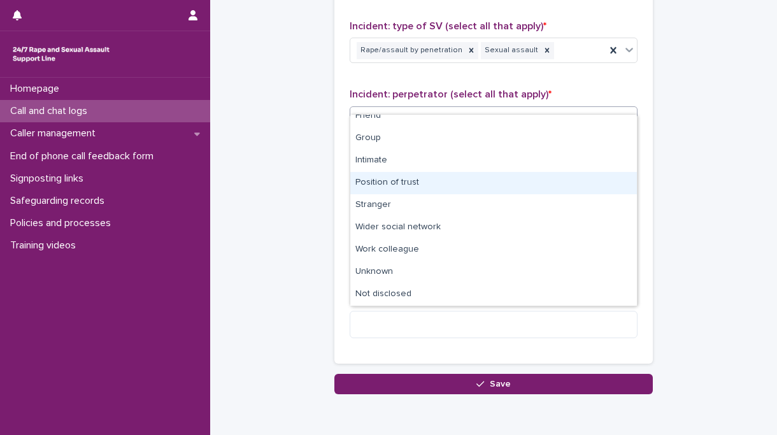
scroll to position [0, 0]
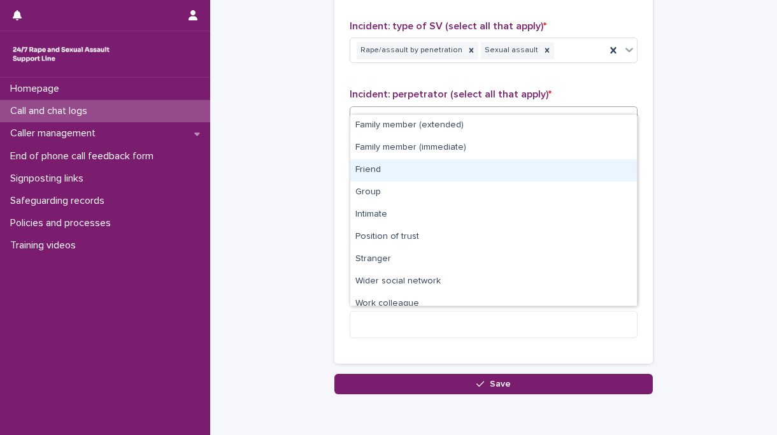
click at [420, 166] on div "Friend" at bounding box center [493, 170] width 287 height 22
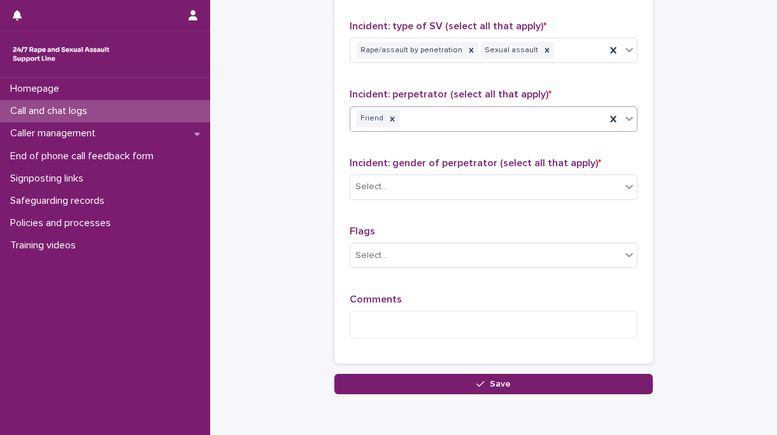
click at [507, 108] on div "Friend" at bounding box center [478, 119] width 256 height 22
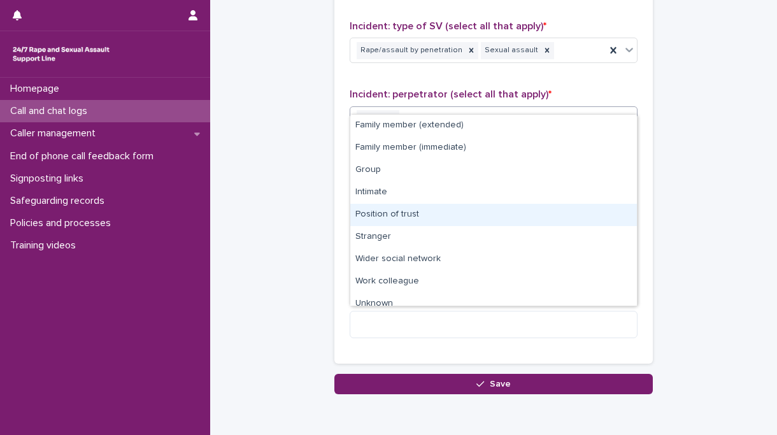
scroll to position [32, 0]
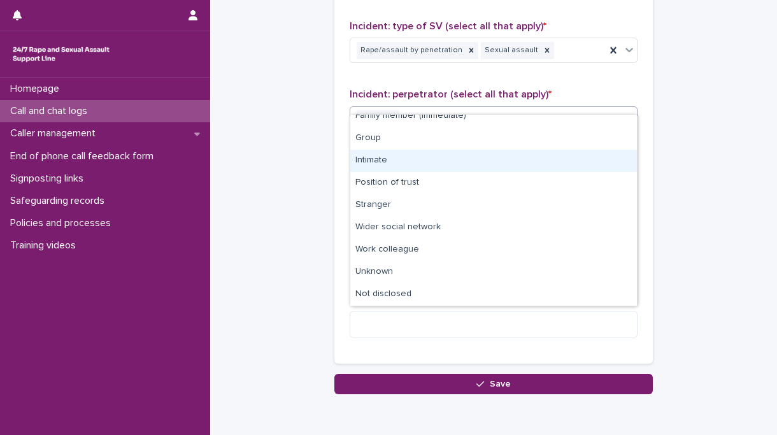
click at [382, 162] on div "Intimate" at bounding box center [493, 161] width 287 height 22
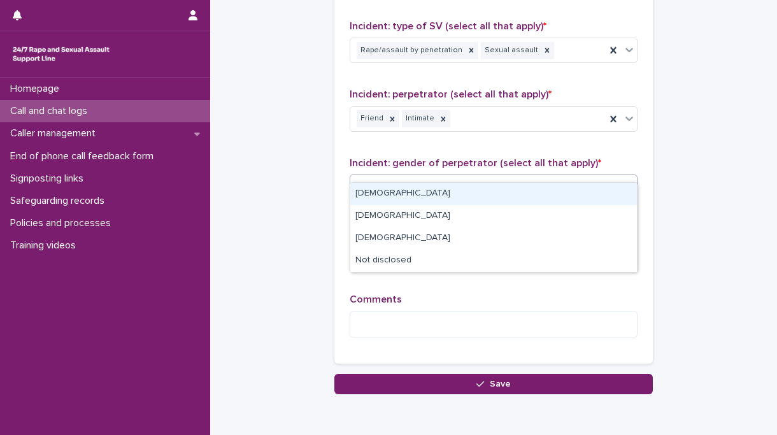
click at [410, 177] on div "Select..." at bounding box center [485, 187] width 271 height 21
click at [403, 197] on div "[DEMOGRAPHIC_DATA]" at bounding box center [493, 194] width 287 height 22
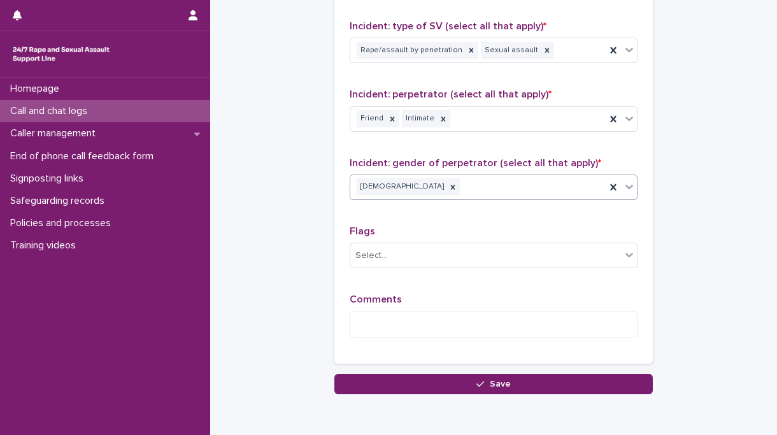
click at [461, 176] on div "[DEMOGRAPHIC_DATA]" at bounding box center [478, 187] width 256 height 22
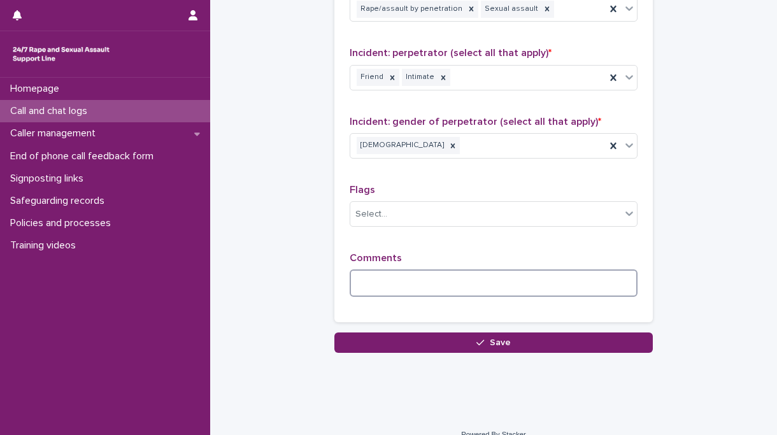
click at [379, 270] on textarea at bounding box center [494, 283] width 288 height 27
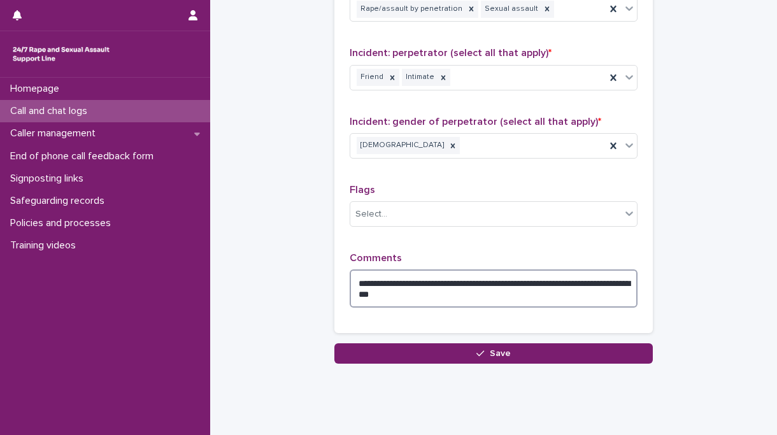
click at [377, 275] on textarea "**********" at bounding box center [494, 289] width 288 height 38
click at [445, 274] on textarea "**********" at bounding box center [494, 289] width 288 height 38
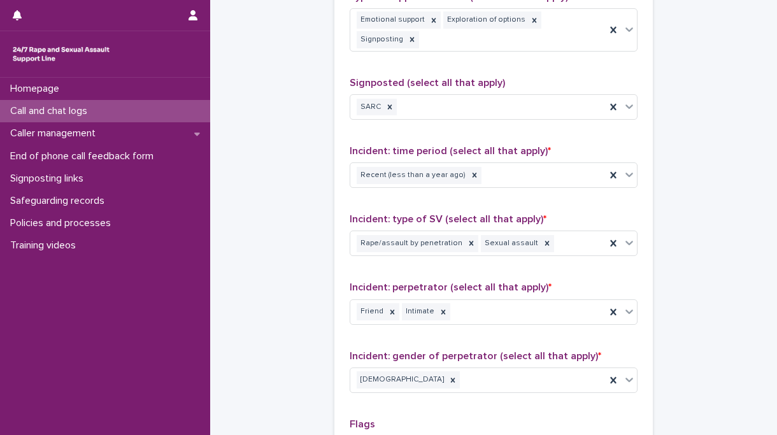
scroll to position [797, 0]
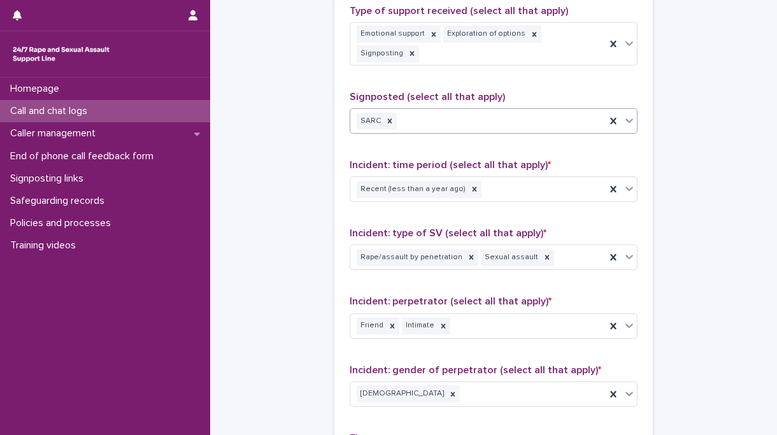
click at [469, 110] on div "SARC" at bounding box center [478, 121] width 256 height 22
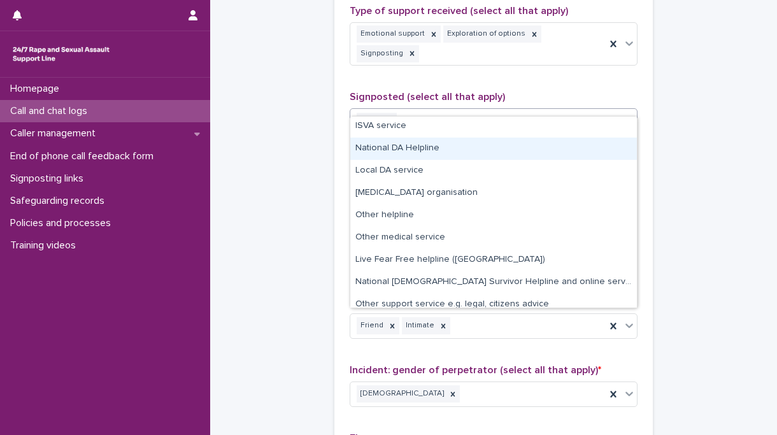
scroll to position [54, 0]
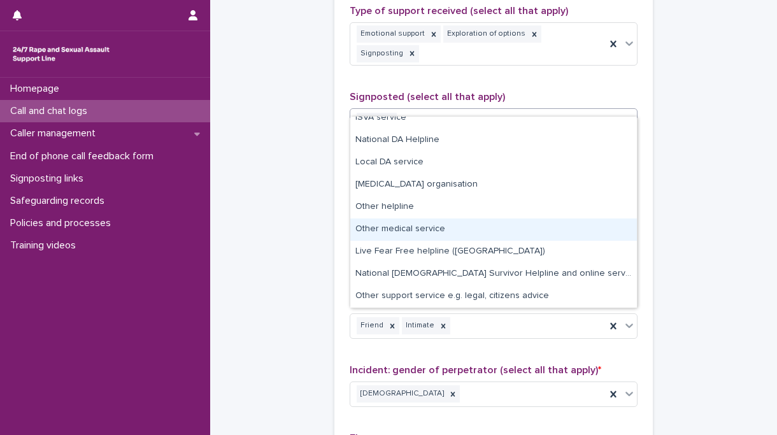
click at [444, 229] on div "Other medical service" at bounding box center [493, 230] width 287 height 22
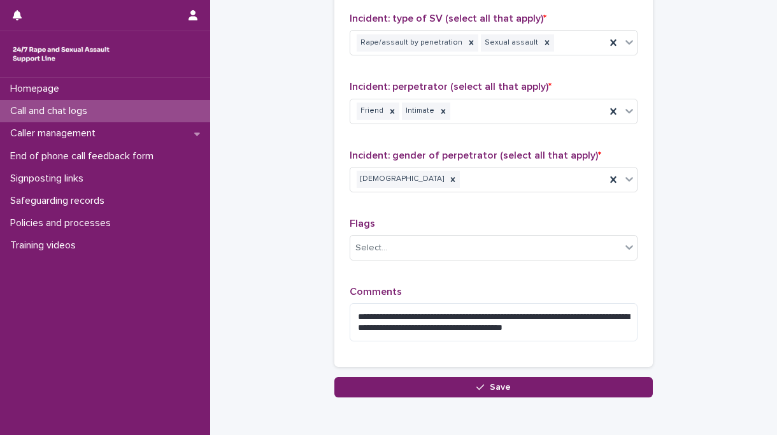
scroll to position [1056, 0]
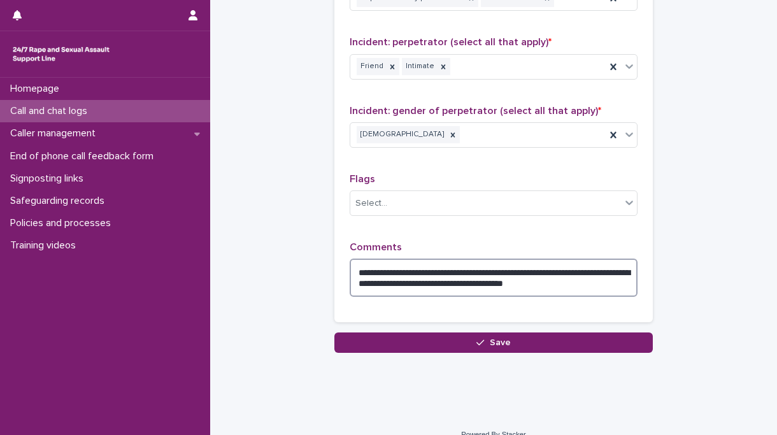
click at [616, 266] on textarea "**********" at bounding box center [494, 278] width 288 height 38
click at [413, 268] on textarea "**********" at bounding box center [494, 278] width 288 height 38
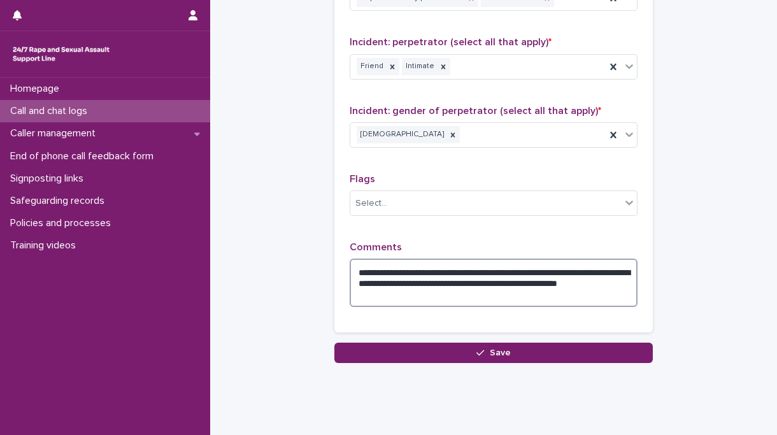
click at [435, 278] on textarea "**********" at bounding box center [494, 283] width 288 height 48
click at [616, 268] on textarea "**********" at bounding box center [494, 283] width 288 height 48
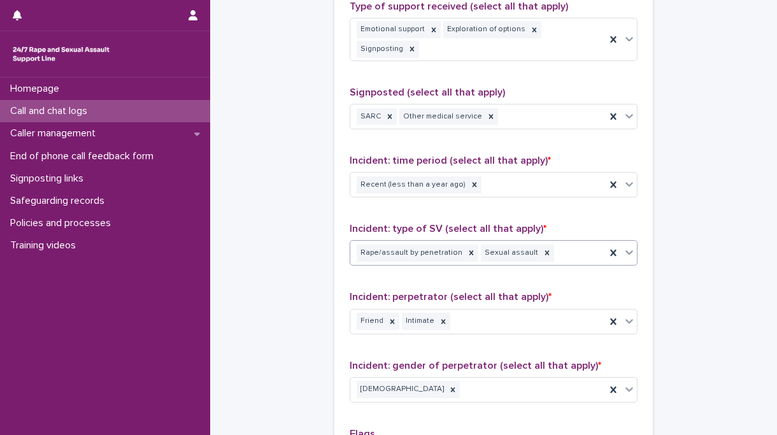
scroll to position [797, 0]
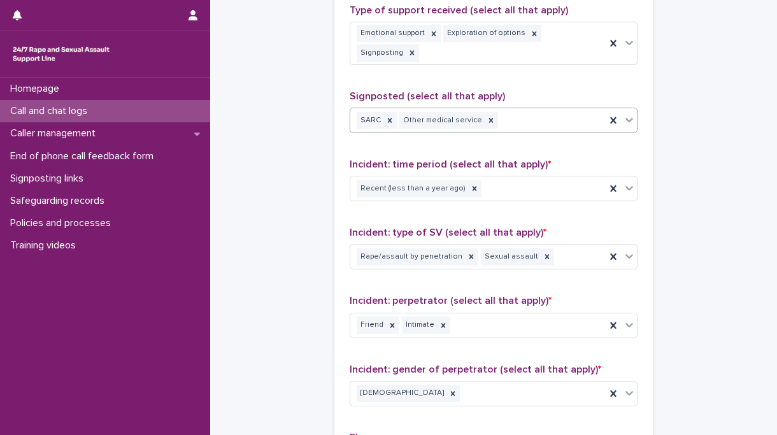
type textarea "**********"
click at [526, 110] on div "SARC Other medical service" at bounding box center [478, 121] width 256 height 22
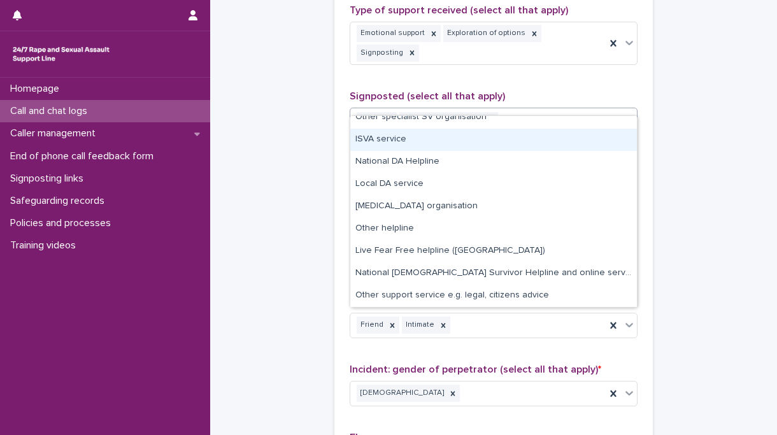
scroll to position [0, 0]
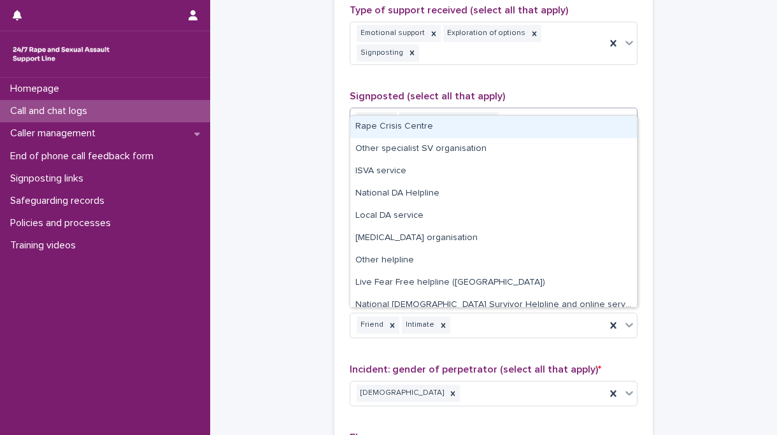
click at [419, 127] on div "Rape Crisis Centre" at bounding box center [493, 127] width 287 height 22
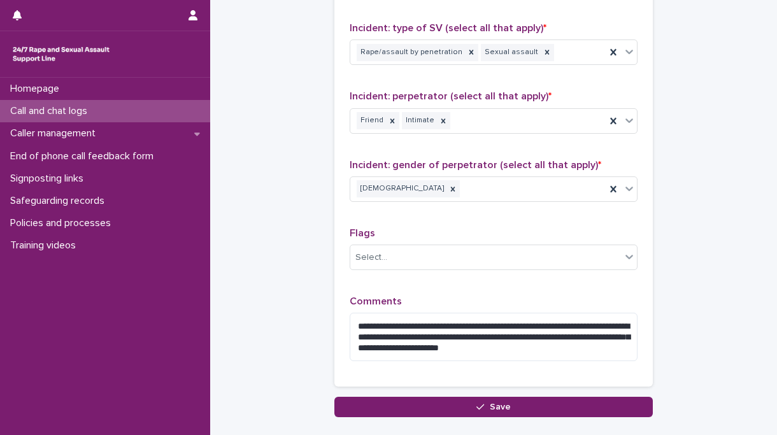
scroll to position [1066, 0]
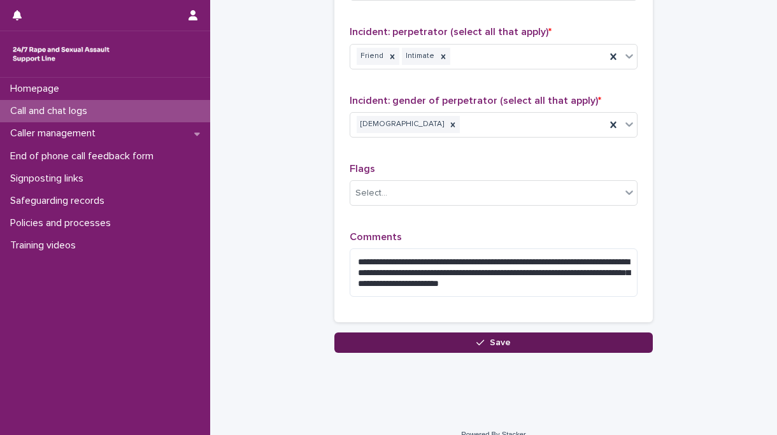
click at [433, 333] on button "Save" at bounding box center [494, 343] width 319 height 20
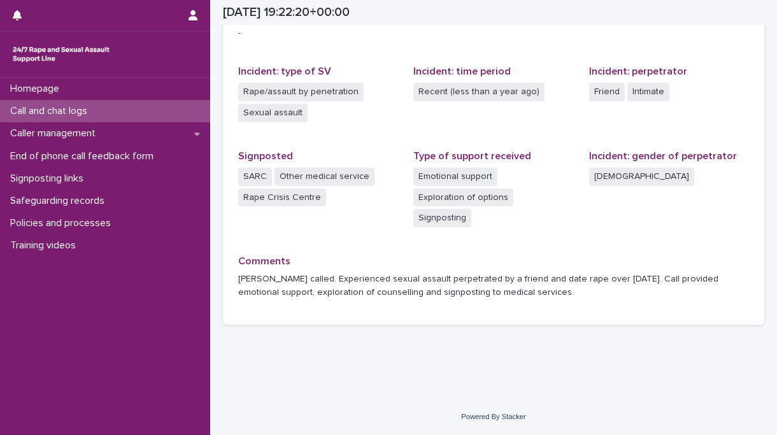
scroll to position [297, 0]
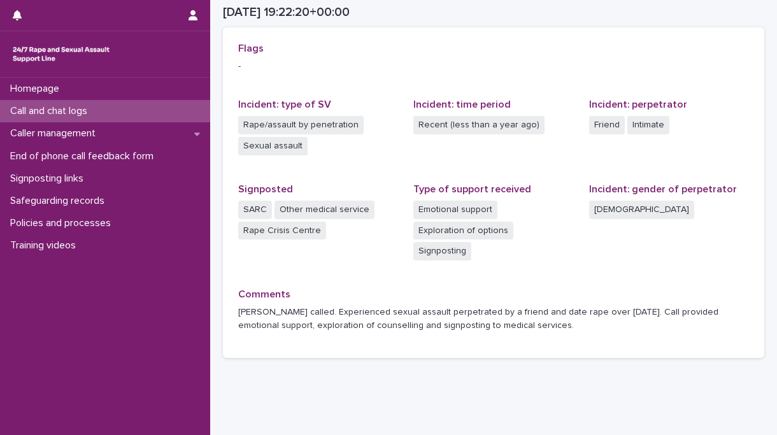
click at [63, 110] on p "Call and chat logs" at bounding box center [51, 111] width 92 height 12
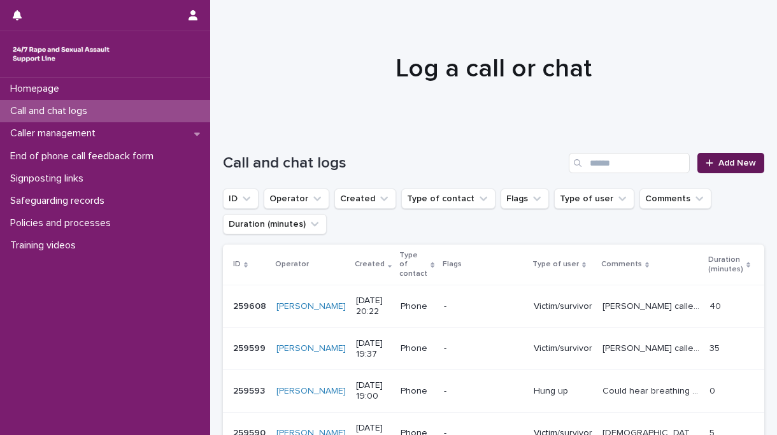
click at [743, 168] on link "Add New" at bounding box center [731, 163] width 67 height 20
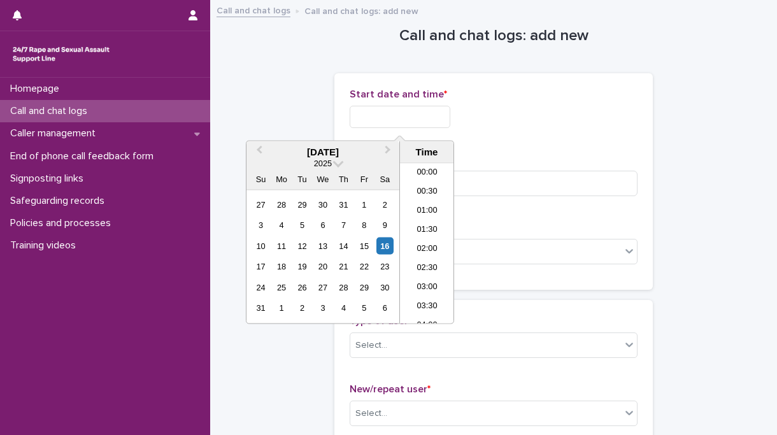
click at [411, 114] on input "text" at bounding box center [400, 117] width 101 height 22
click at [437, 244] on li "20:00" at bounding box center [427, 244] width 54 height 19
click at [407, 116] on input "**********" at bounding box center [400, 117] width 101 height 22
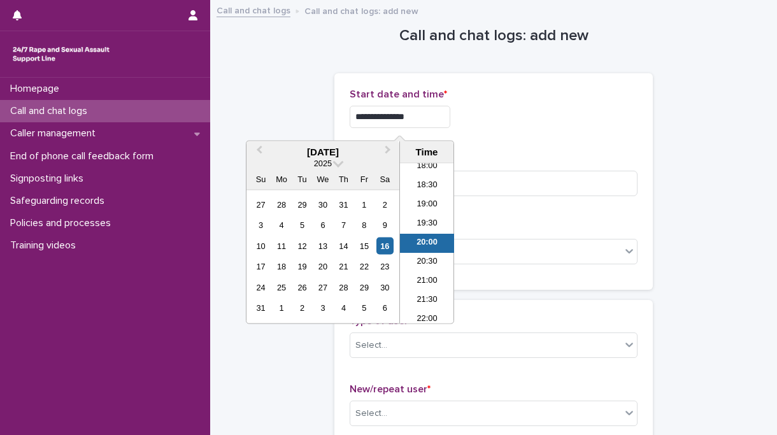
click at [420, 116] on input "**********" at bounding box center [400, 117] width 101 height 22
type input "**********"
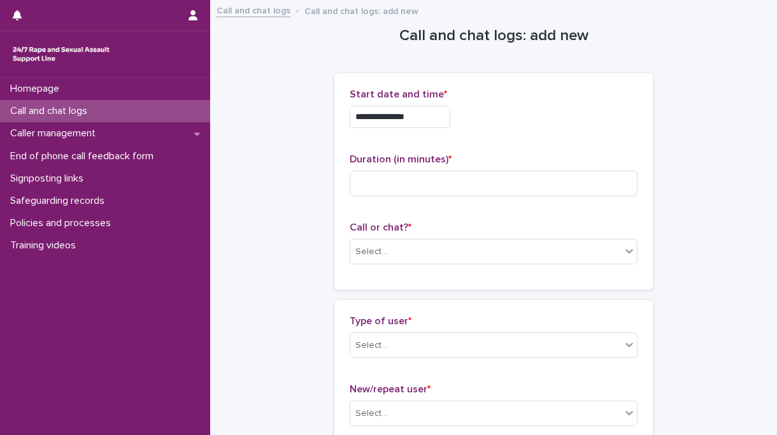
click at [549, 129] on div "**********" at bounding box center [494, 114] width 288 height 50
click at [391, 182] on input at bounding box center [494, 183] width 288 height 25
type input "*"
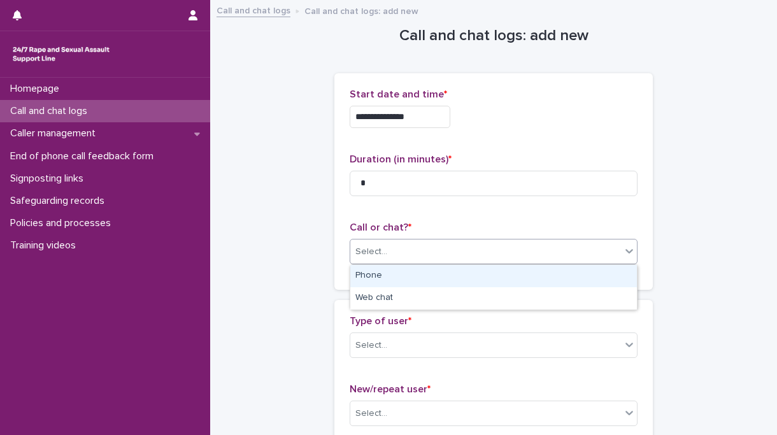
click at [394, 239] on div "Select..." at bounding box center [494, 251] width 288 height 25
click at [393, 272] on div "Phone" at bounding box center [493, 276] width 287 height 22
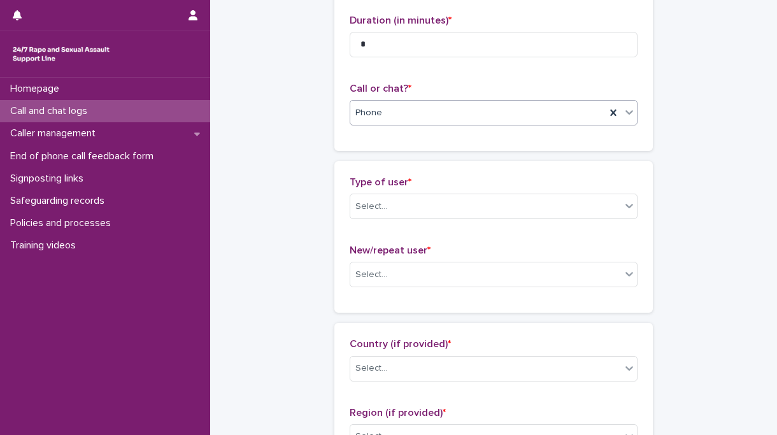
scroll to position [151, 0]
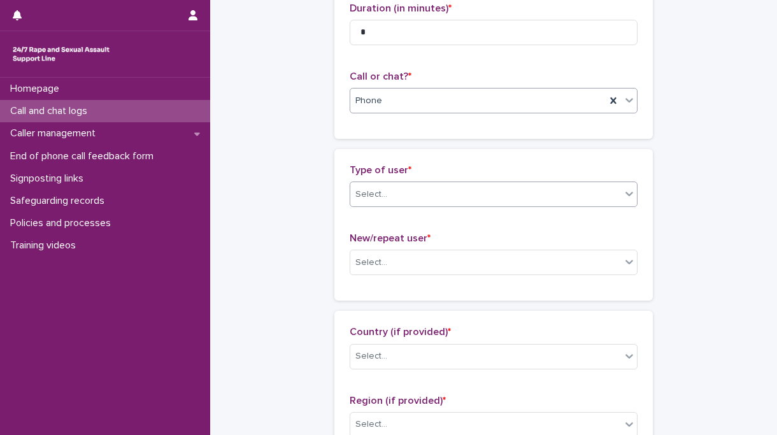
click at [397, 199] on div "Select..." at bounding box center [485, 194] width 271 height 21
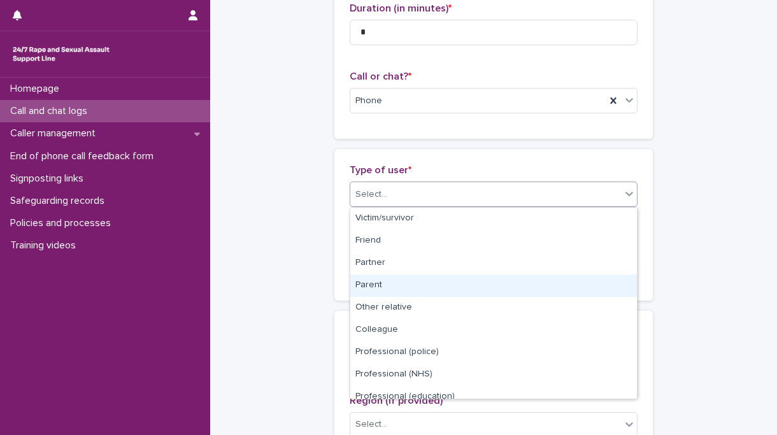
scroll to position [143, 0]
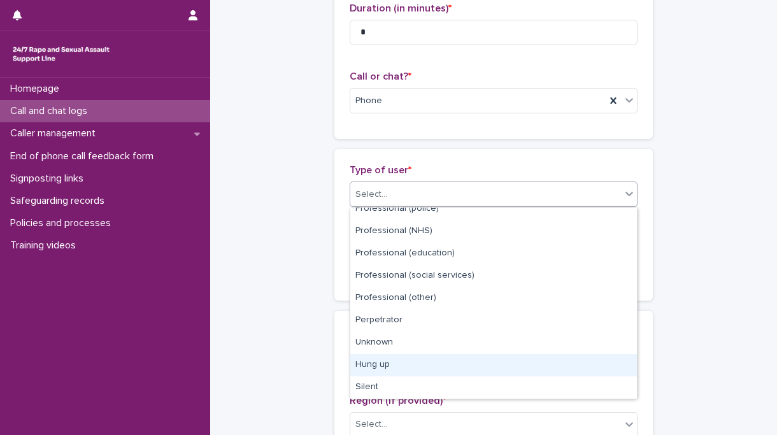
click at [392, 368] on div "Hung up" at bounding box center [493, 365] width 287 height 22
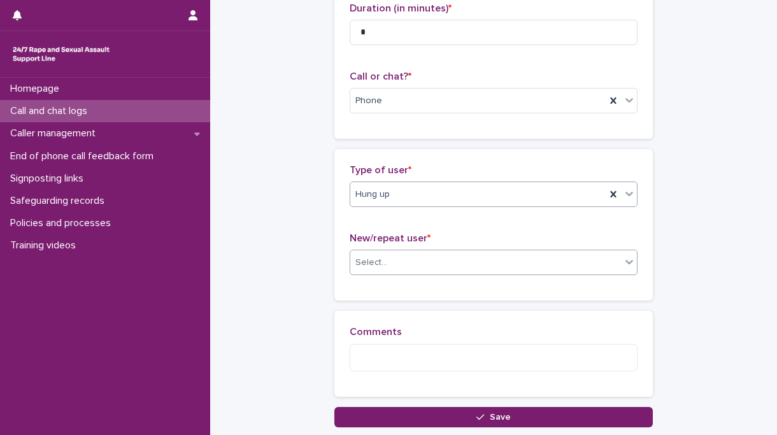
click at [415, 259] on div "Select..." at bounding box center [485, 262] width 271 height 21
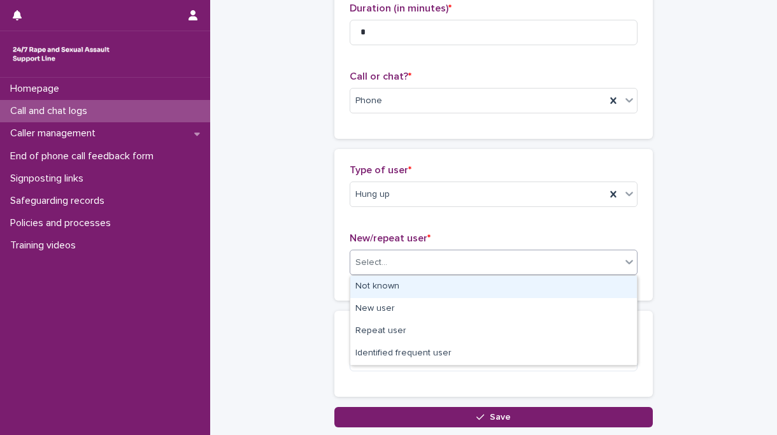
click at [404, 288] on div "Not known" at bounding box center [493, 287] width 287 height 22
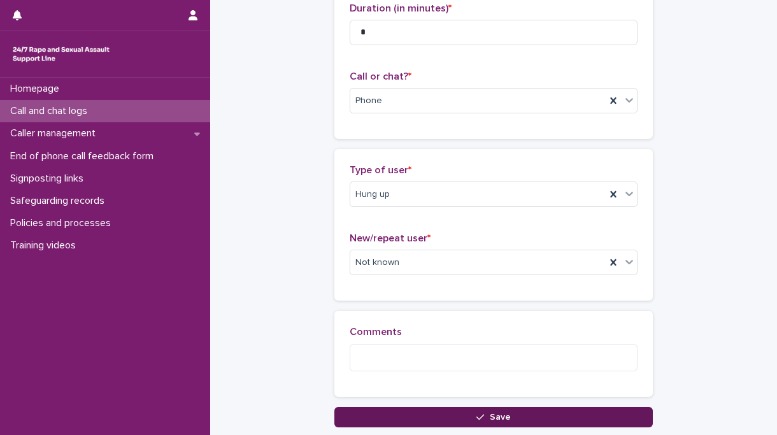
click at [403, 414] on button "Save" at bounding box center [494, 417] width 319 height 20
